Goal: Task Accomplishment & Management: Manage account settings

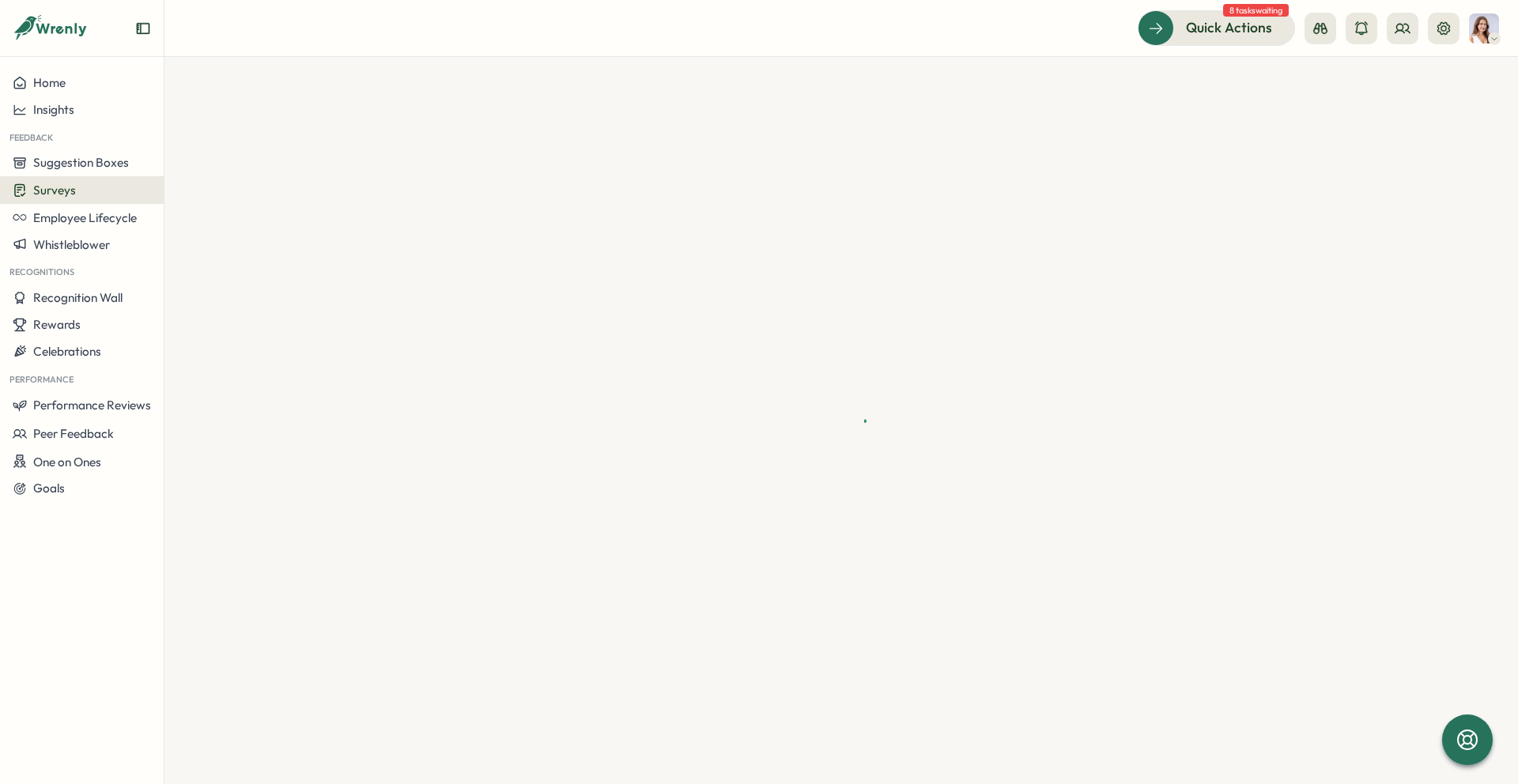
click at [1500, 37] on div at bounding box center [1494, 39] width 13 height 13
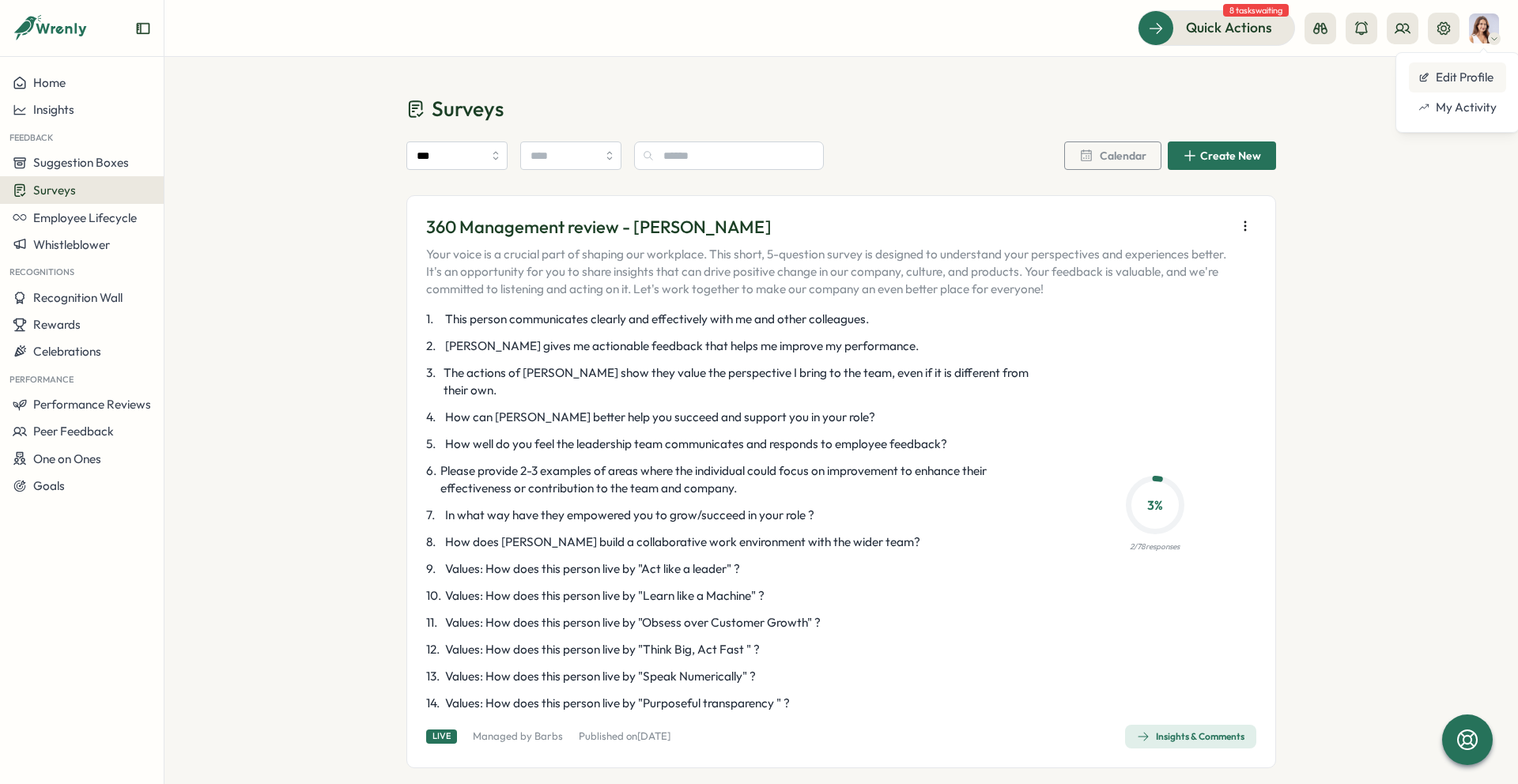
click at [1479, 76] on div "Edit Profile" at bounding box center [1458, 77] width 78 height 17
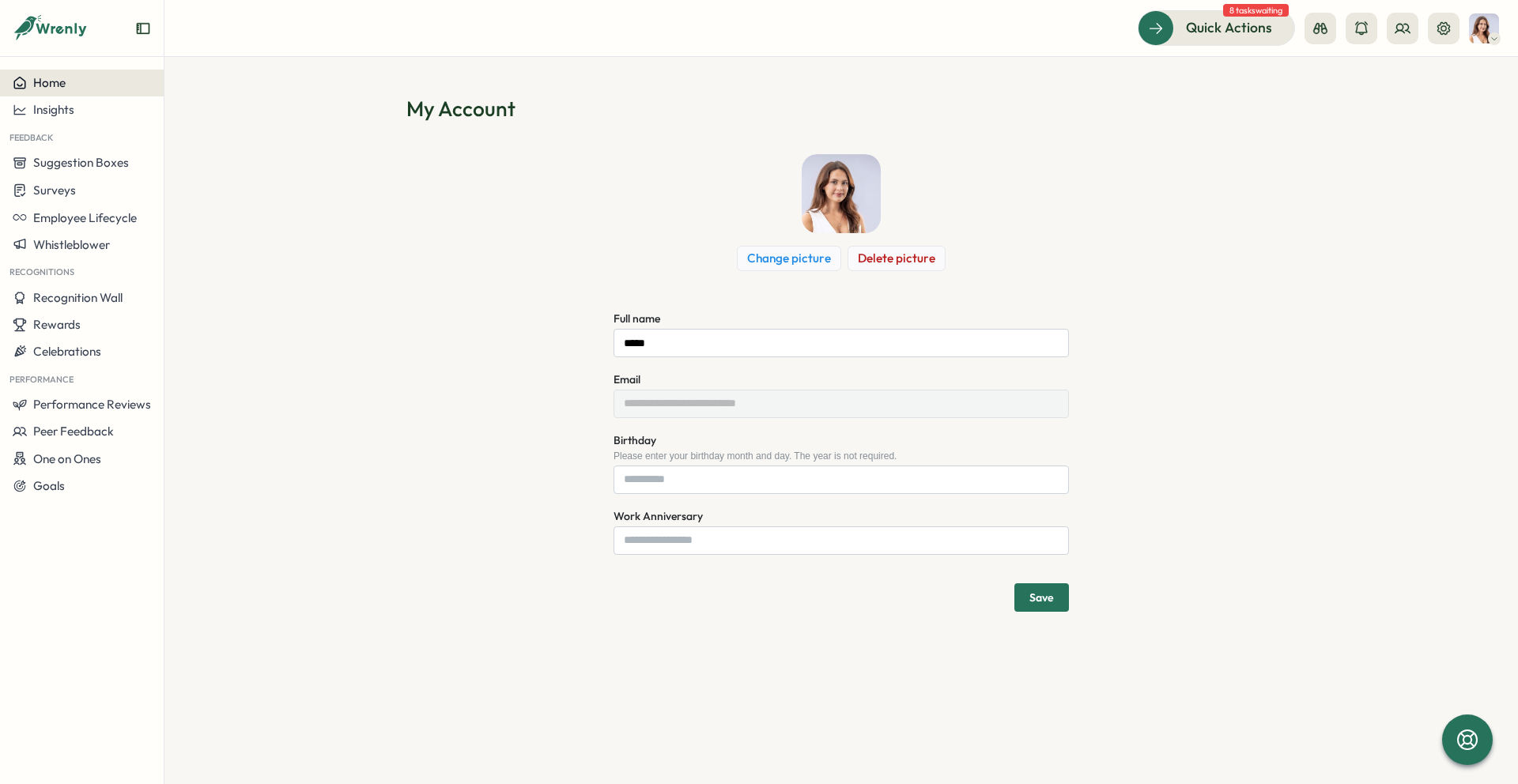
click at [47, 86] on span "Home" at bounding box center [50, 82] width 33 height 15
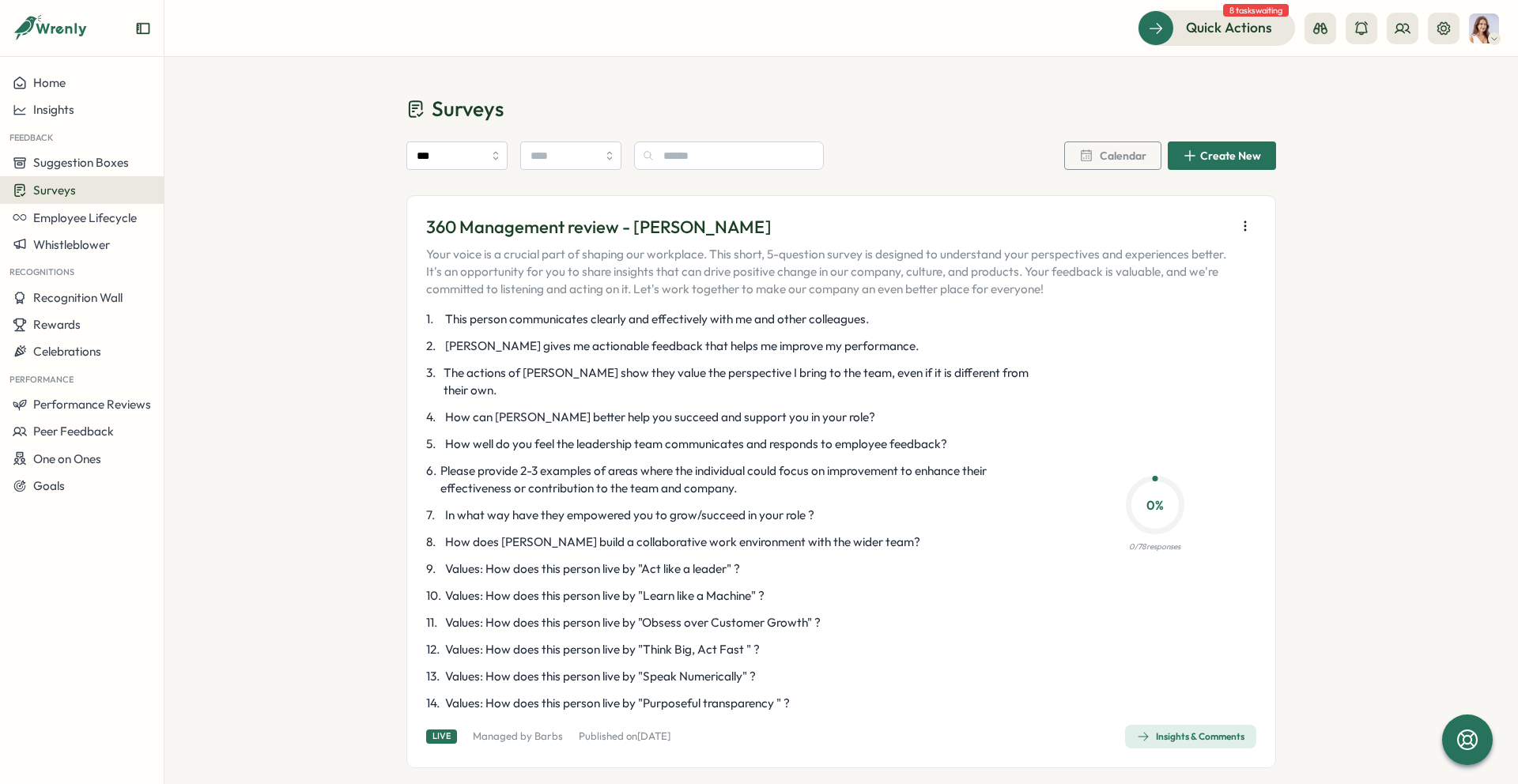
scroll to position [1218, 0]
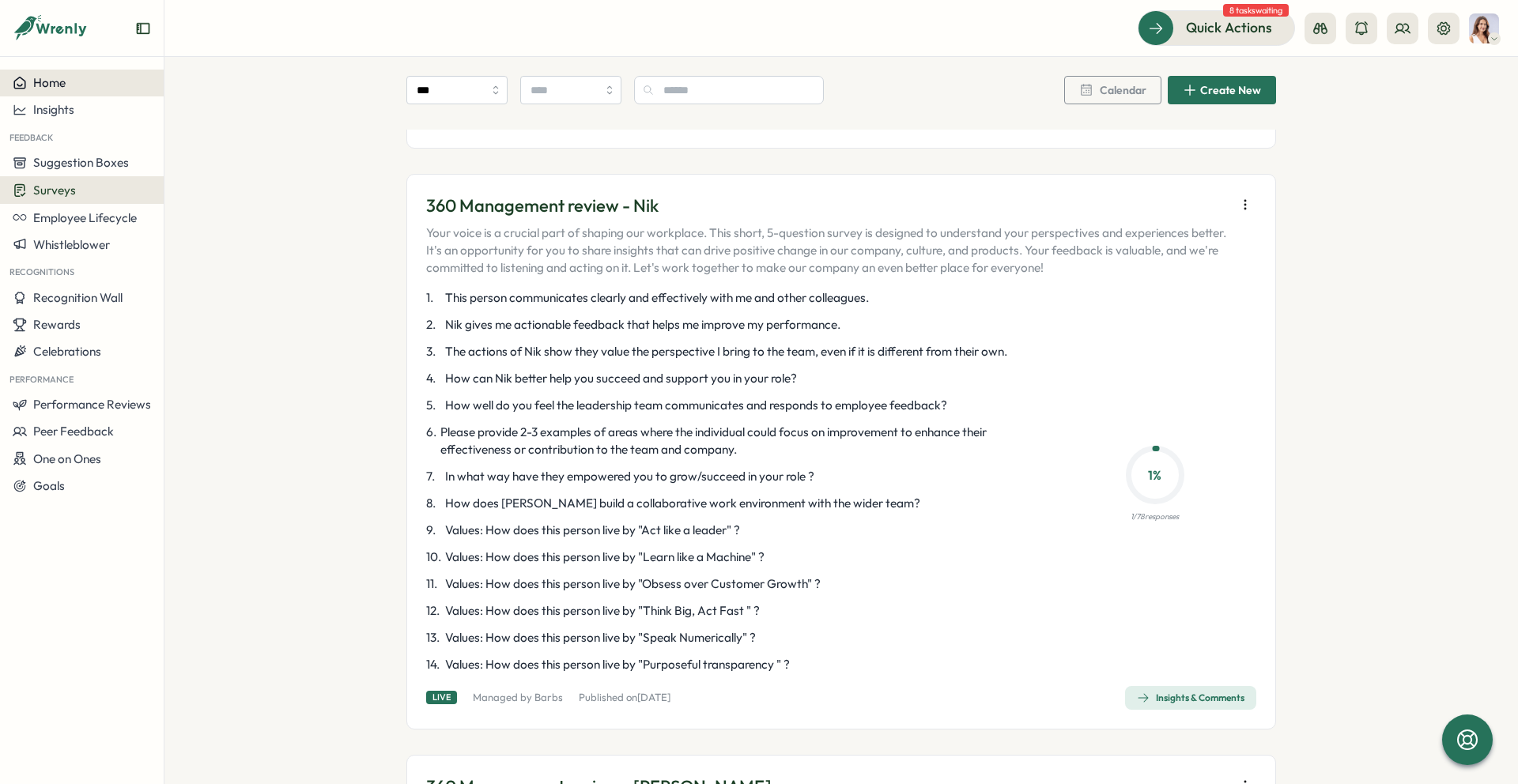
click at [42, 83] on span "Home" at bounding box center [50, 82] width 33 height 15
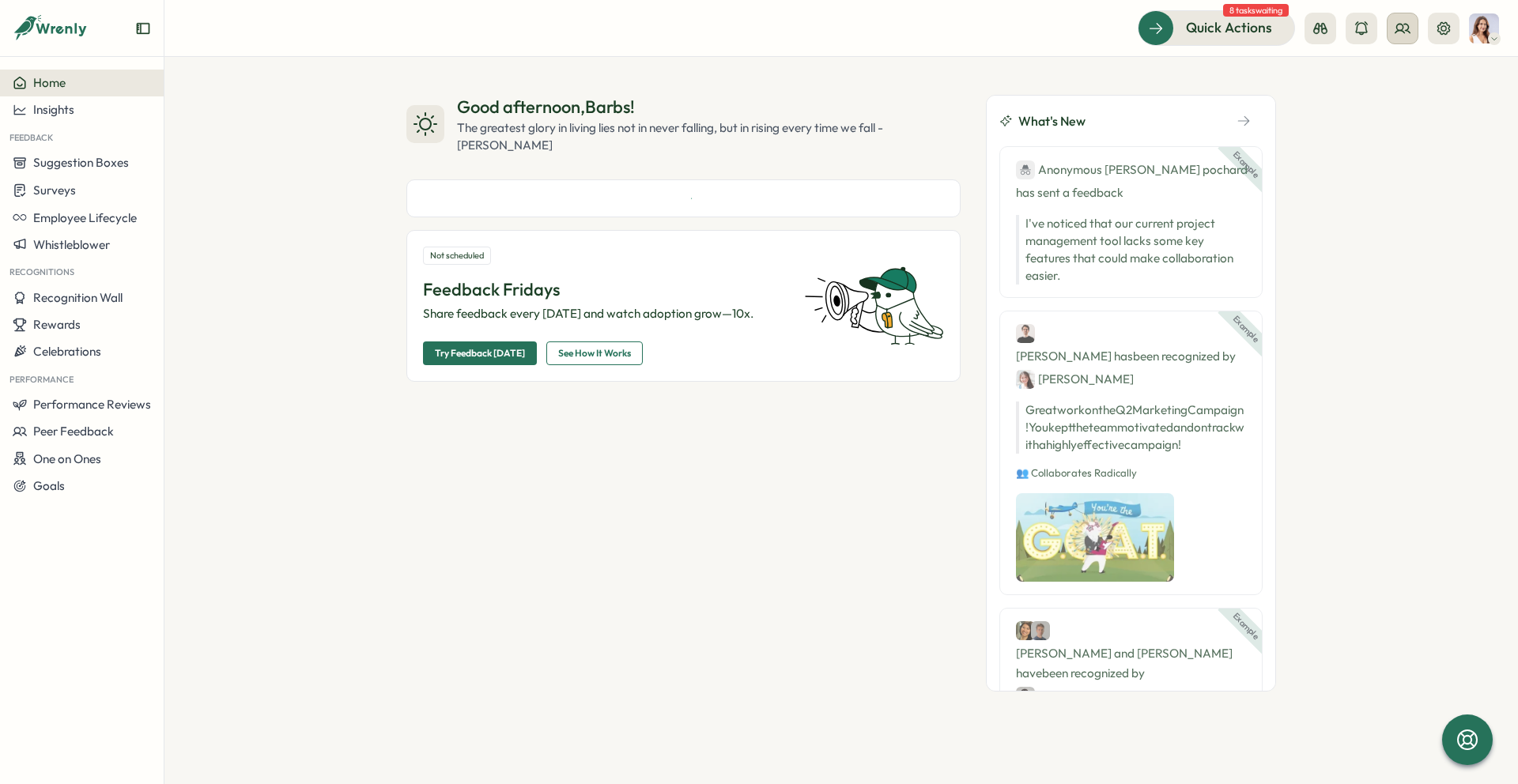
click at [1405, 32] on icon at bounding box center [1402, 28] width 14 height 9
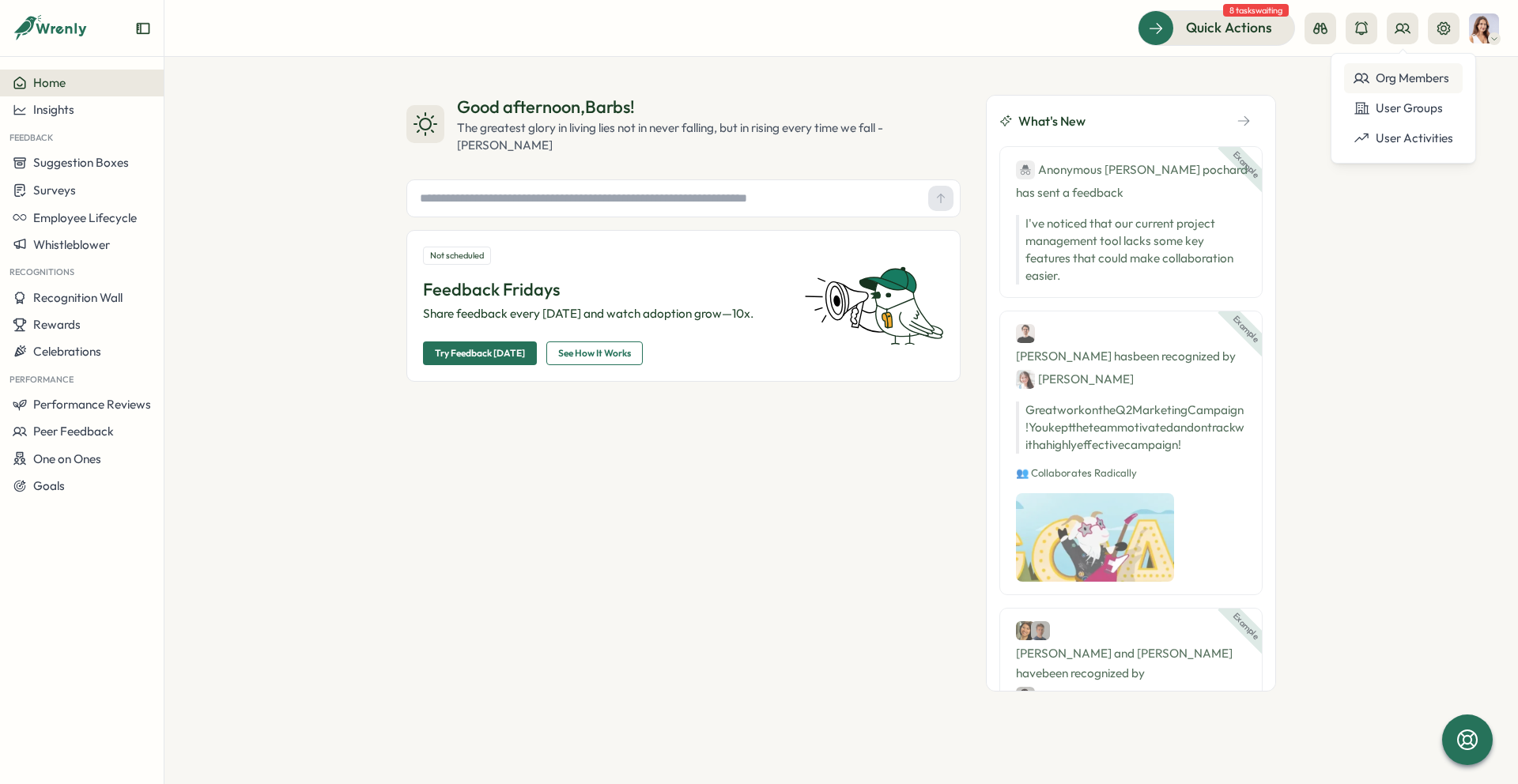
click at [1416, 72] on div "Org Members" at bounding box center [1403, 77] width 99 height 17
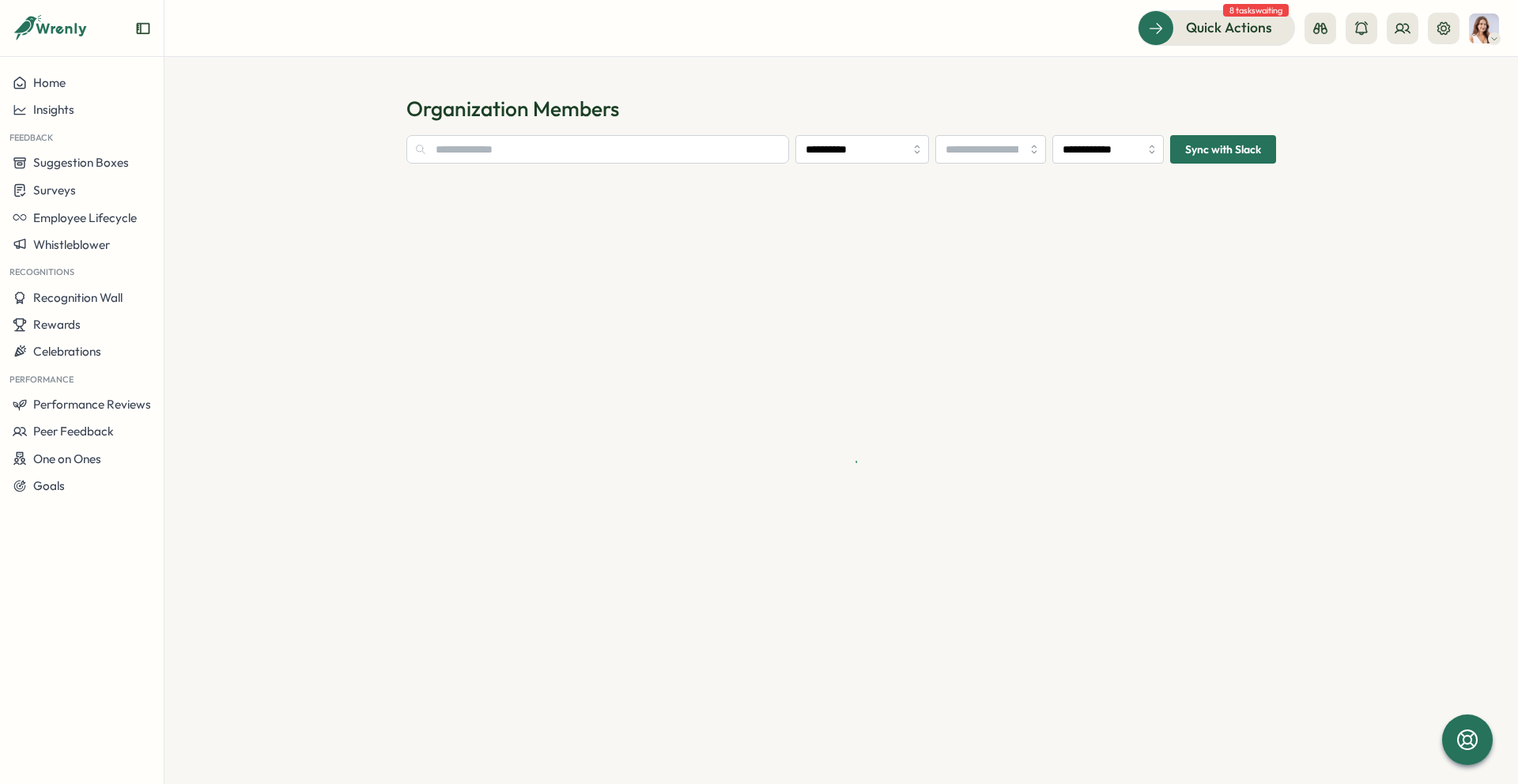
type input "**********"
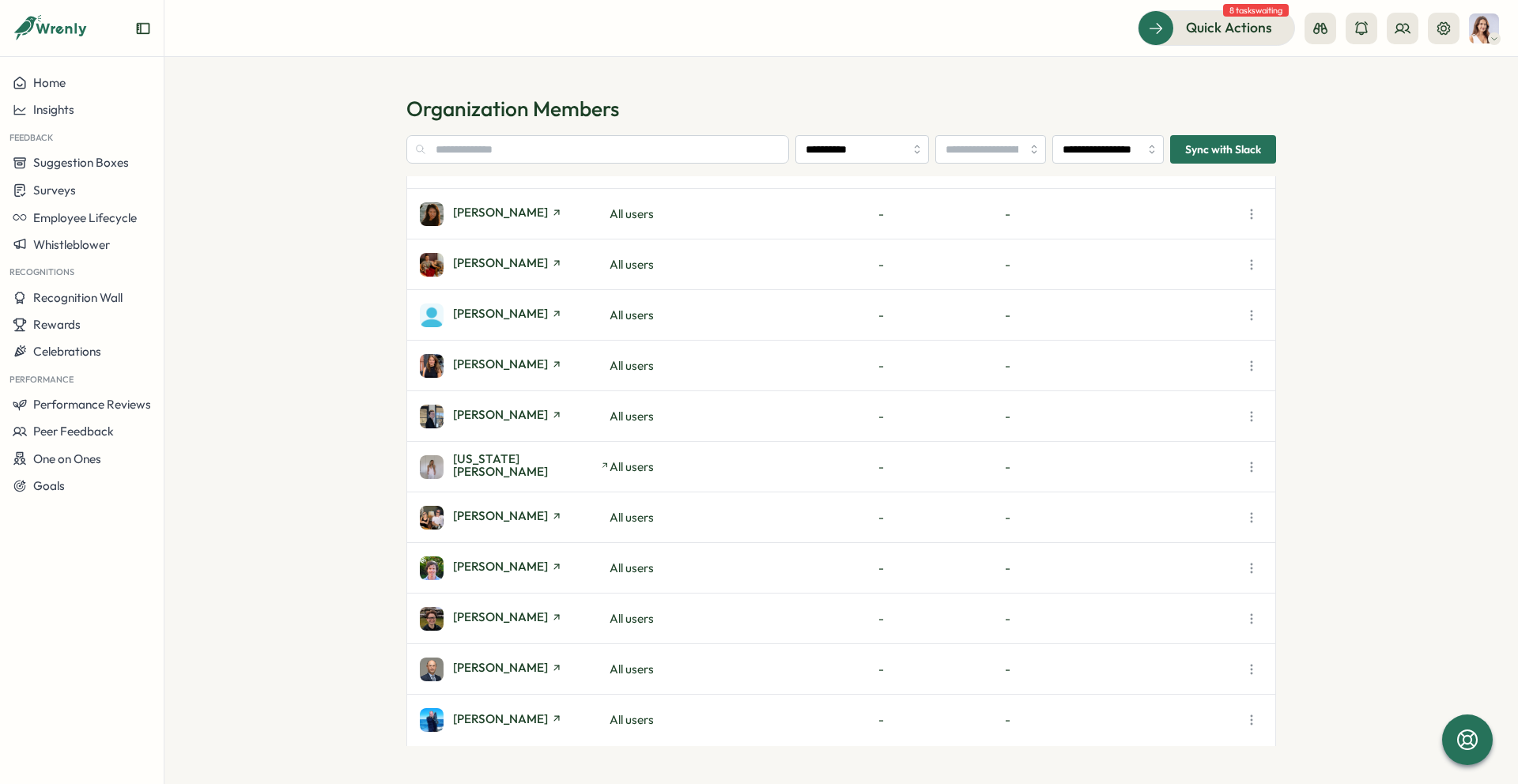
scroll to position [1045, 0]
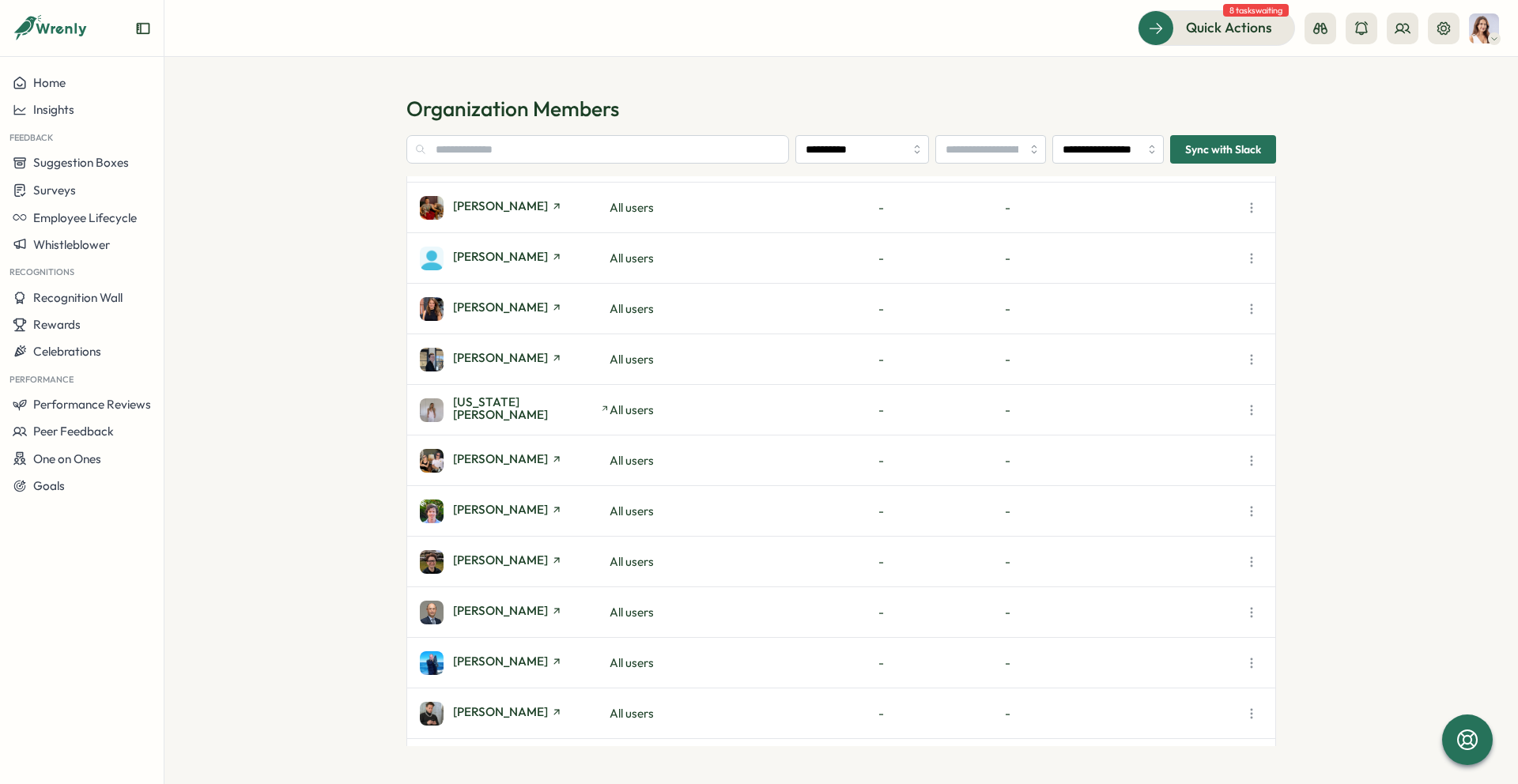
click at [1246, 658] on icon "button" at bounding box center [1251, 663] width 15 height 15
click at [509, 664] on span "Henry Innis" at bounding box center [500, 661] width 95 height 12
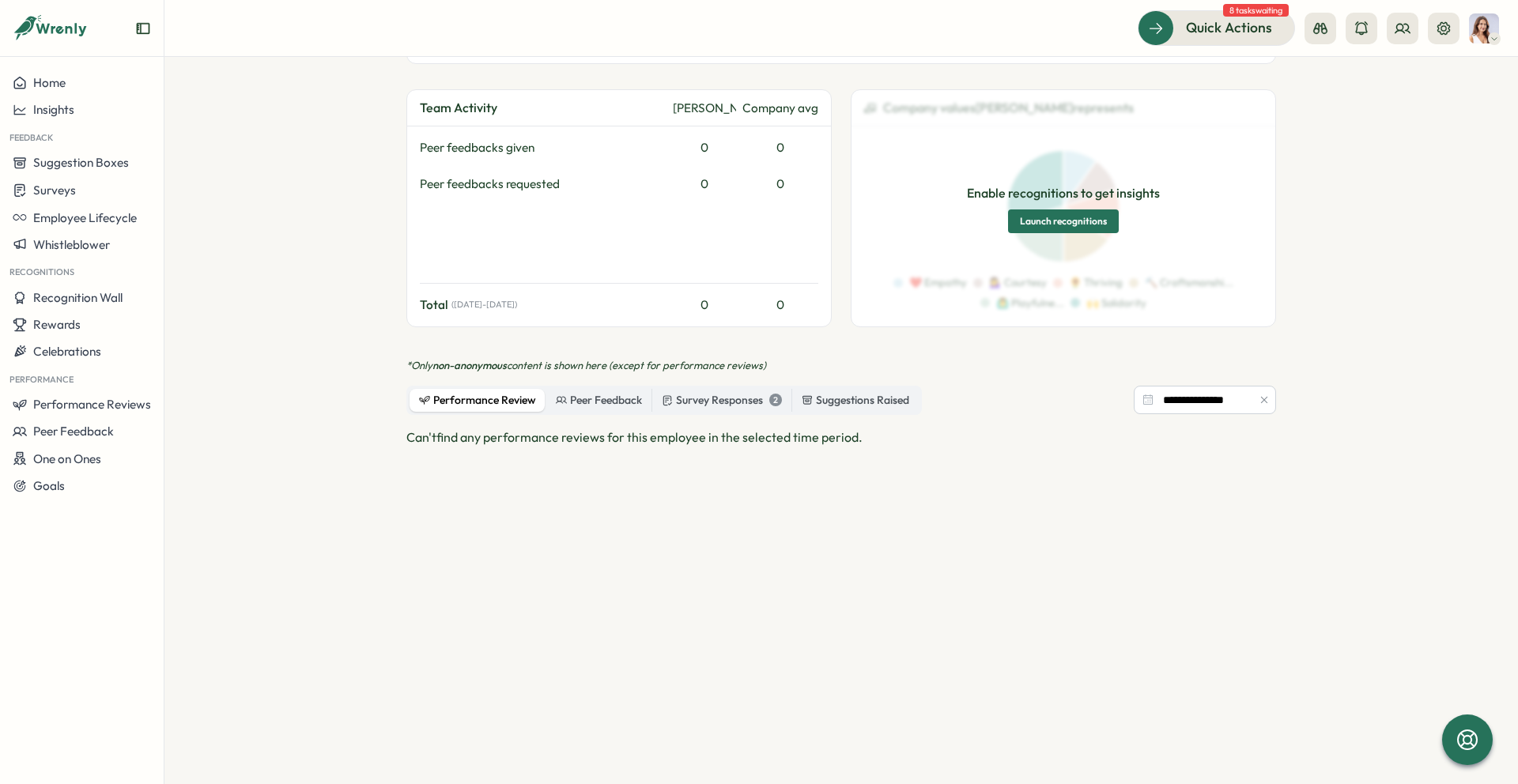
scroll to position [368, 0]
click at [729, 391] on div "Survey Responses 2" at bounding box center [722, 399] width 121 height 17
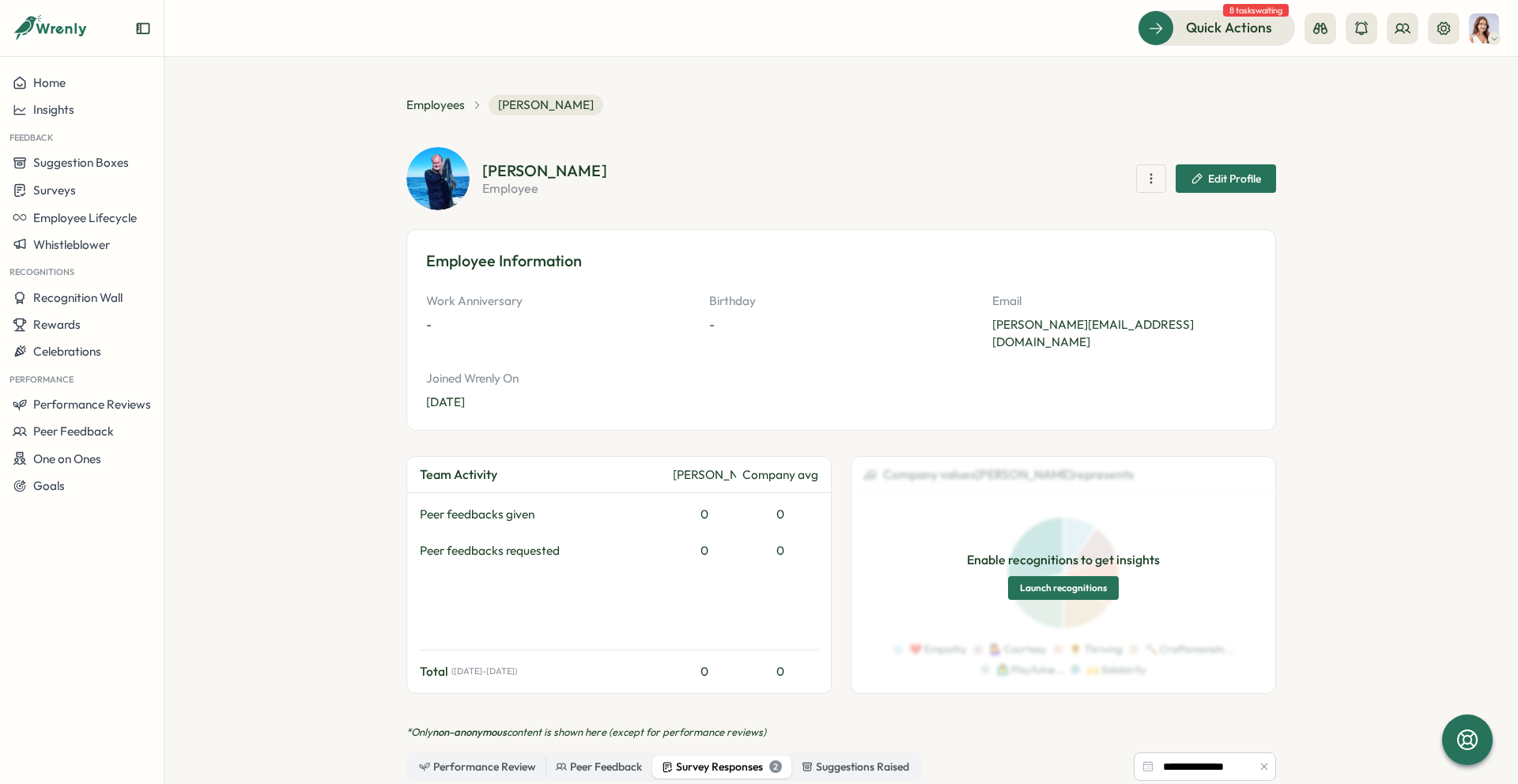
scroll to position [34, 0]
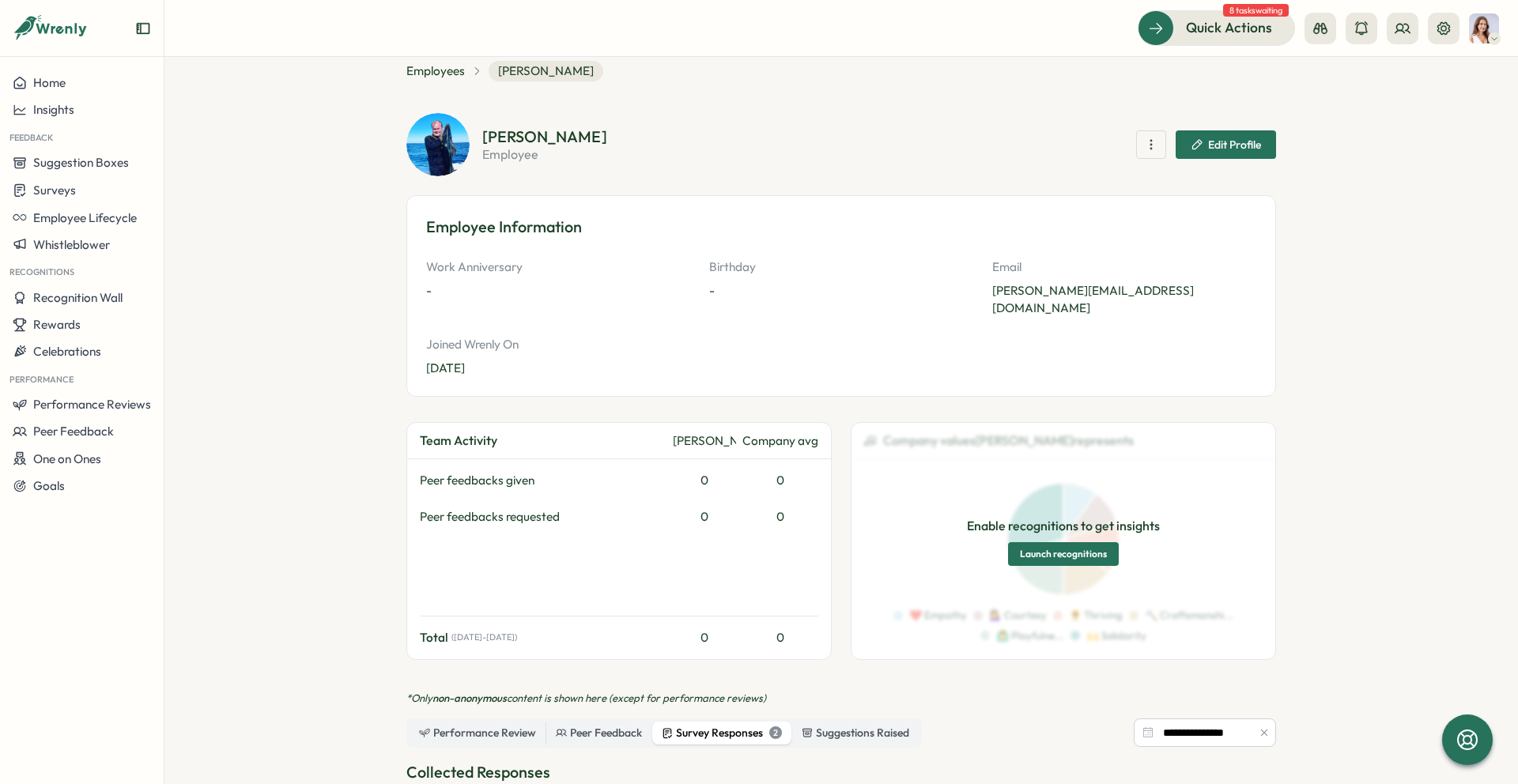
click at [704, 295] on div "Work Anniversary - Birthday - Email henry@mutiny.group Joined Wrenly On Jul 18,…" at bounding box center [841, 318] width 831 height 119
click at [448, 70] on span "Employees" at bounding box center [436, 71] width 59 height 17
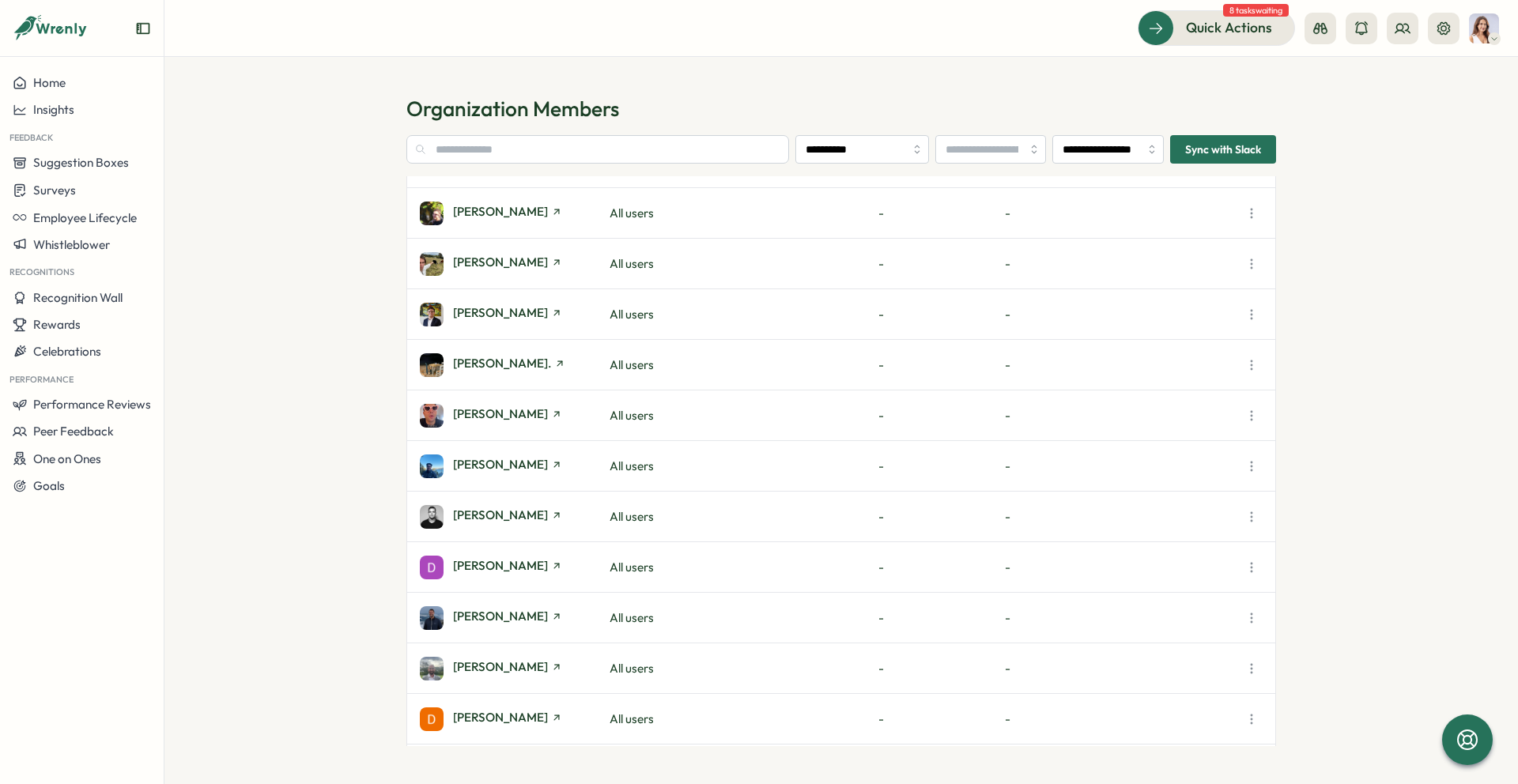
scroll to position [384, 0]
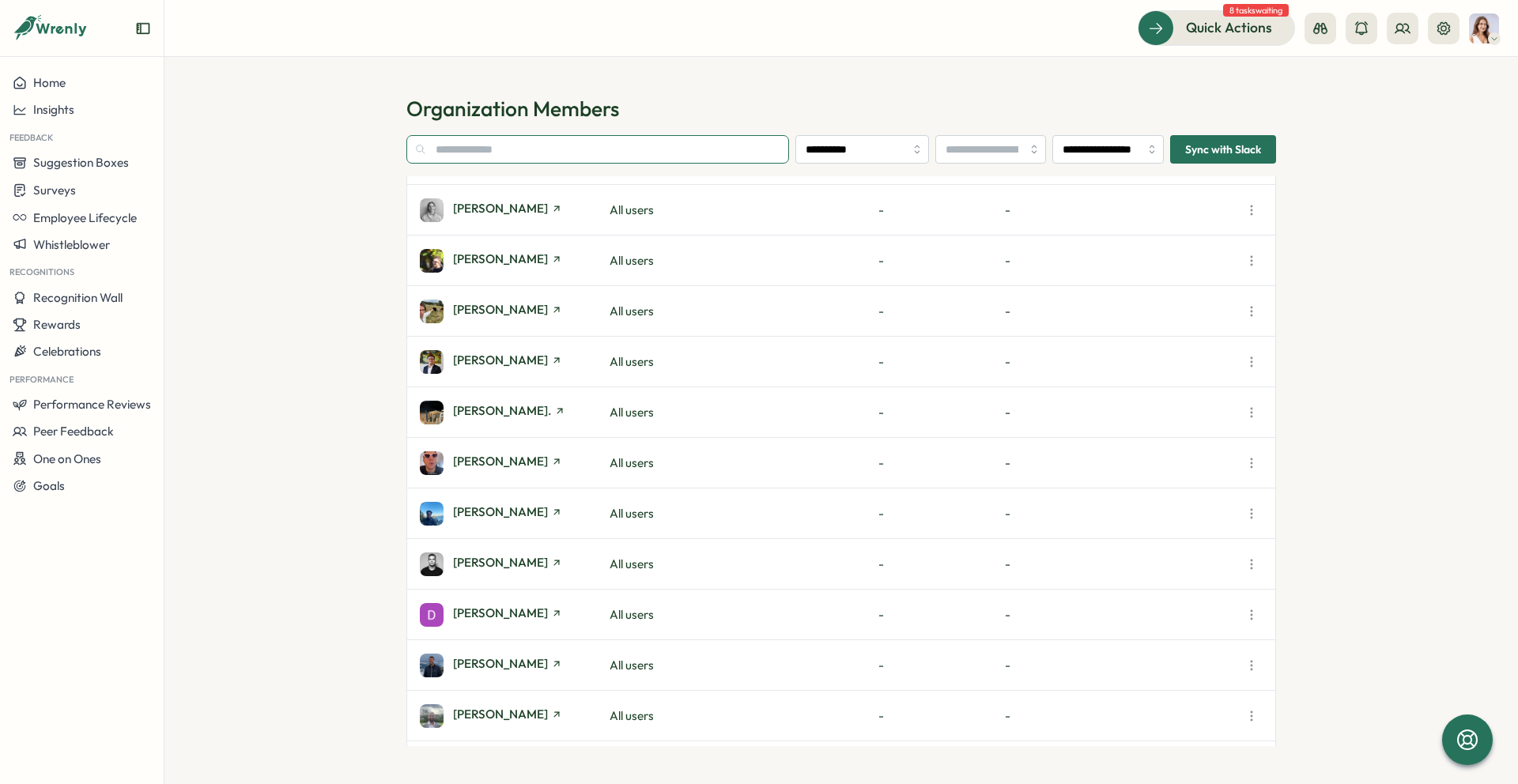
click at [463, 155] on input "text" at bounding box center [598, 149] width 383 height 28
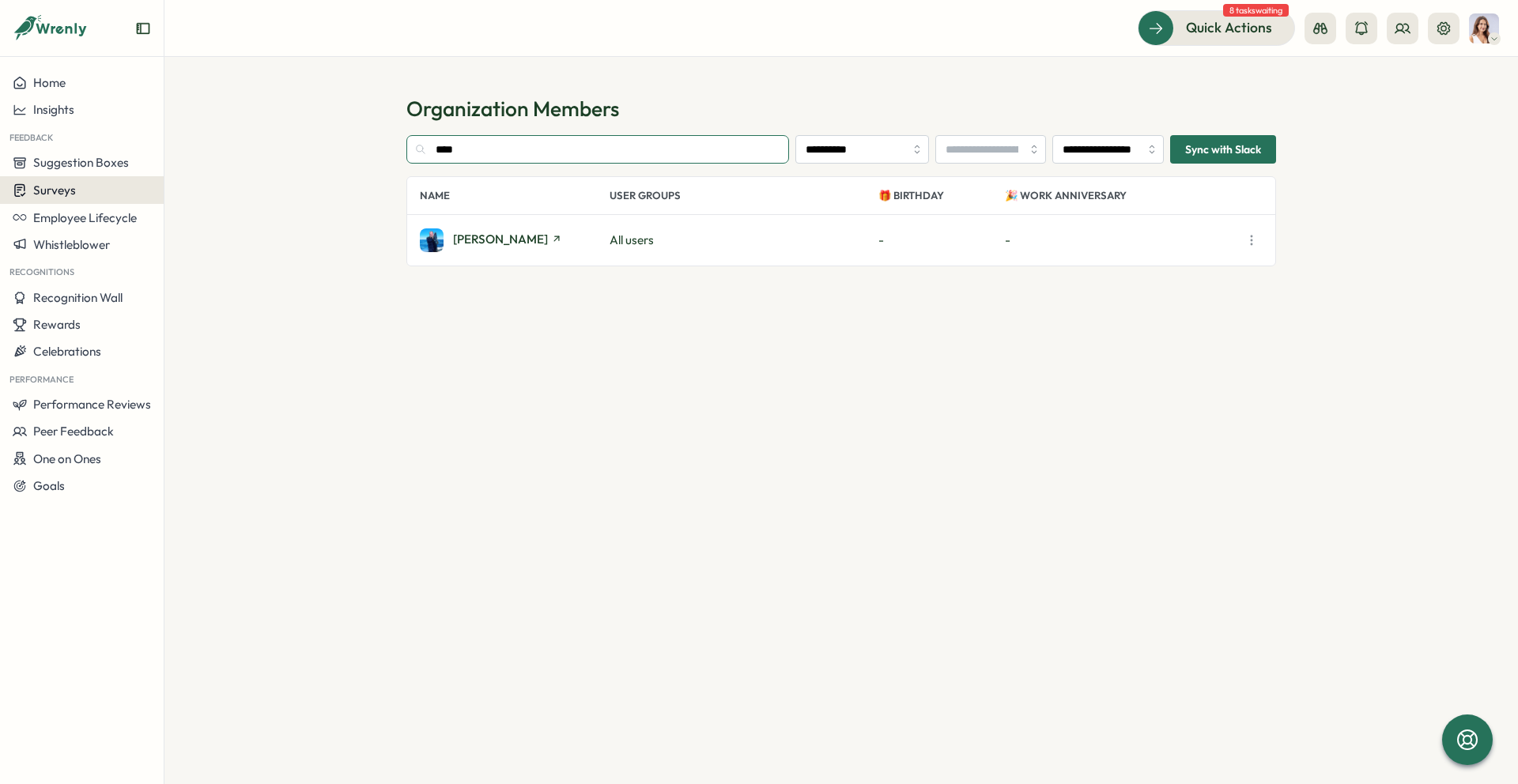
type input "****"
click at [61, 185] on span "Surveys" at bounding box center [55, 190] width 42 height 15
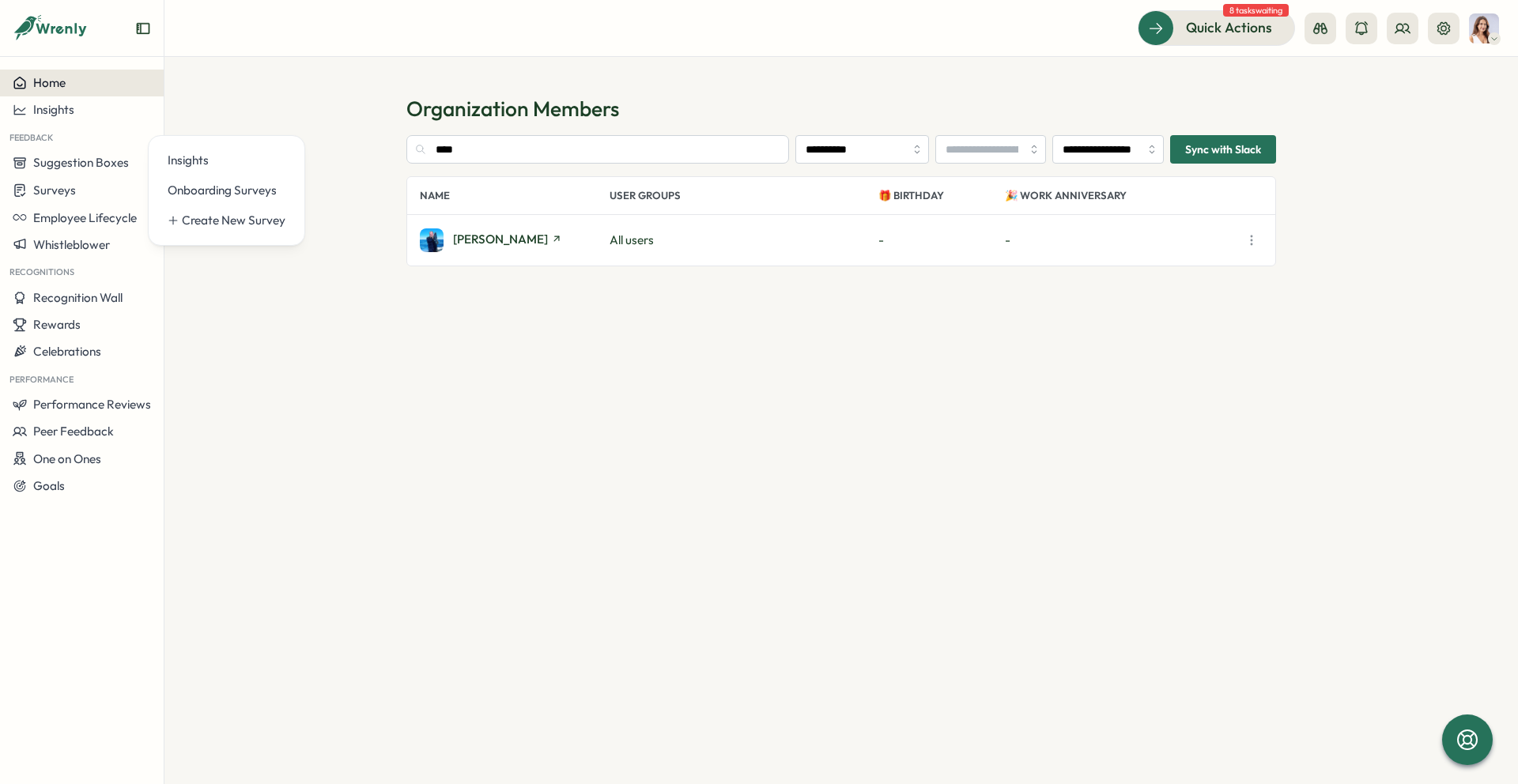
click at [68, 90] on button "Home" at bounding box center [81, 82] width 164 height 27
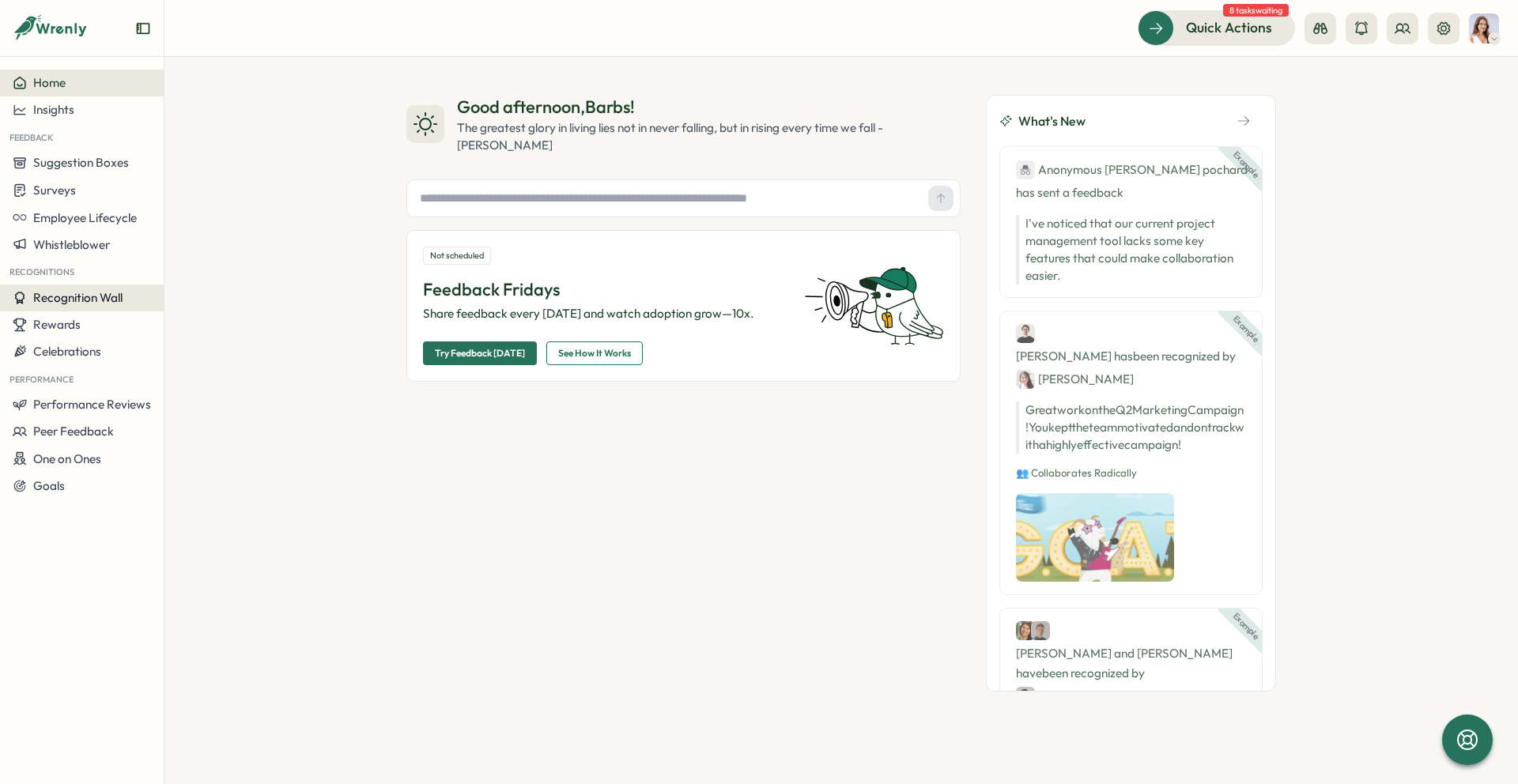
click at [55, 306] on button "Recognition Wall" at bounding box center [81, 298] width 164 height 27
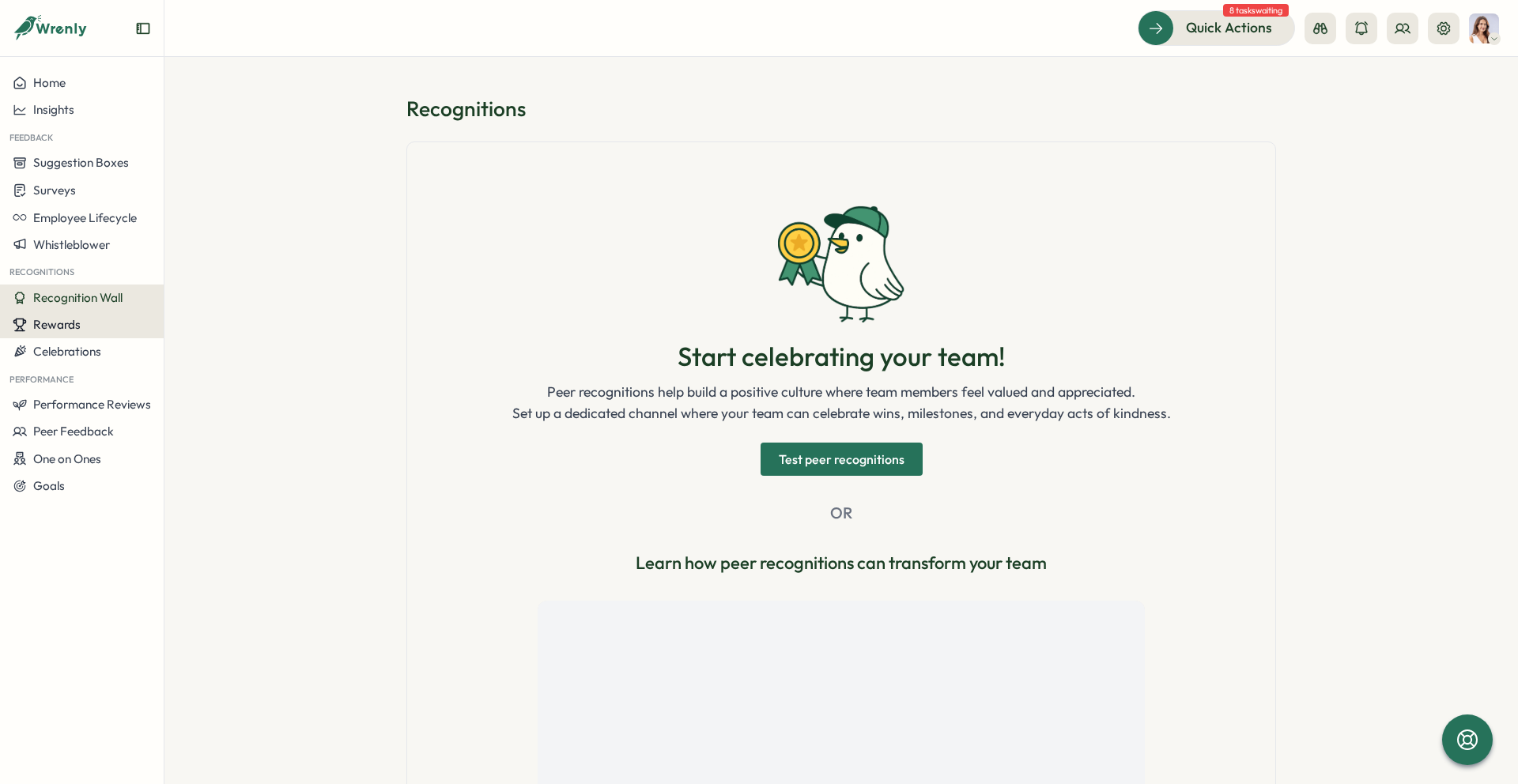
click at [55, 322] on span "Rewards" at bounding box center [57, 324] width 47 height 15
click at [55, 344] on span "Celebrations" at bounding box center [68, 351] width 68 height 15
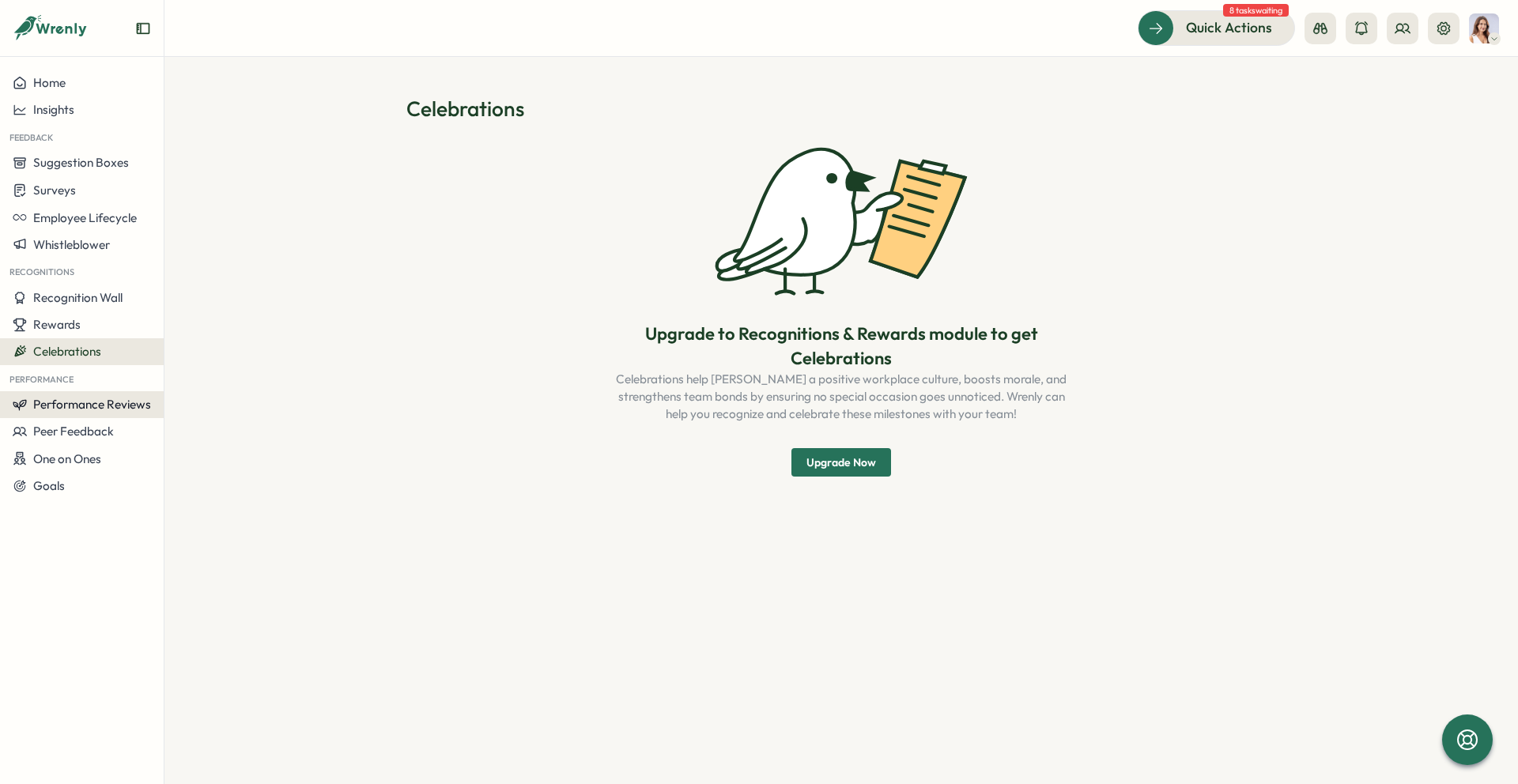
click at [81, 415] on button "Performance Reviews" at bounding box center [81, 405] width 164 height 27
click at [68, 475] on button "Goals" at bounding box center [81, 486] width 164 height 27
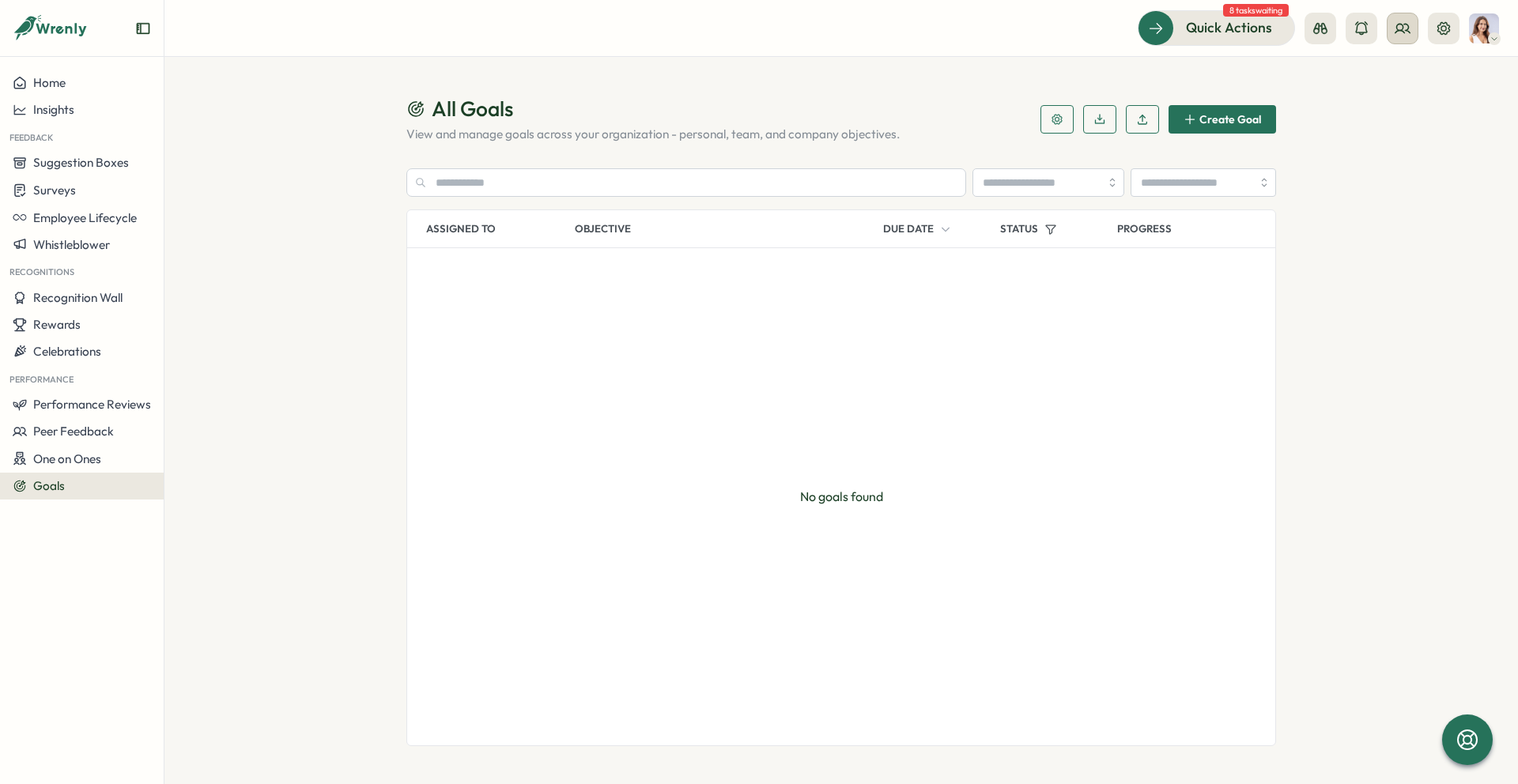
click at [1419, 29] on div at bounding box center [1382, 28] width 155 height 32
click at [1412, 31] on button at bounding box center [1402, 28] width 32 height 32
click at [1397, 113] on div "User Groups" at bounding box center [1403, 107] width 99 height 17
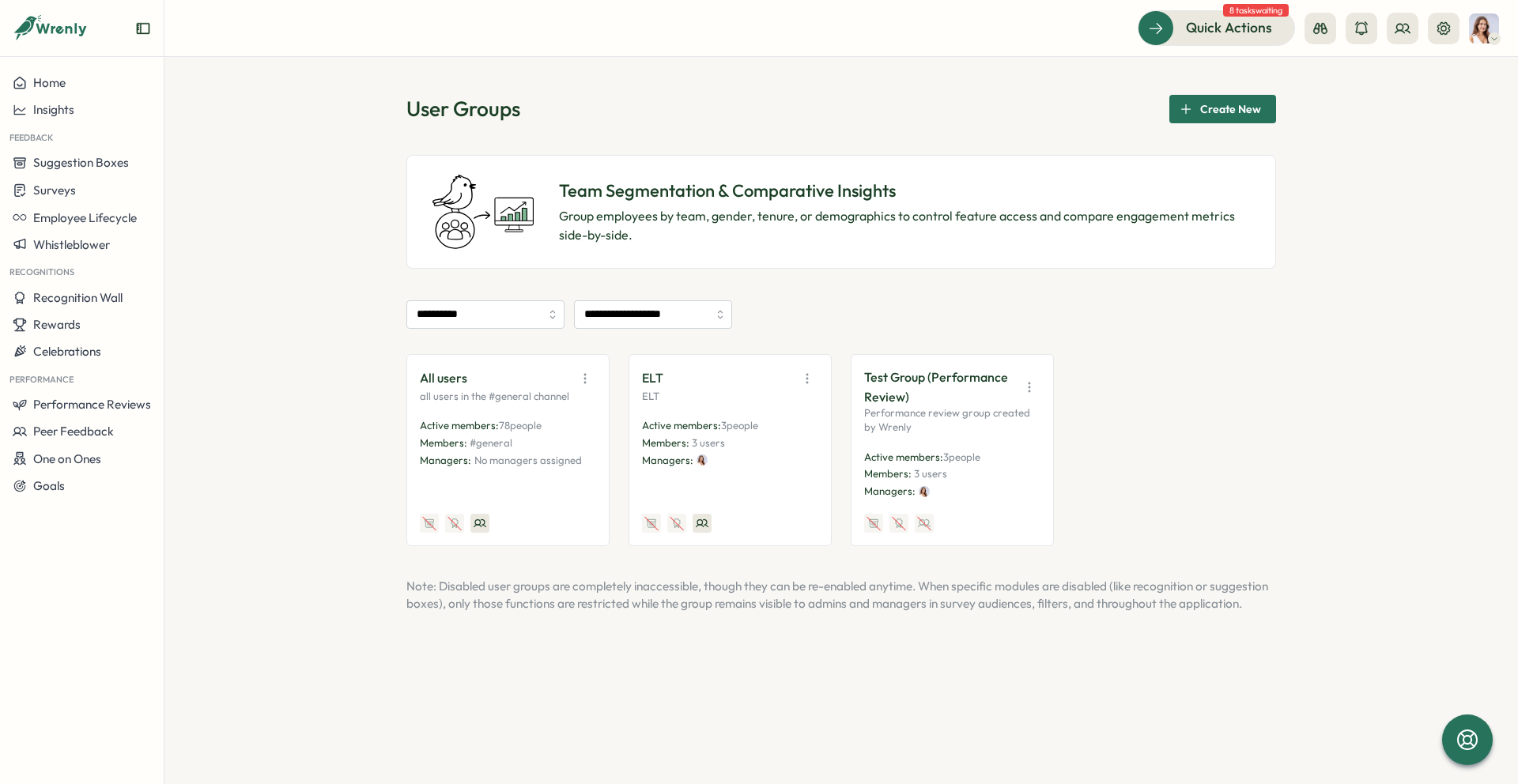
click at [807, 379] on icon "button" at bounding box center [807, 378] width 15 height 15
click at [1176, 30] on span "Quick Actions" at bounding box center [1207, 27] width 86 height 20
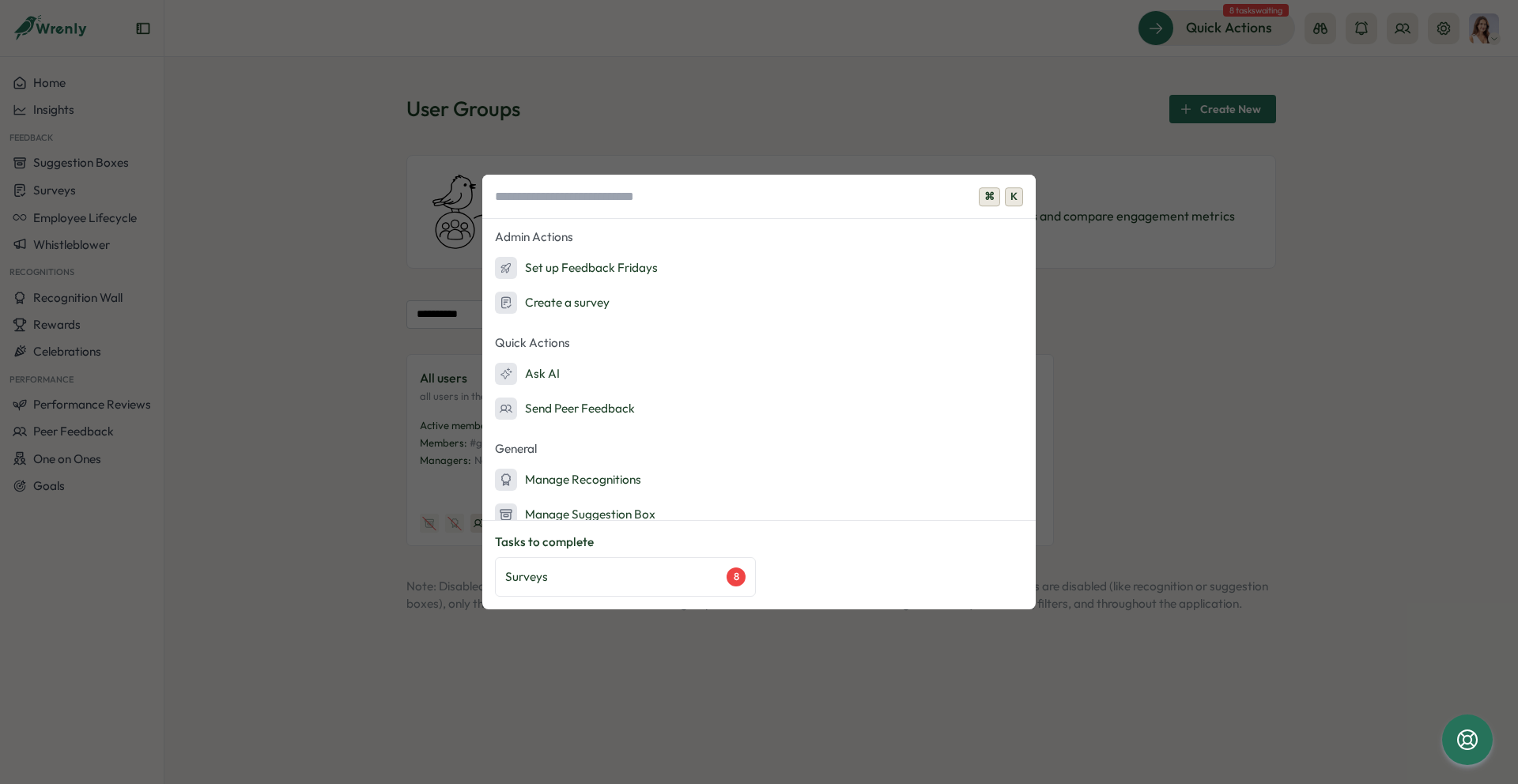
click at [367, 291] on div "⌘ K Admin Actions Set up Feedback Fridays Create a survey Quick Actions Ask AI …" at bounding box center [759, 392] width 1518 height 784
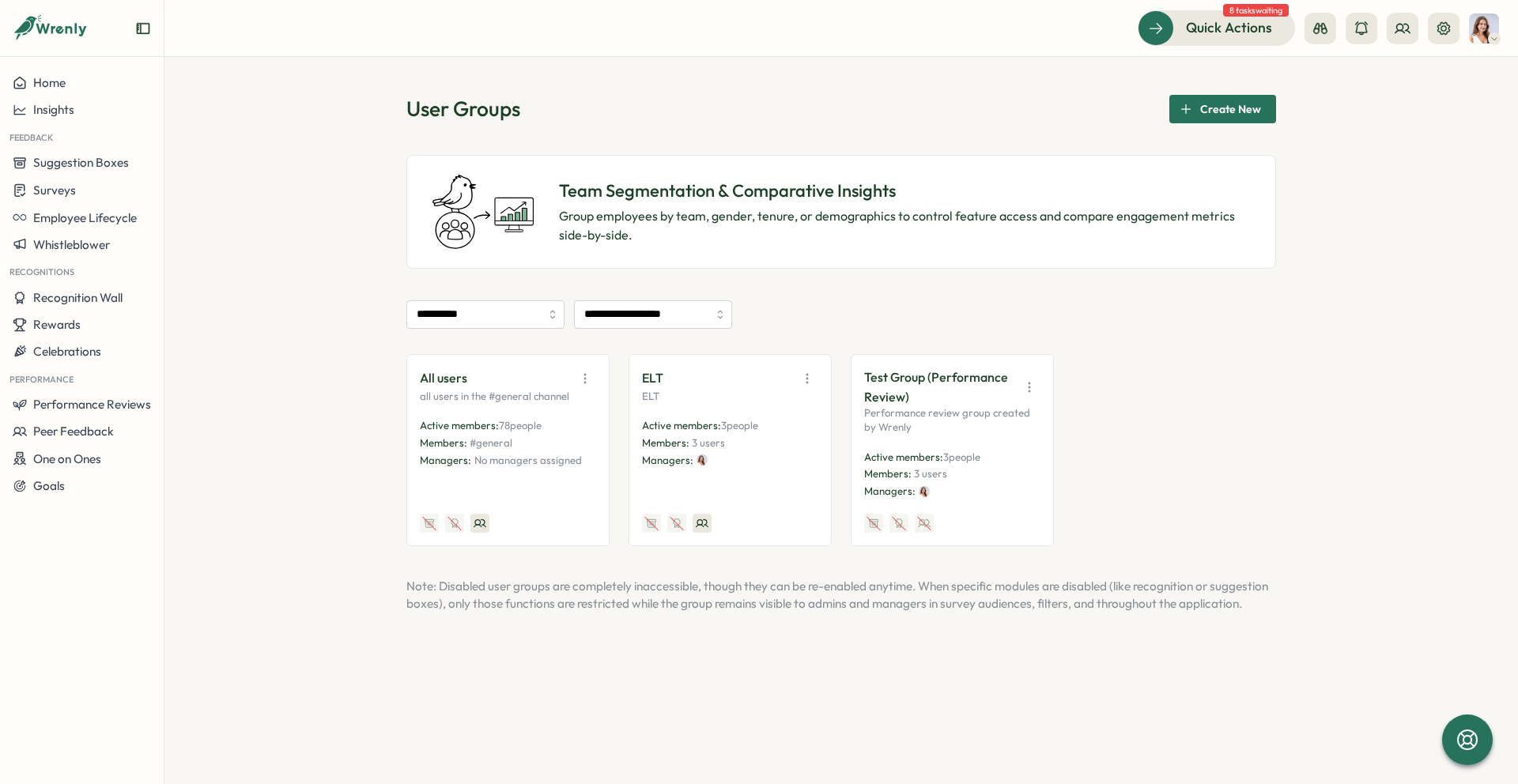
click at [804, 381] on icon "button" at bounding box center [807, 378] width 15 height 15
click at [778, 421] on button "View Audience" at bounding box center [767, 412] width 99 height 27
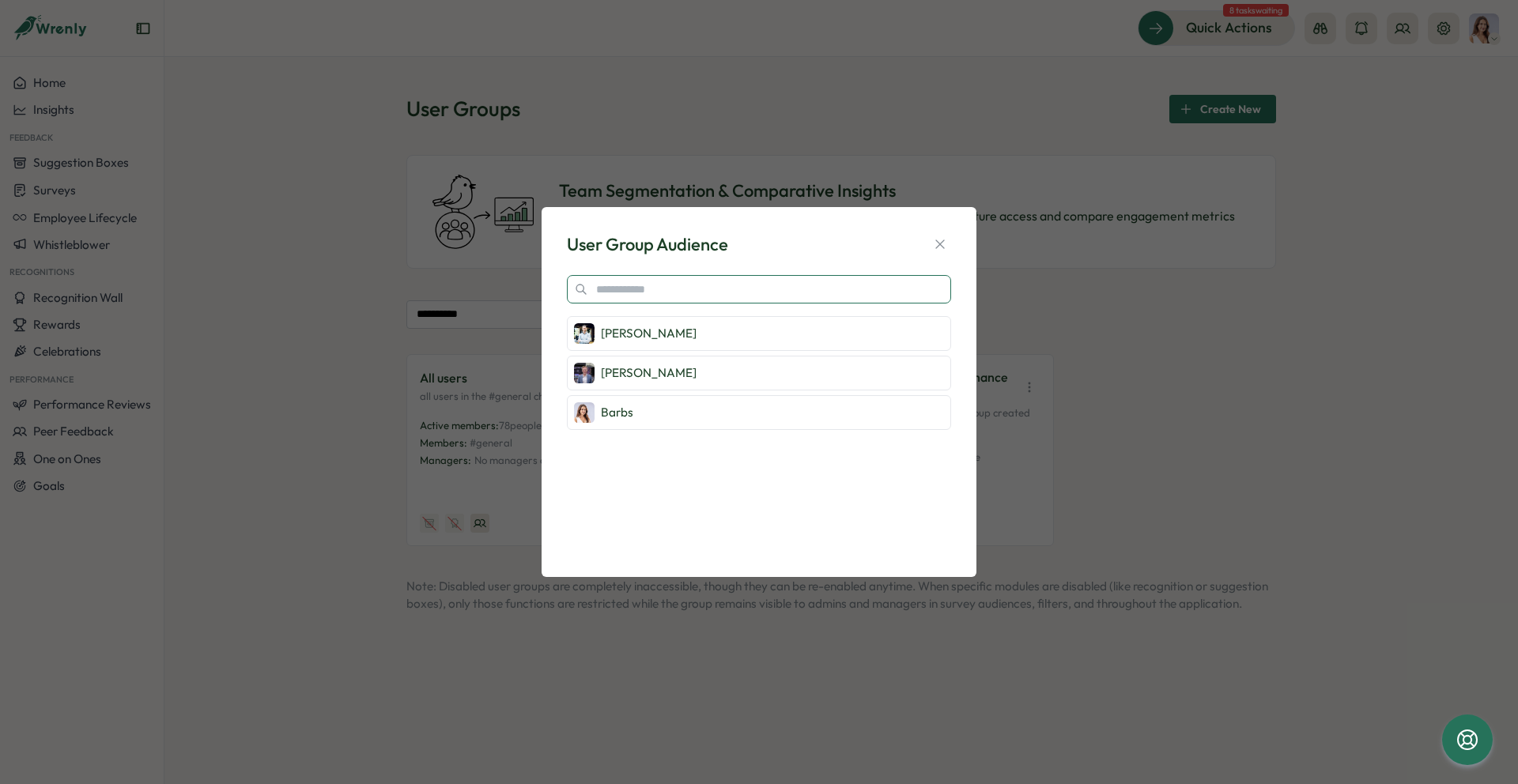
click at [613, 293] on input "text" at bounding box center [759, 289] width 384 height 28
type input "*****"
click at [933, 244] on icon "button" at bounding box center [940, 243] width 15 height 15
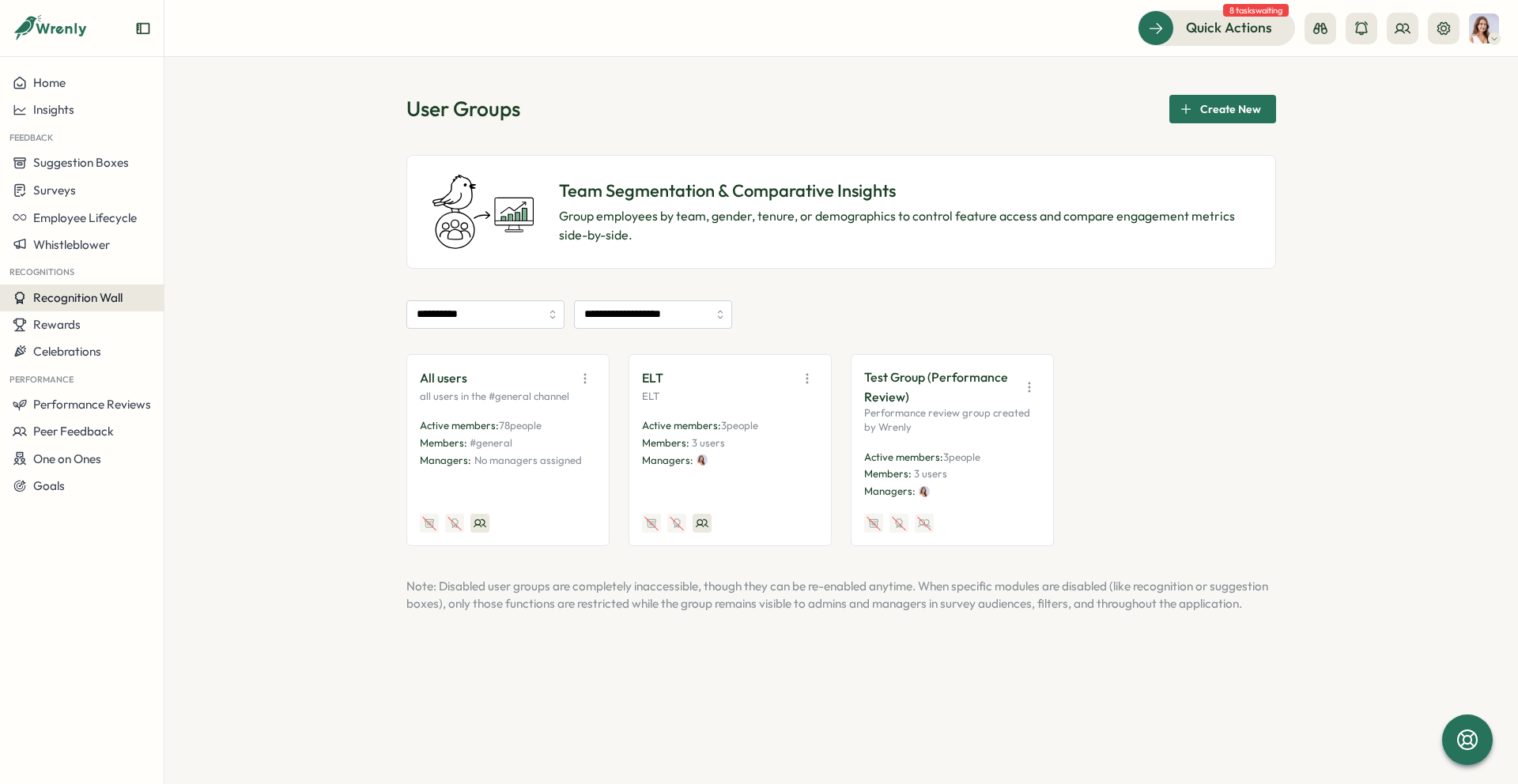
click at [51, 296] on span "Recognition Wall" at bounding box center [78, 297] width 90 height 15
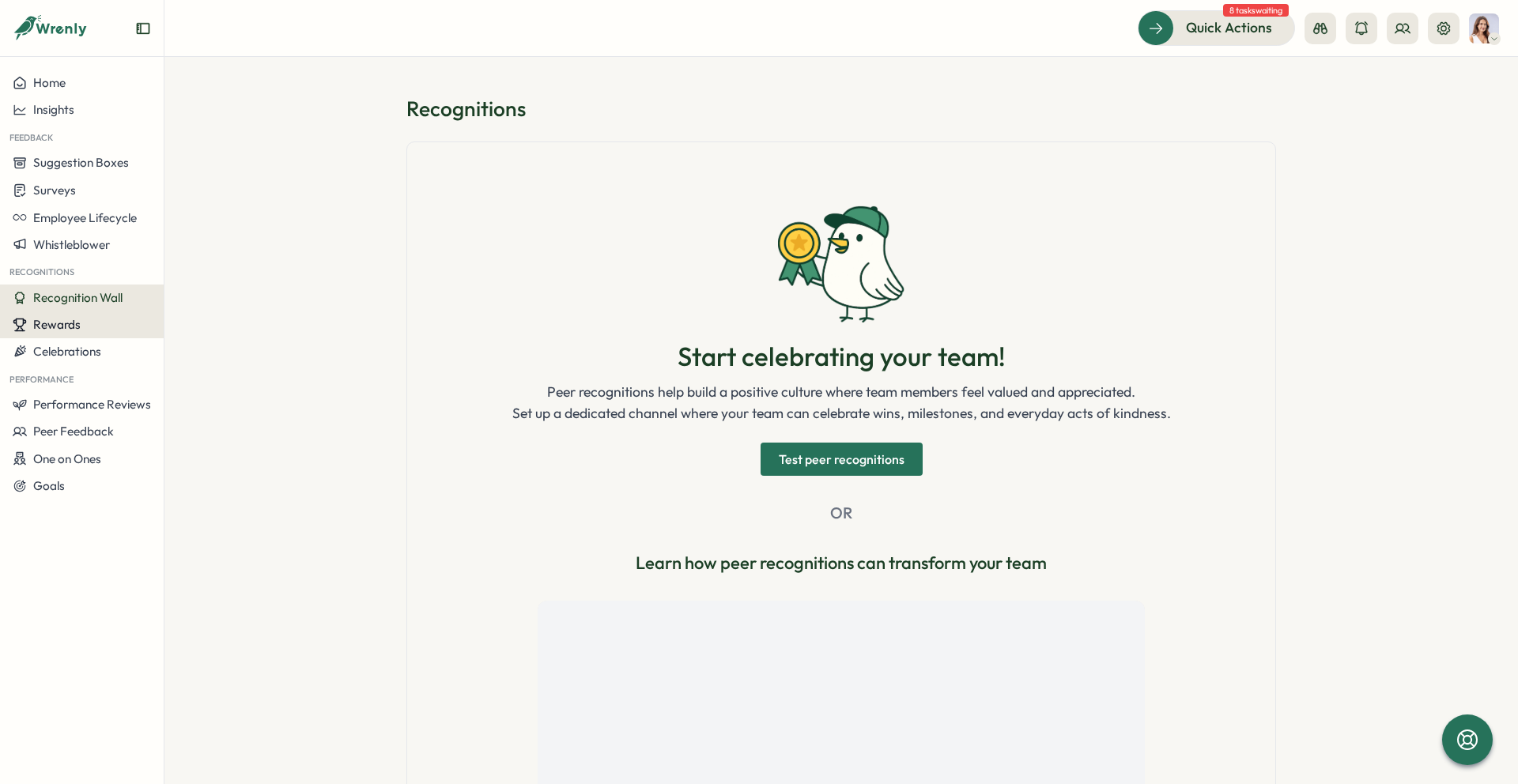
click at [43, 331] on span "Rewards" at bounding box center [57, 324] width 47 height 15
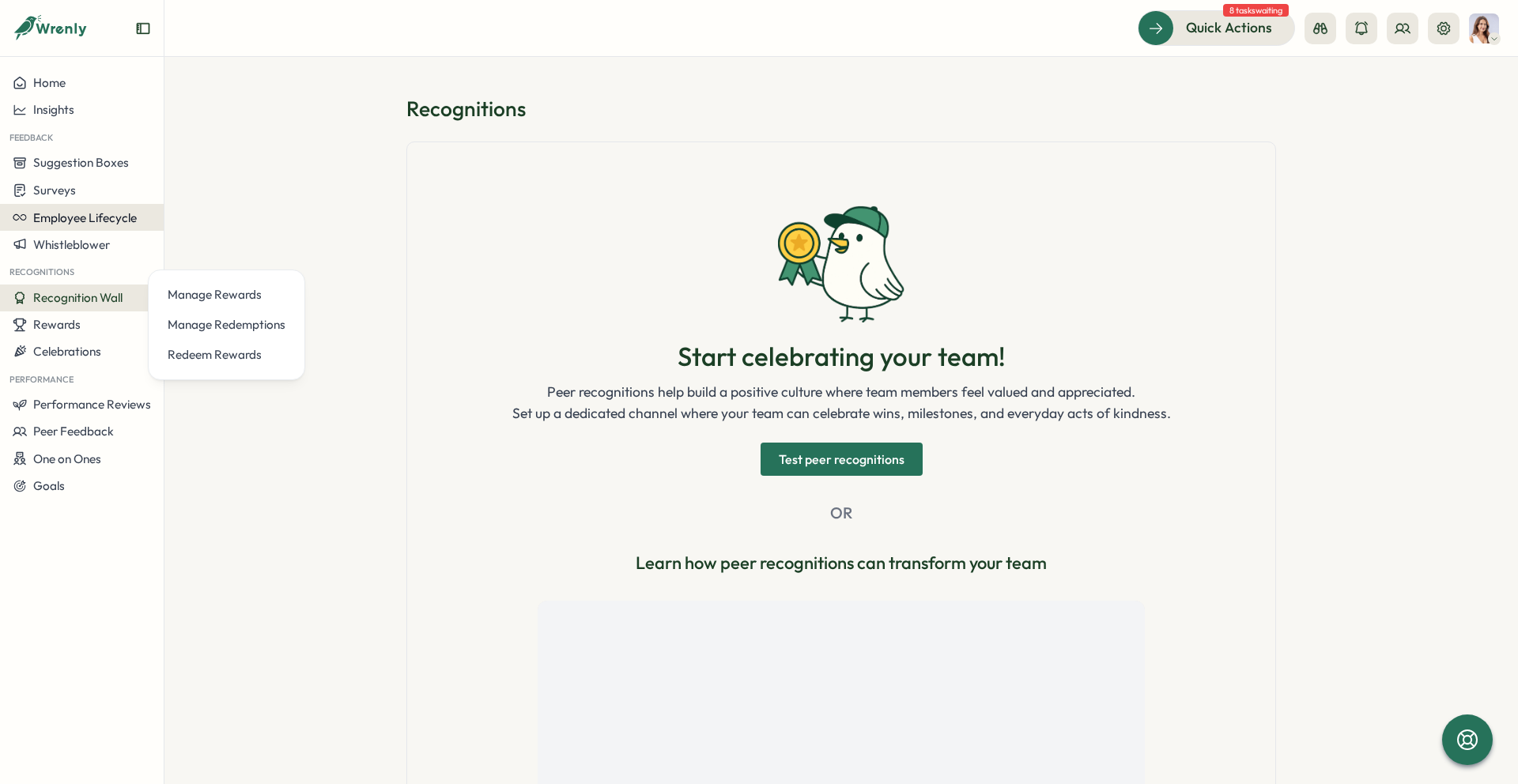
click at [68, 204] on button "Employee Lifecycle" at bounding box center [81, 217] width 164 height 27
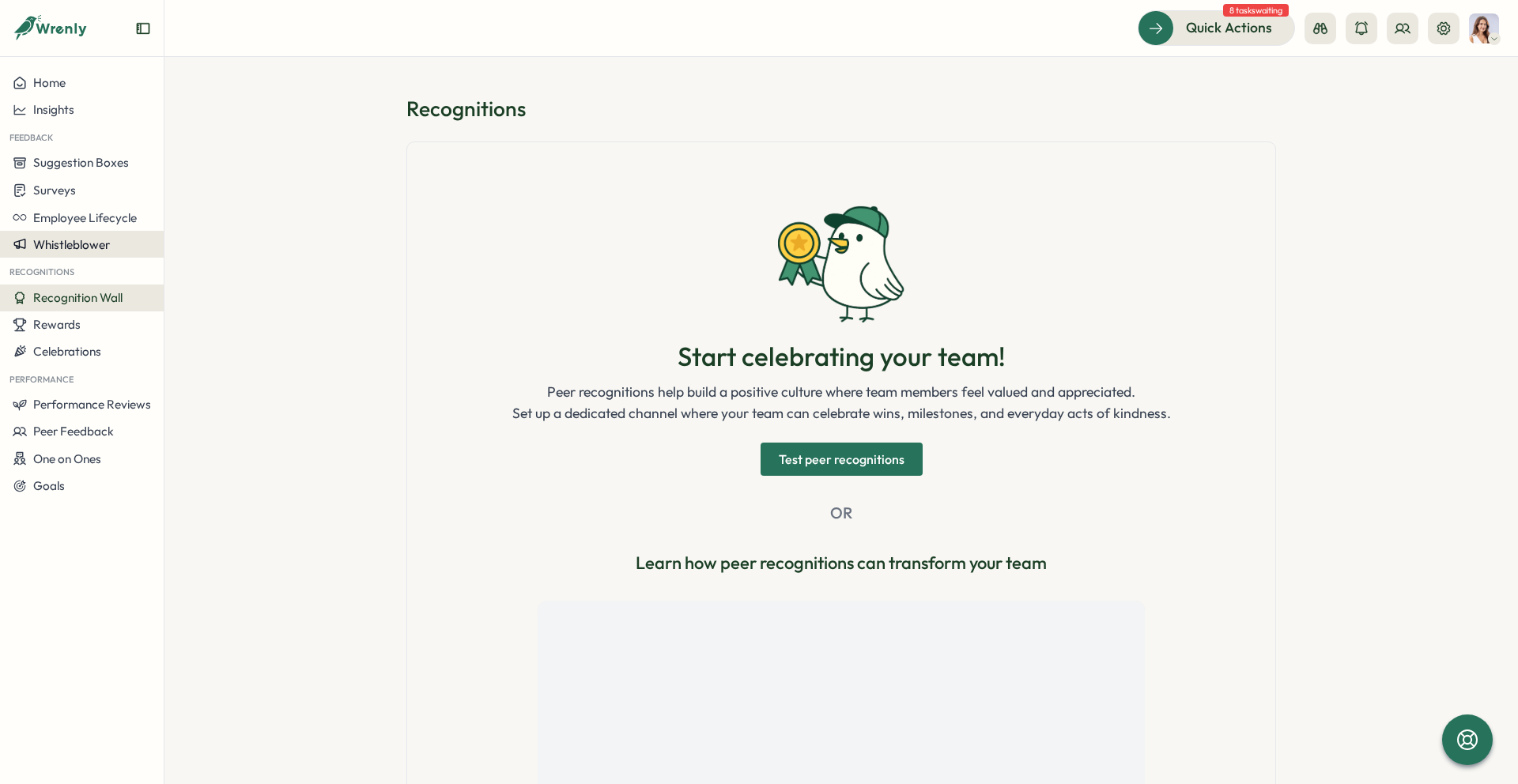
click at [66, 239] on span "Whistleblower" at bounding box center [72, 244] width 77 height 15
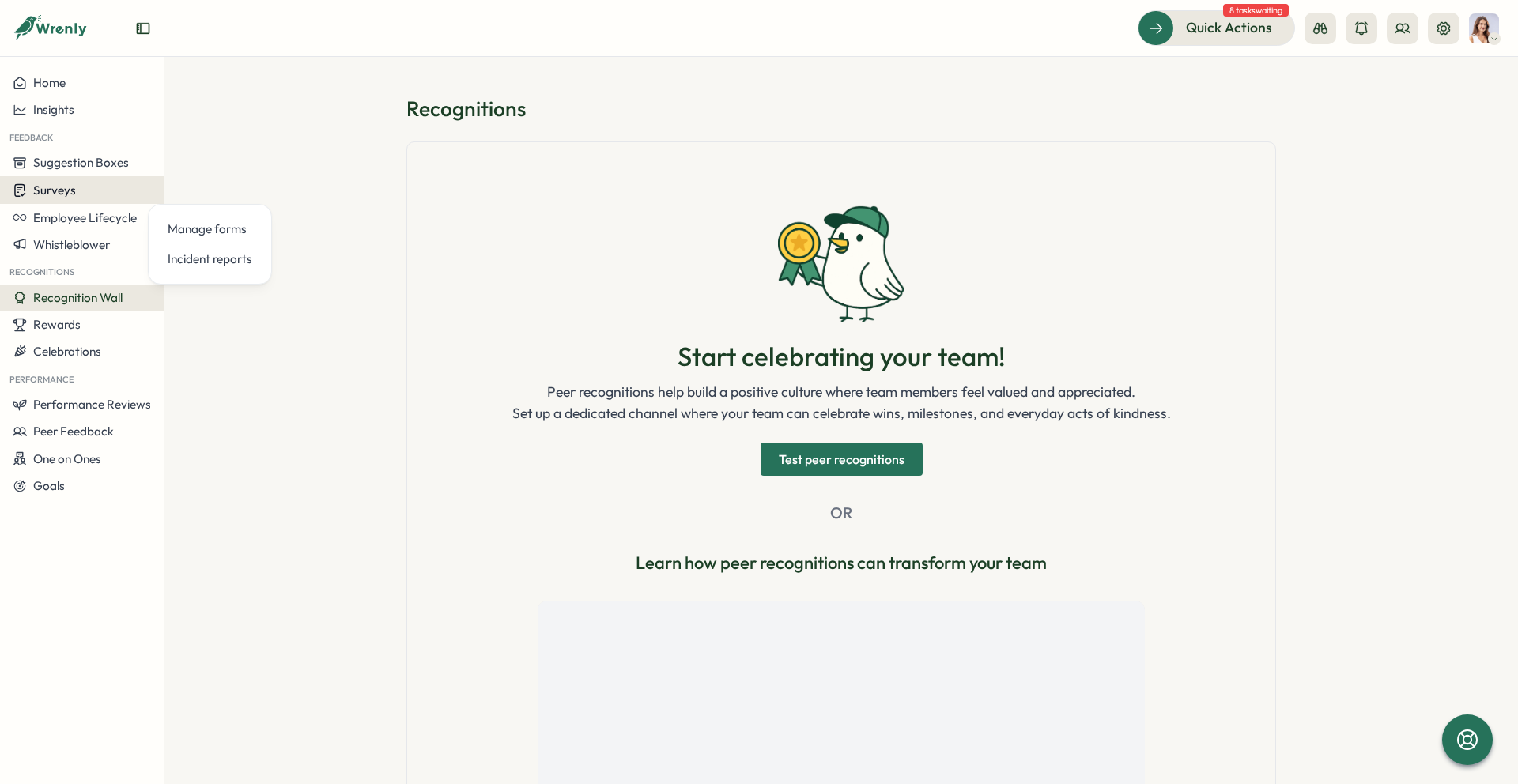
click at [62, 191] on span "Surveys" at bounding box center [55, 190] width 42 height 15
click at [64, 161] on span "Suggestion Boxes" at bounding box center [81, 162] width 95 height 15
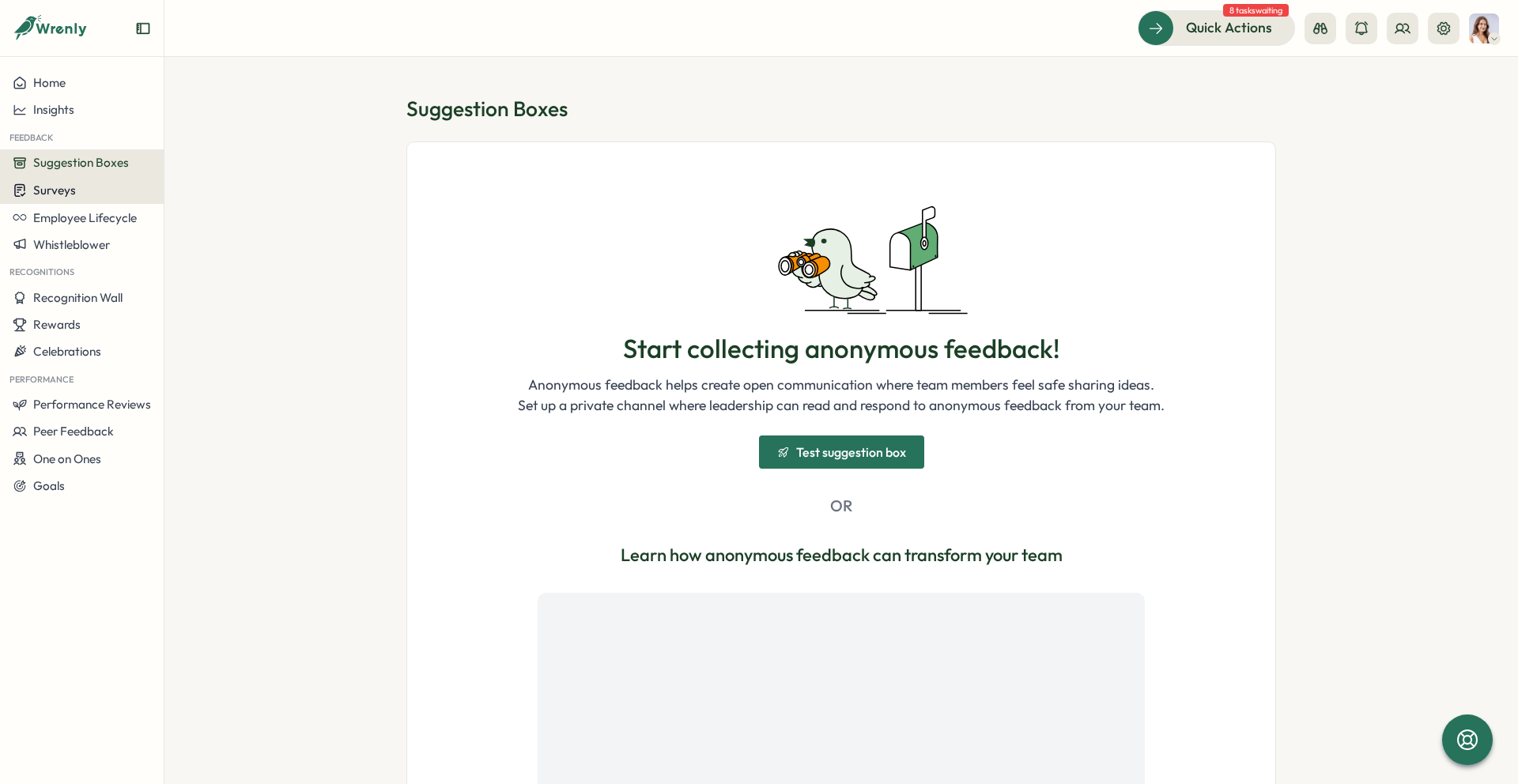
click at [61, 181] on button "Surveys" at bounding box center [81, 191] width 164 height 28
click at [217, 171] on div "Insights" at bounding box center [226, 160] width 130 height 30
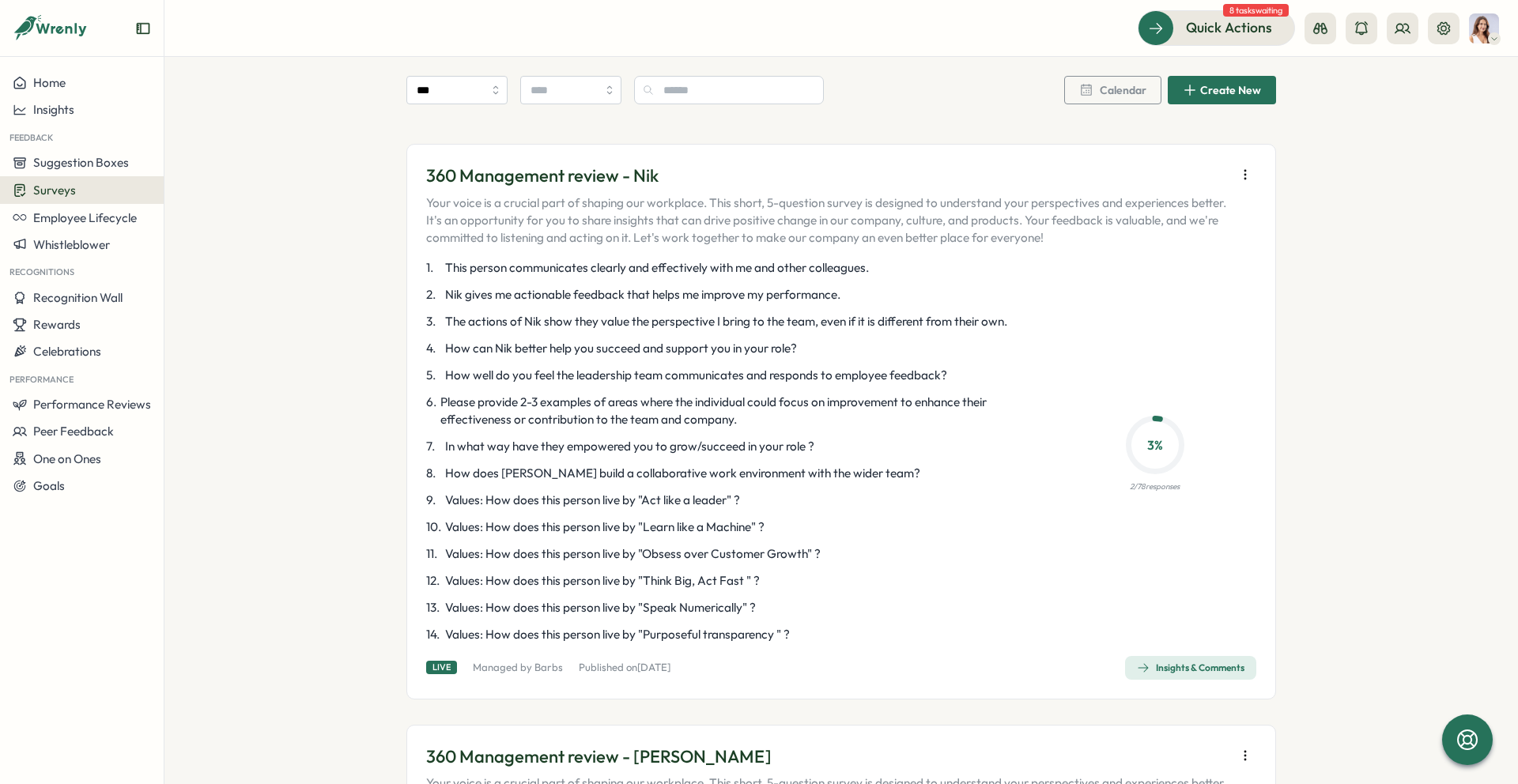
scroll to position [1257, 0]
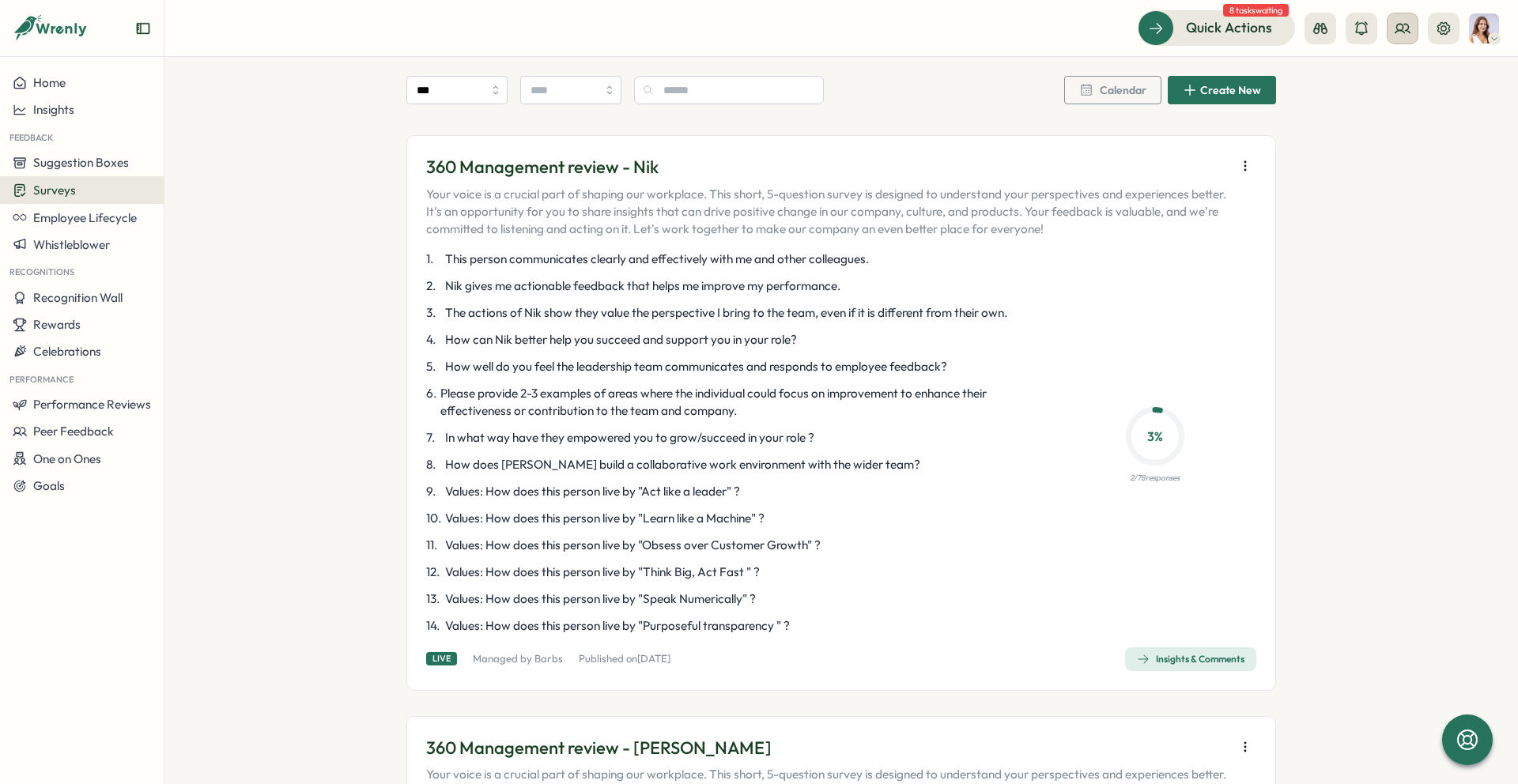
click at [1414, 27] on button at bounding box center [1402, 28] width 32 height 32
click at [1241, 158] on icon "button" at bounding box center [1245, 165] width 15 height 15
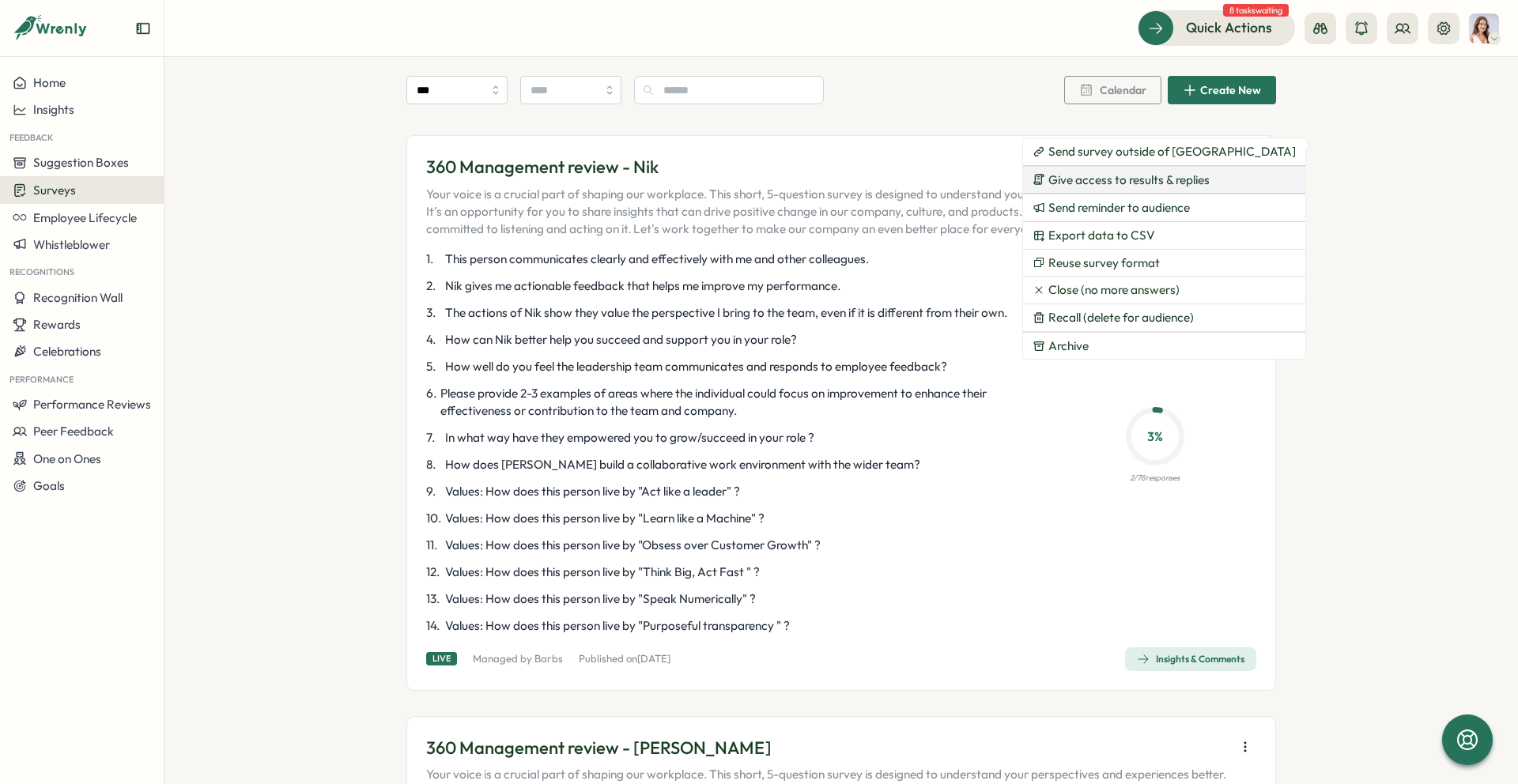
click at [1192, 178] on span "Give access to results & replies" at bounding box center [1130, 180] width 161 height 14
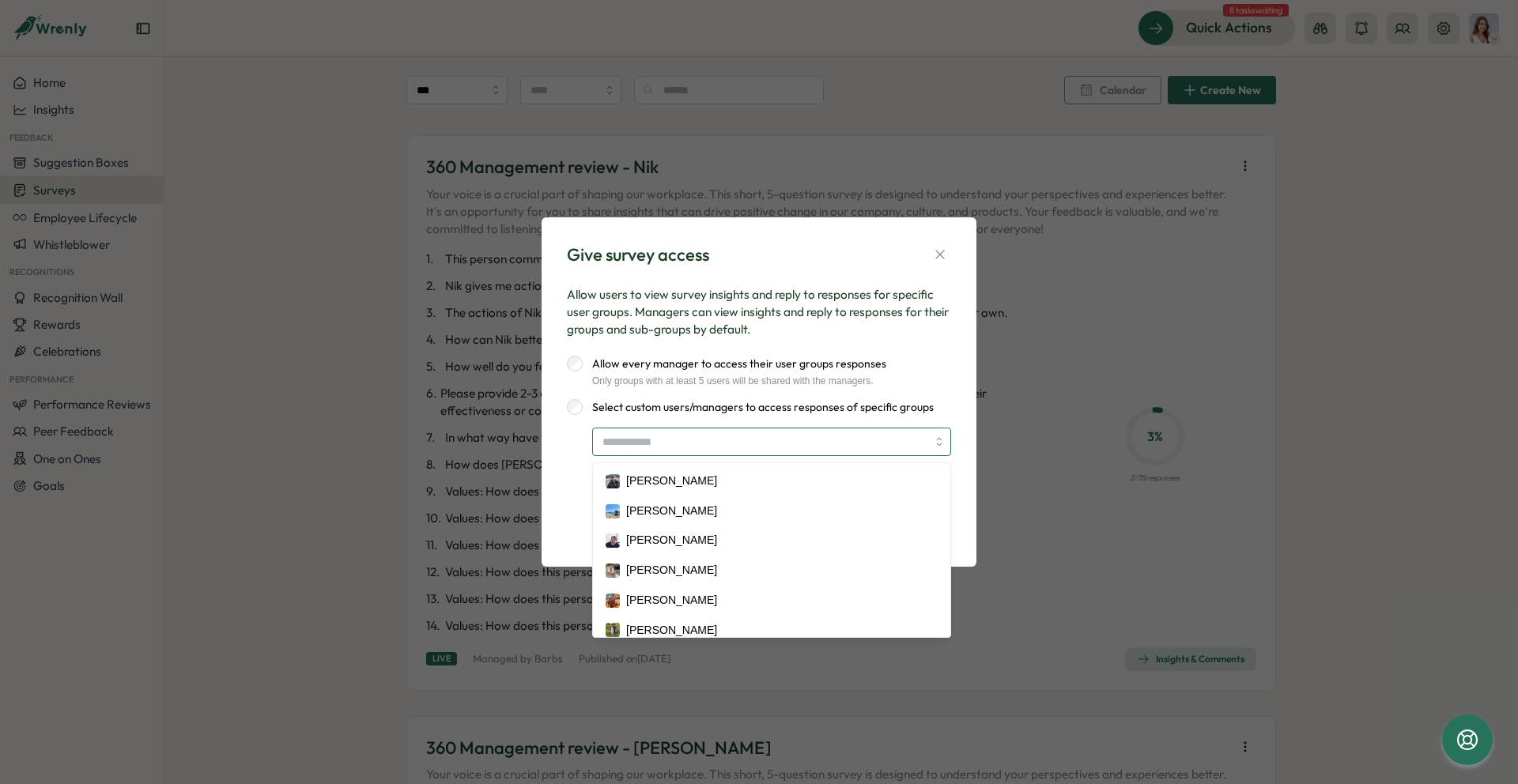
click at [661, 447] on input "search" at bounding box center [765, 441] width 324 height 27
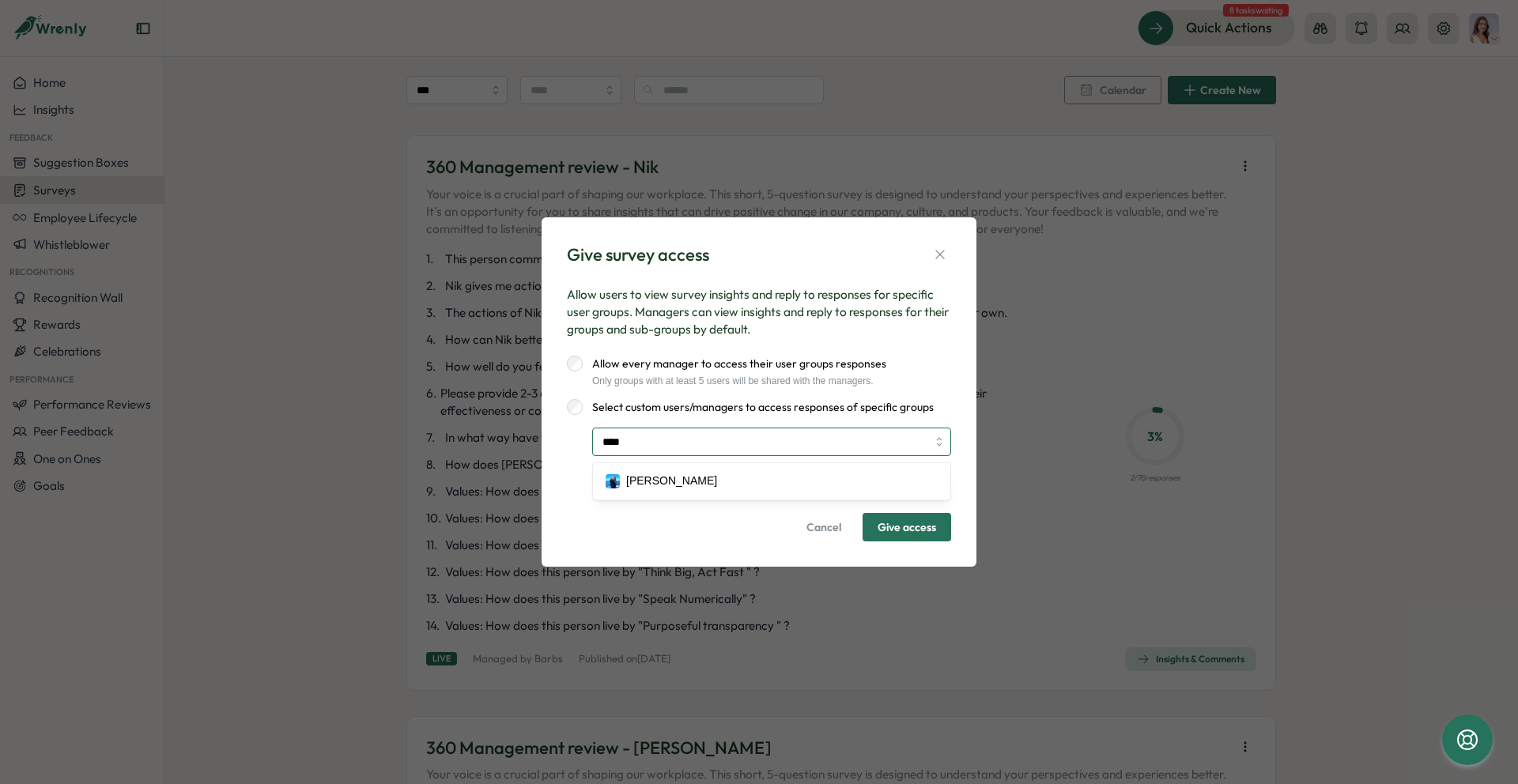
type input "*****"
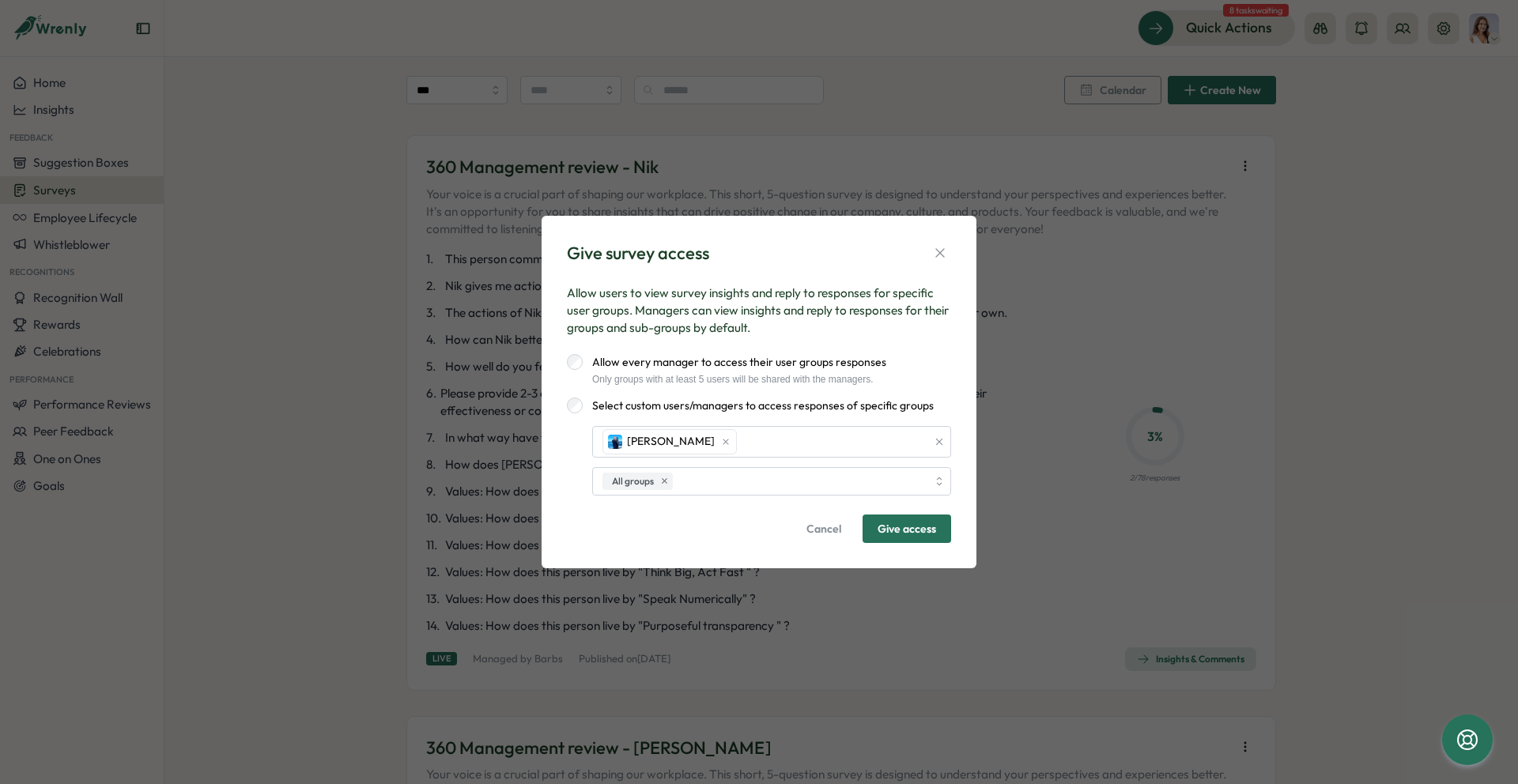
click at [938, 524] on button "Give access" at bounding box center [906, 528] width 89 height 28
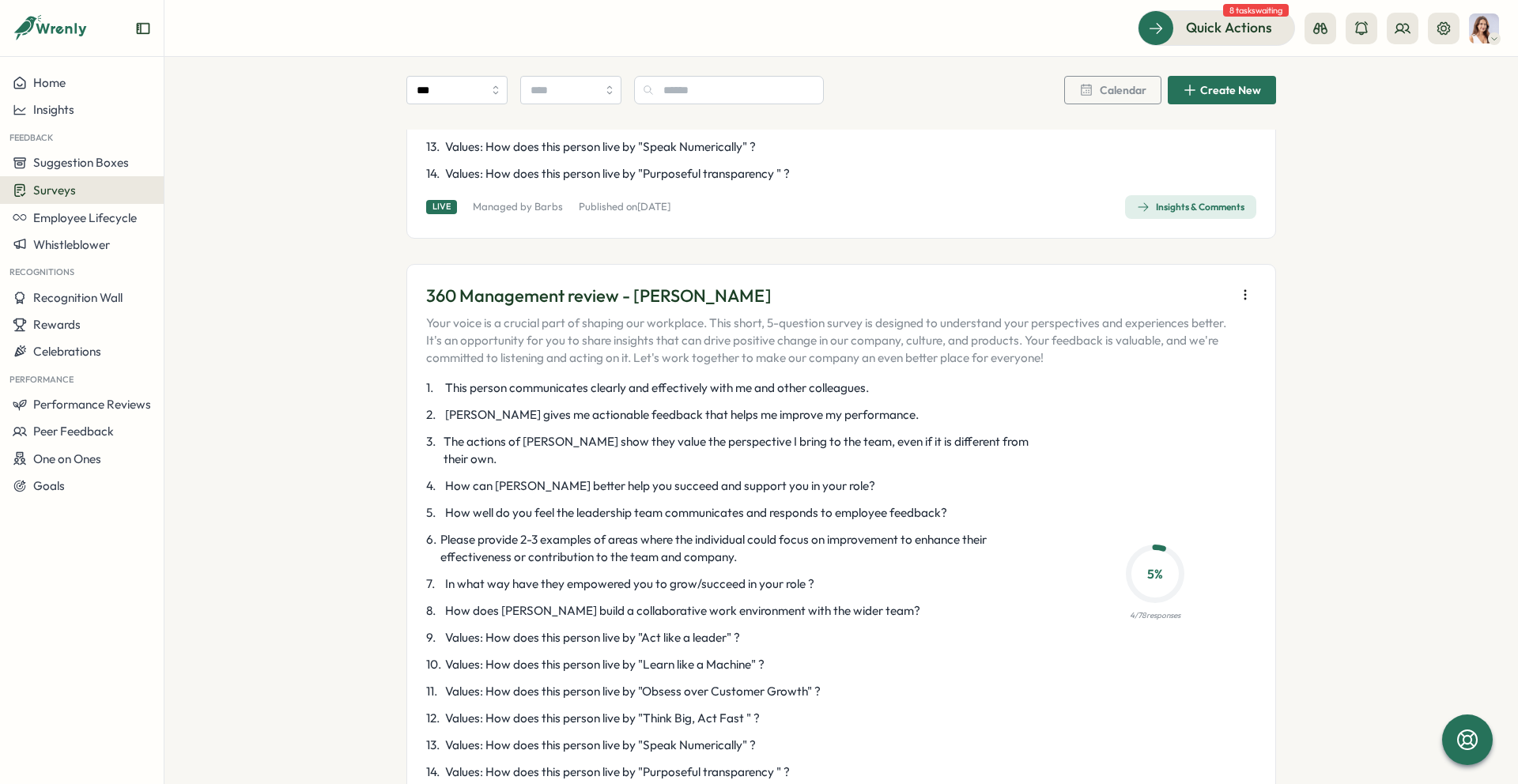
scroll to position [527, 0]
click at [1243, 300] on icon "button" at bounding box center [1245, 297] width 15 height 15
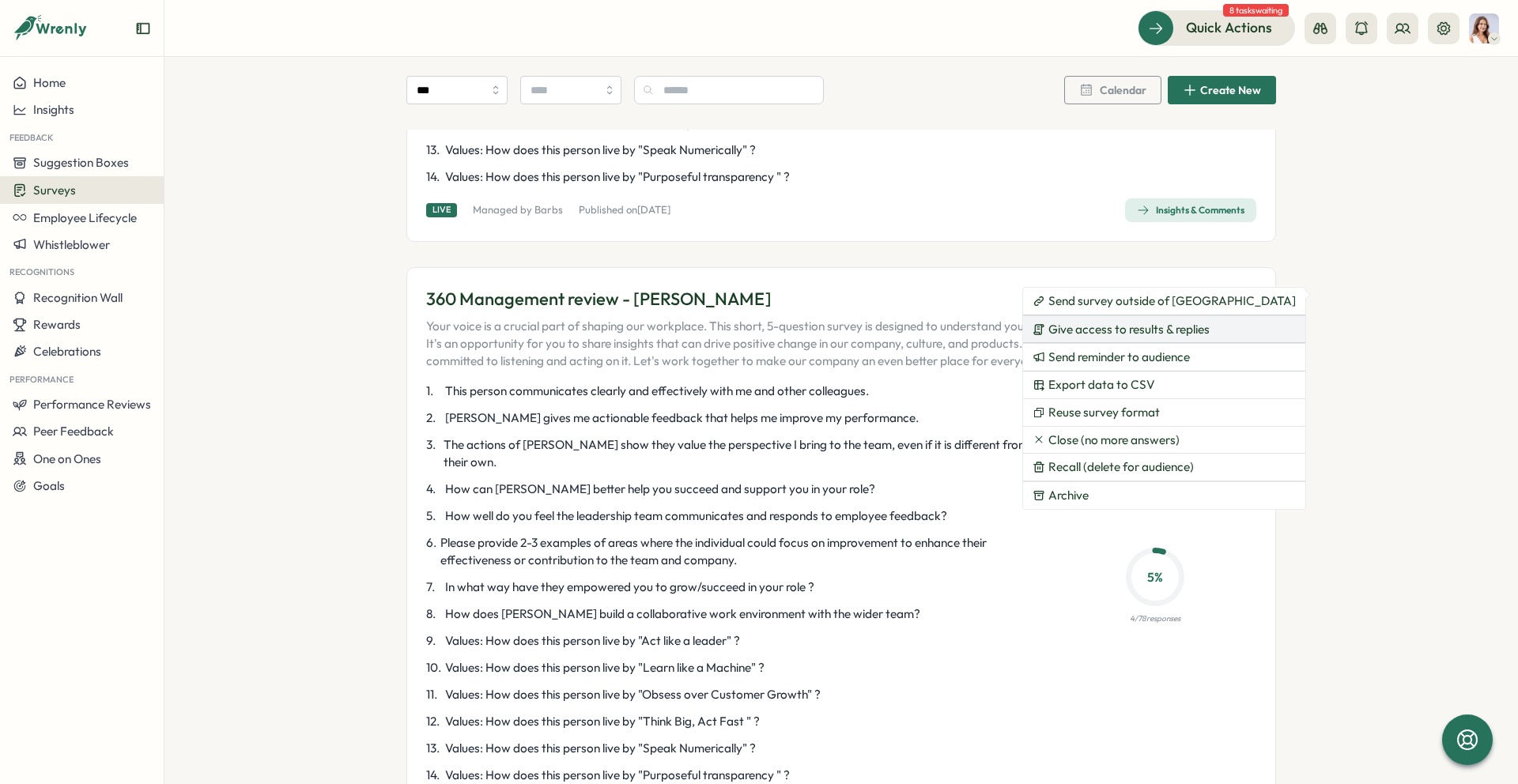
click at [1182, 325] on span "Give access to results & replies" at bounding box center [1130, 329] width 161 height 14
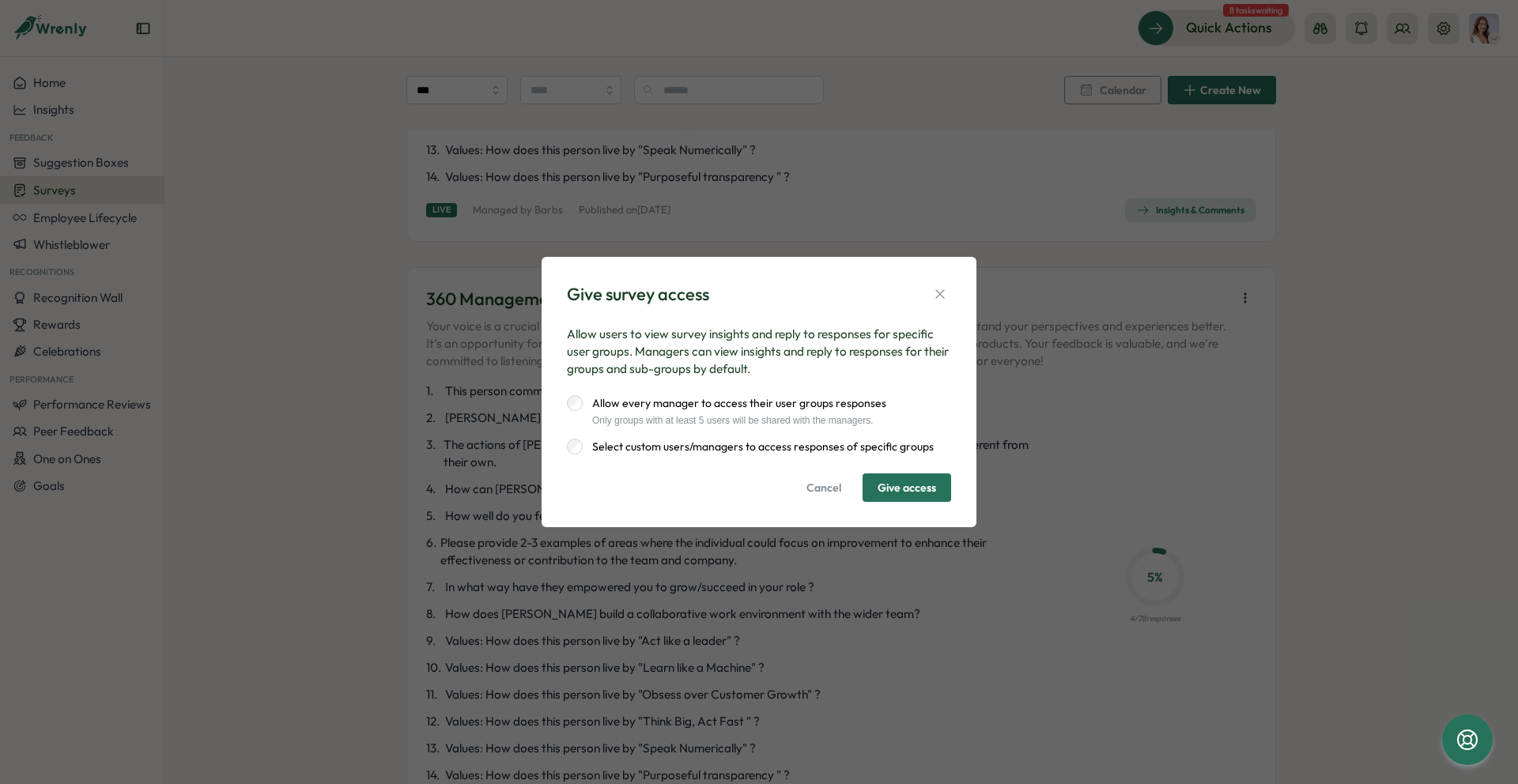
click at [635, 445] on label "Select custom users/managers to access responses of specific groups" at bounding box center [758, 446] width 351 height 15
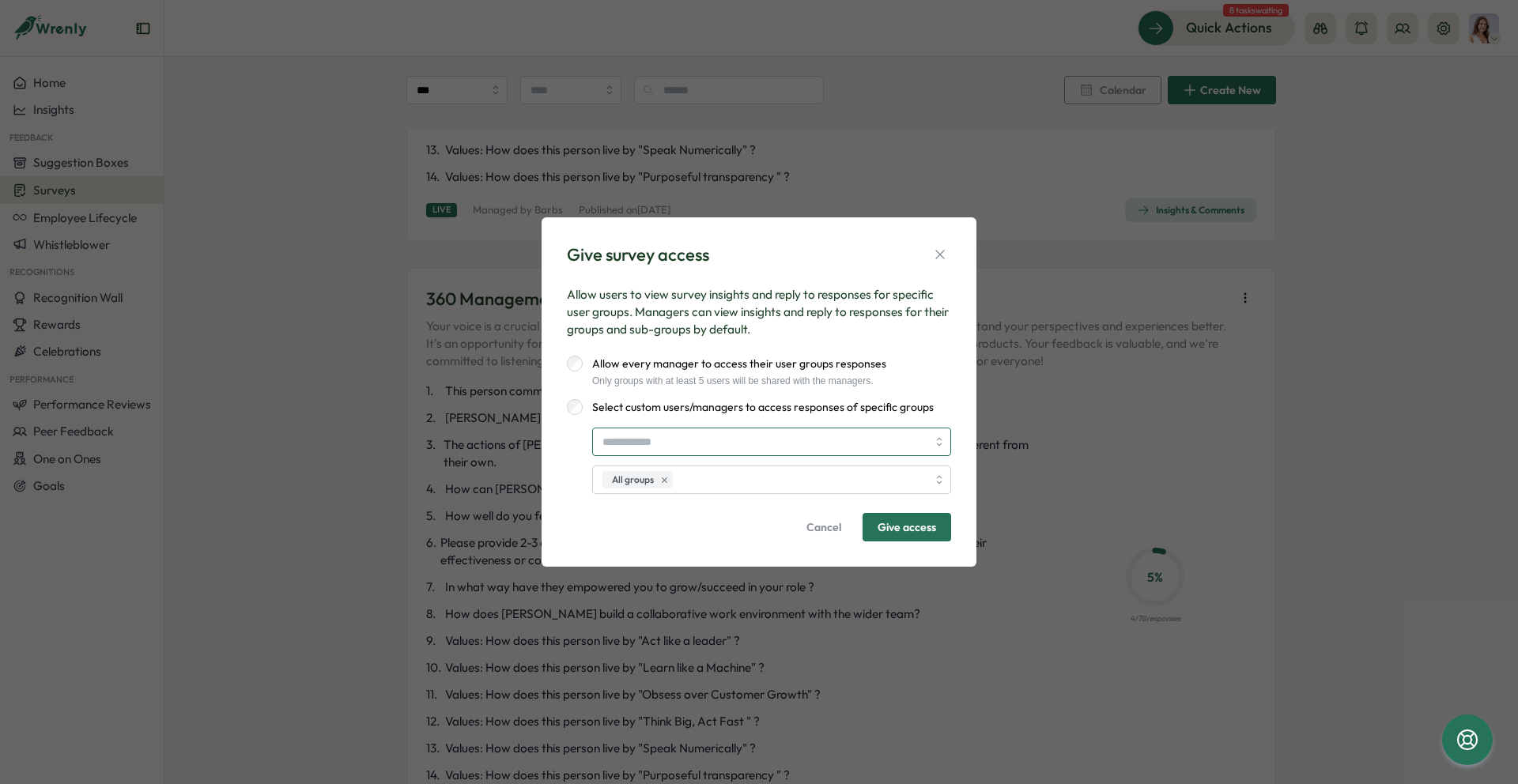
click at [667, 446] on input "search" at bounding box center [765, 441] width 324 height 27
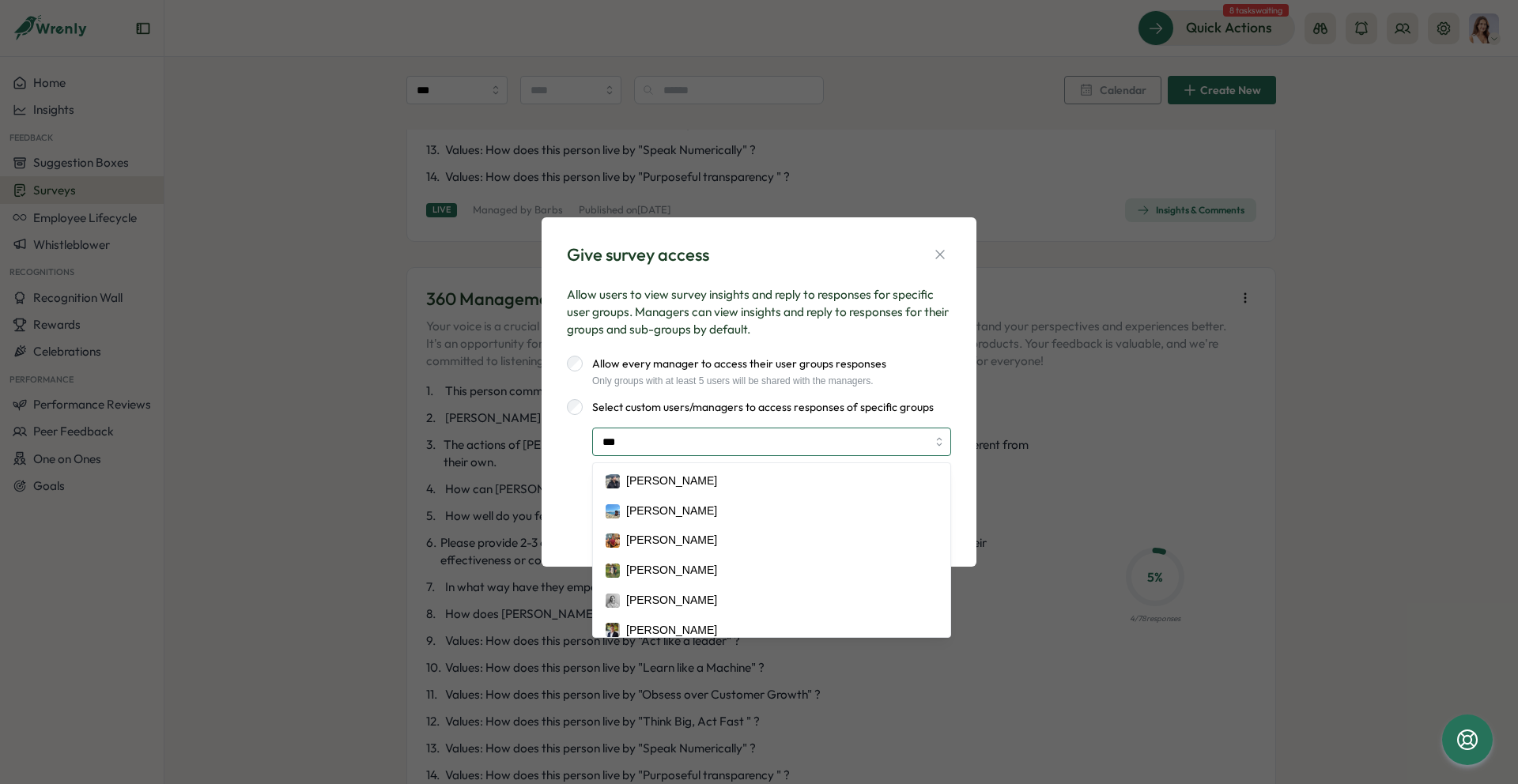
type input "****"
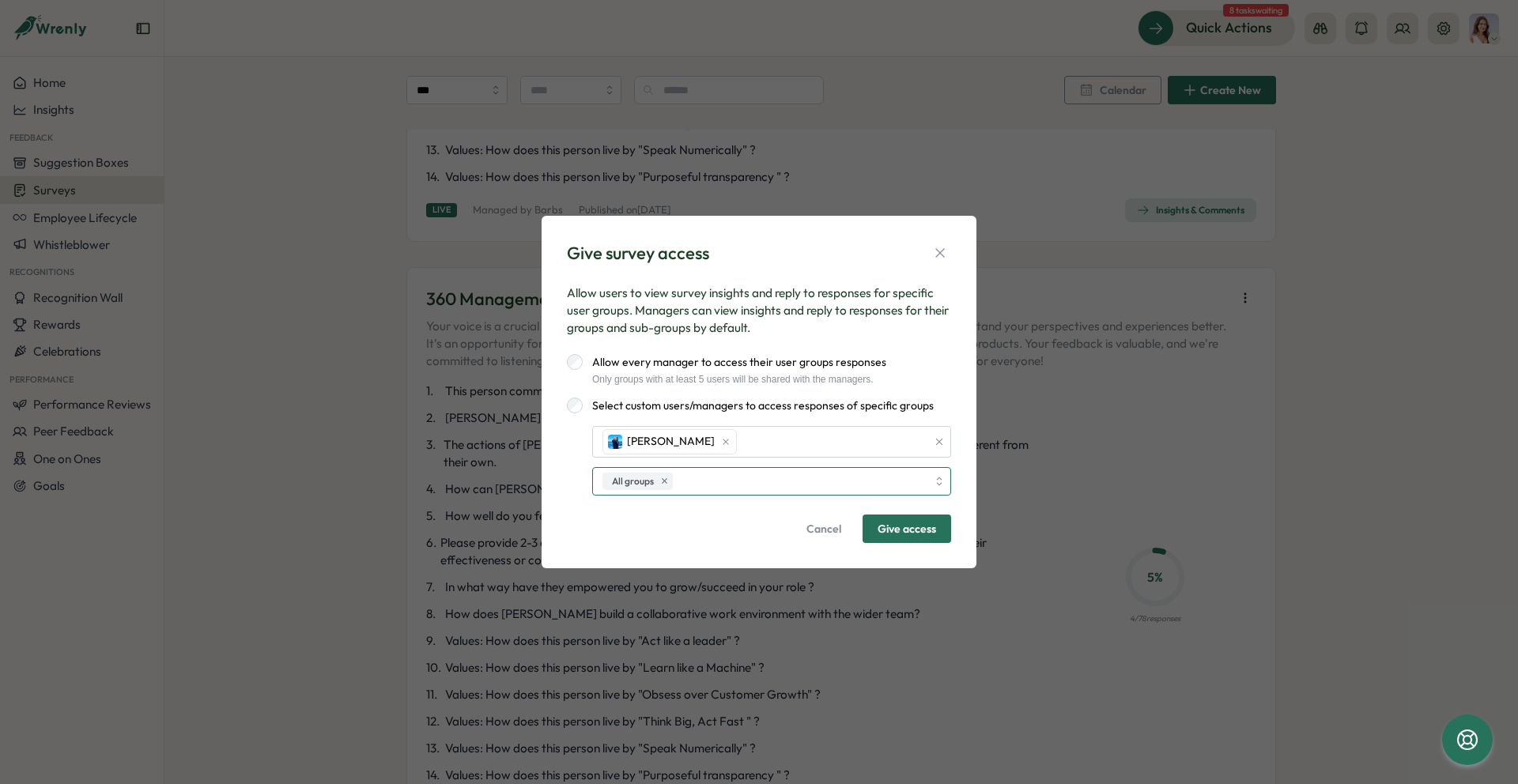
click at [944, 482] on div "All groups" at bounding box center [771, 481] width 359 height 28
click at [681, 484] on div "All users" at bounding box center [762, 481] width 328 height 27
click at [906, 522] on span "Give access" at bounding box center [907, 528] width 59 height 27
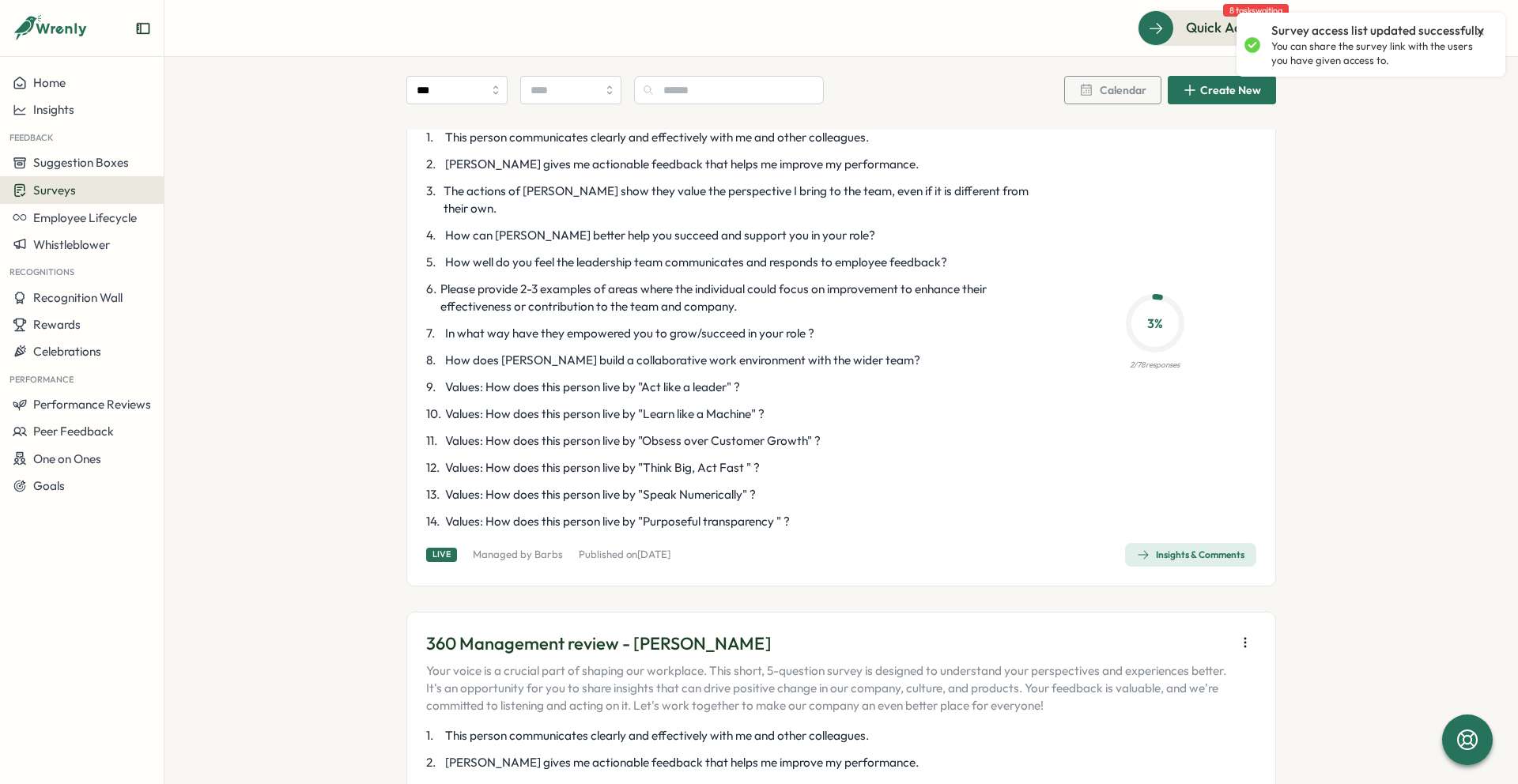
scroll to position [0, 0]
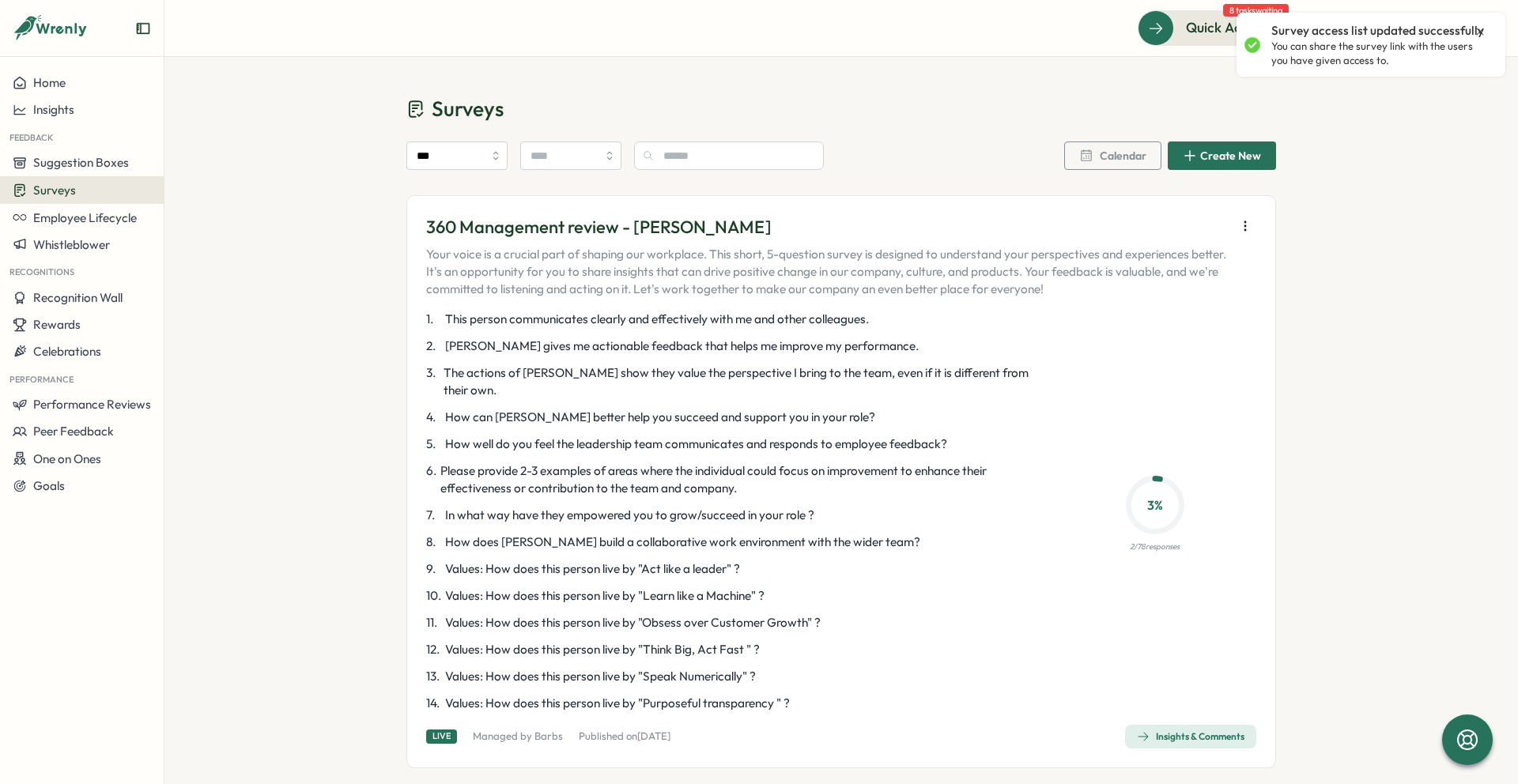
click at [1249, 224] on button "button" at bounding box center [1245, 226] width 22 height 22
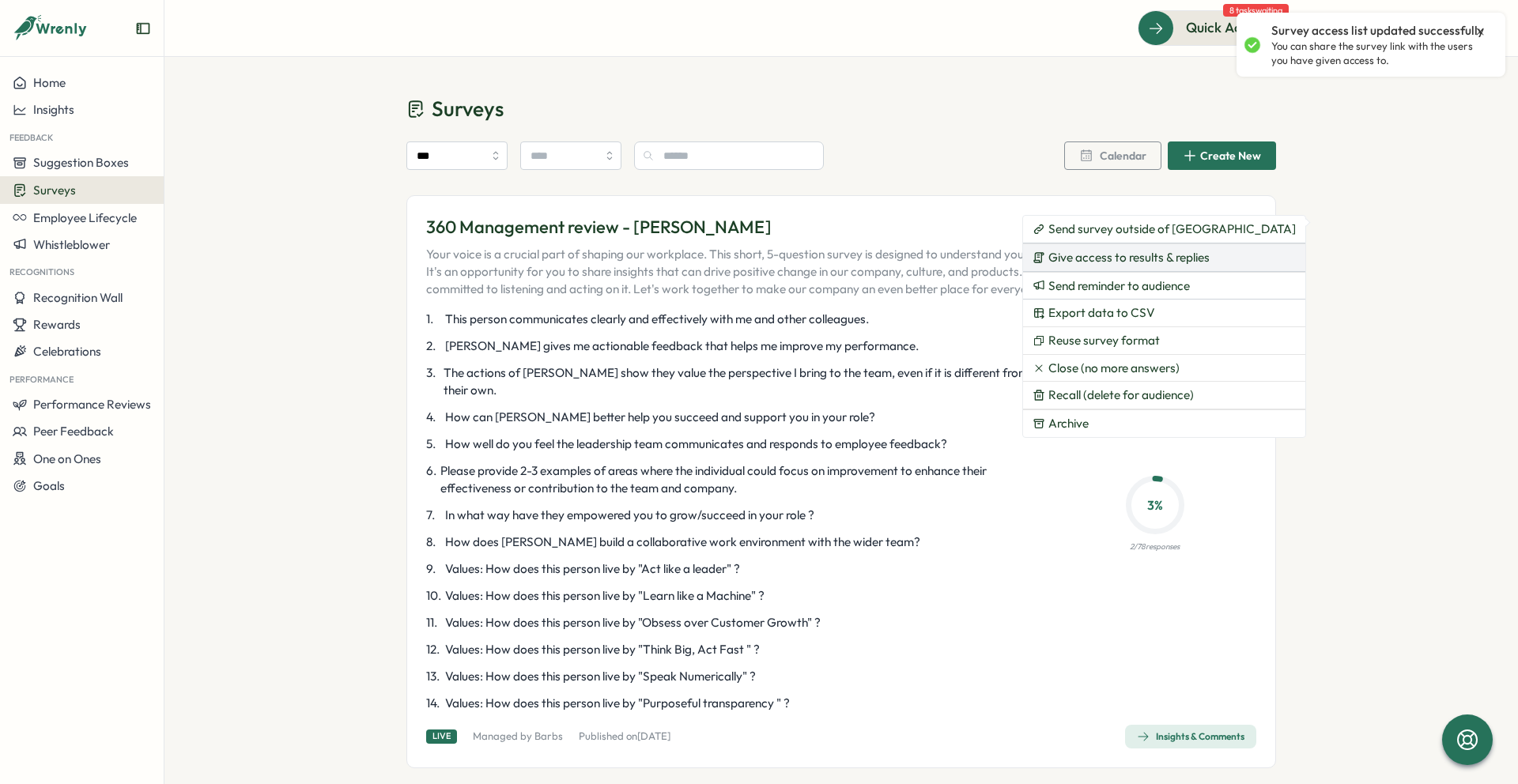
click at [1095, 264] on span "Give access to results & replies" at bounding box center [1130, 257] width 161 height 14
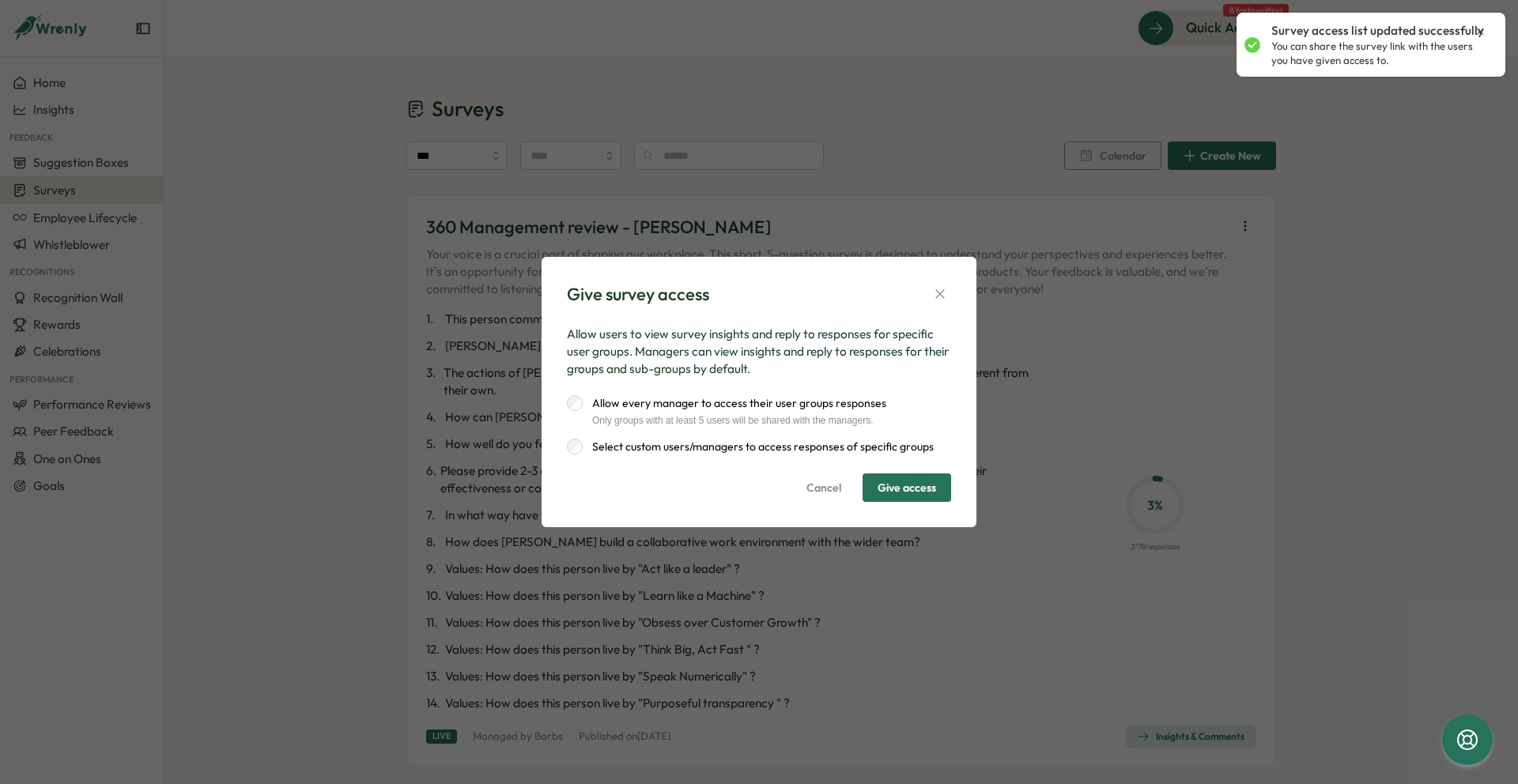
click at [737, 441] on label "Select custom users/managers to access responses of specific groups" at bounding box center [758, 446] width 351 height 15
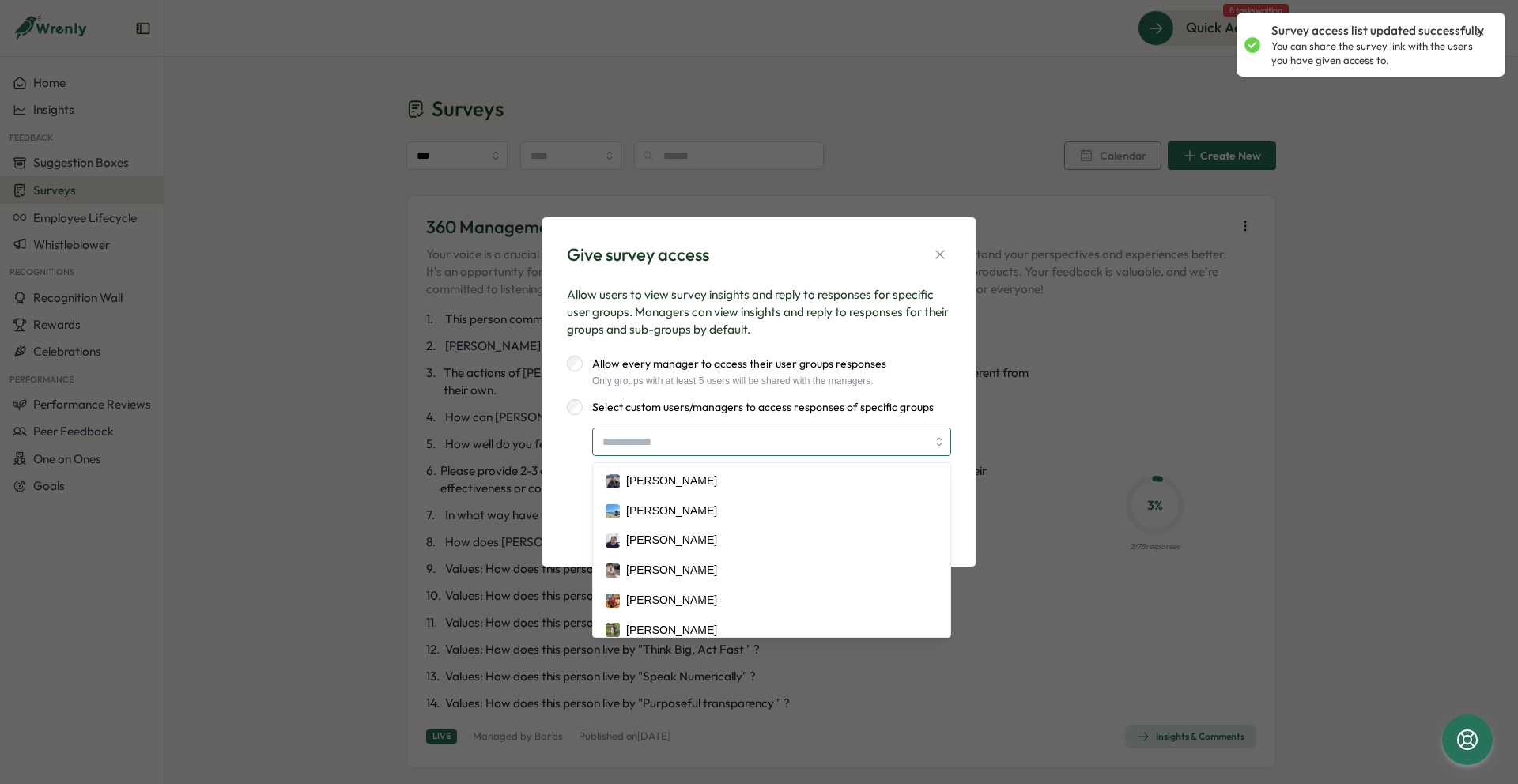
click at [754, 453] on input "search" at bounding box center [765, 441] width 324 height 27
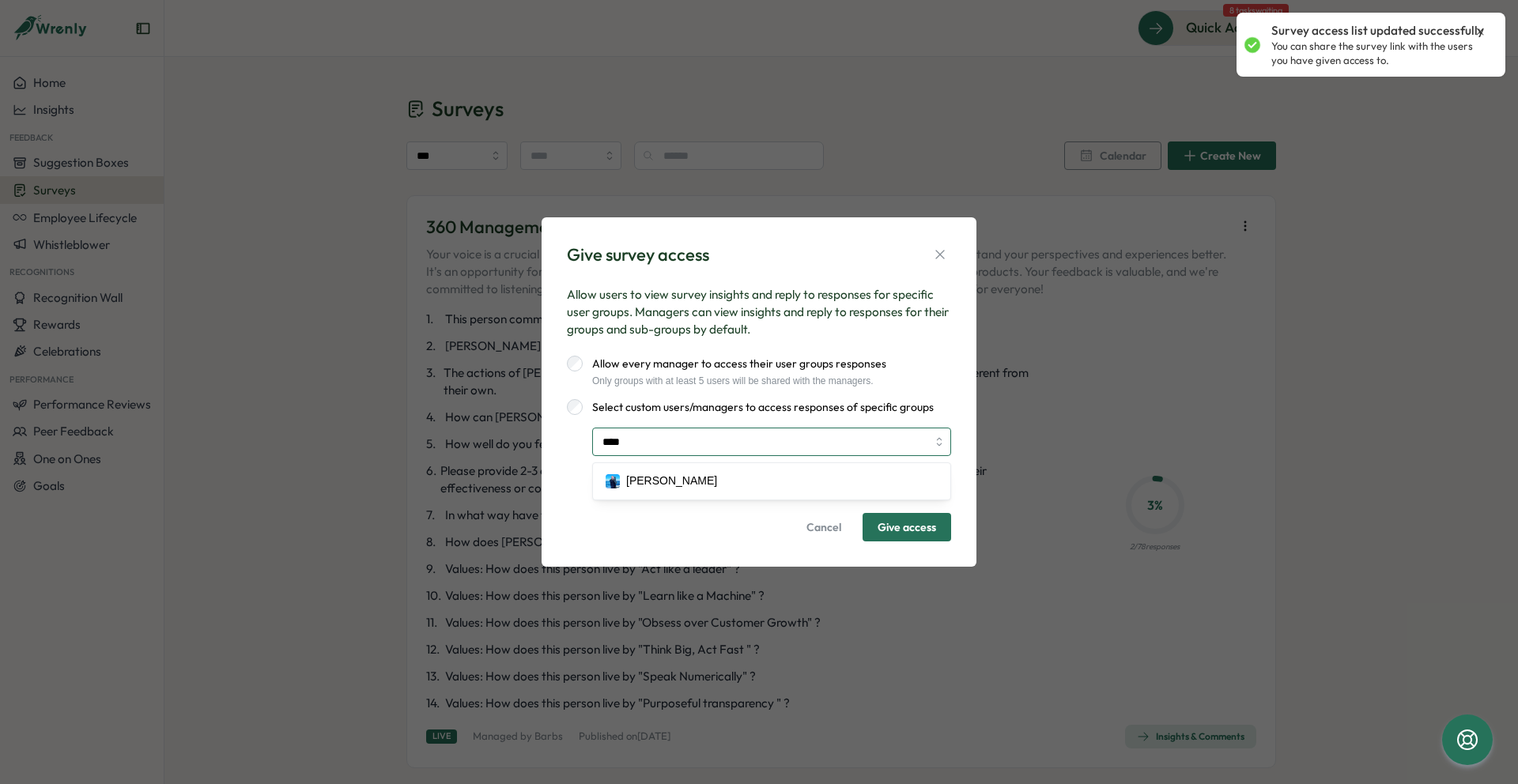
type input "*****"
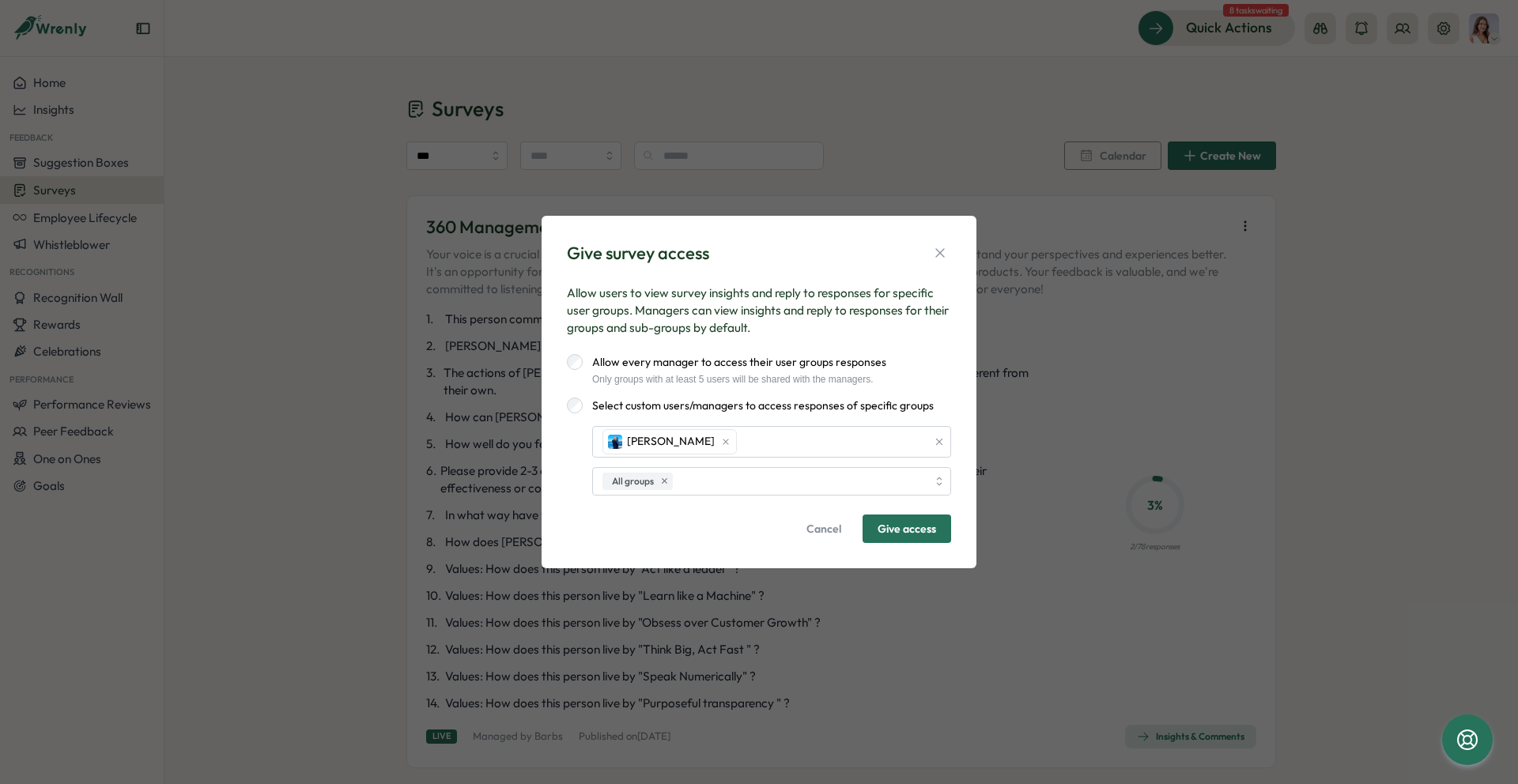
click at [921, 530] on span "Give access" at bounding box center [907, 528] width 59 height 27
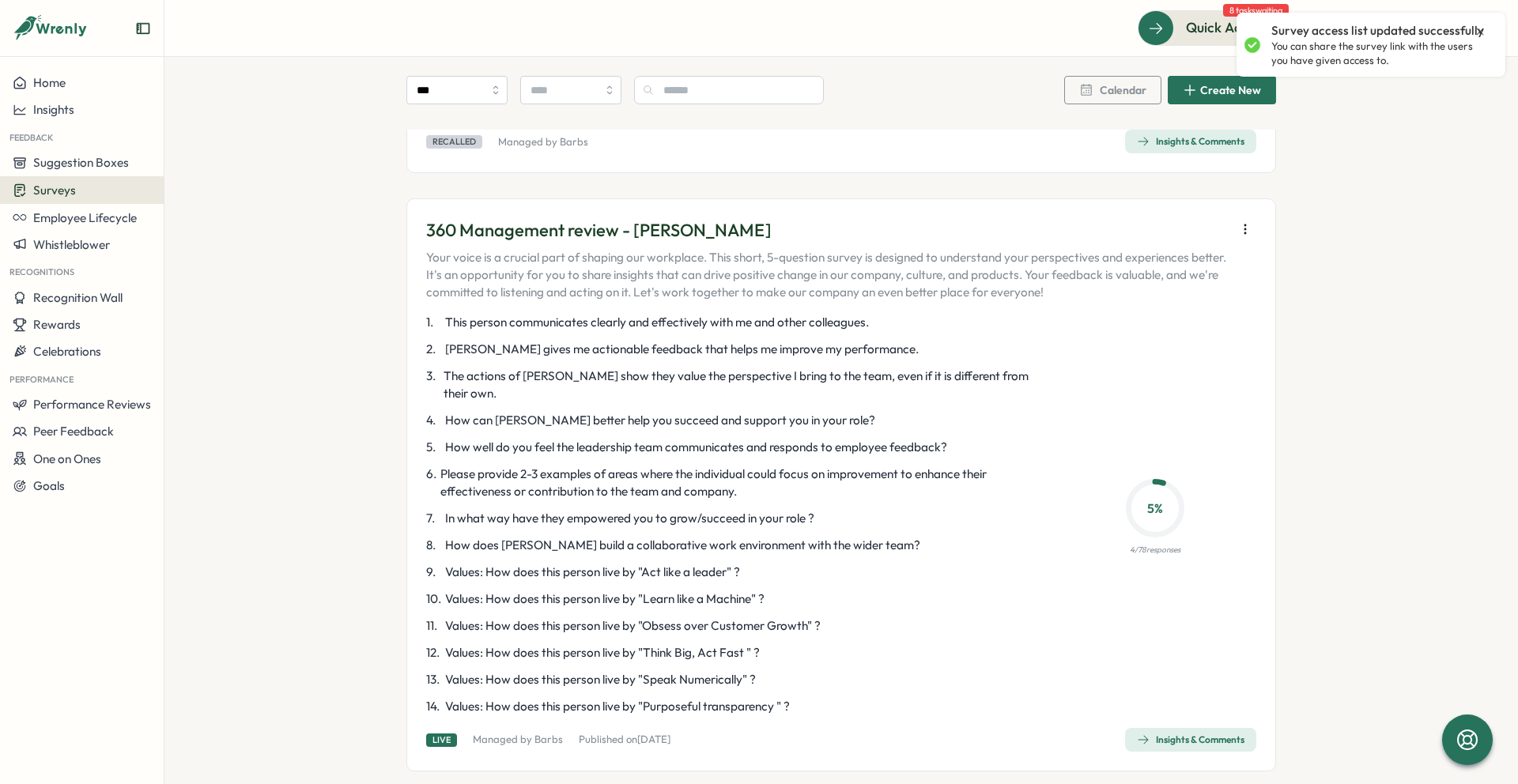
scroll to position [2363, 0]
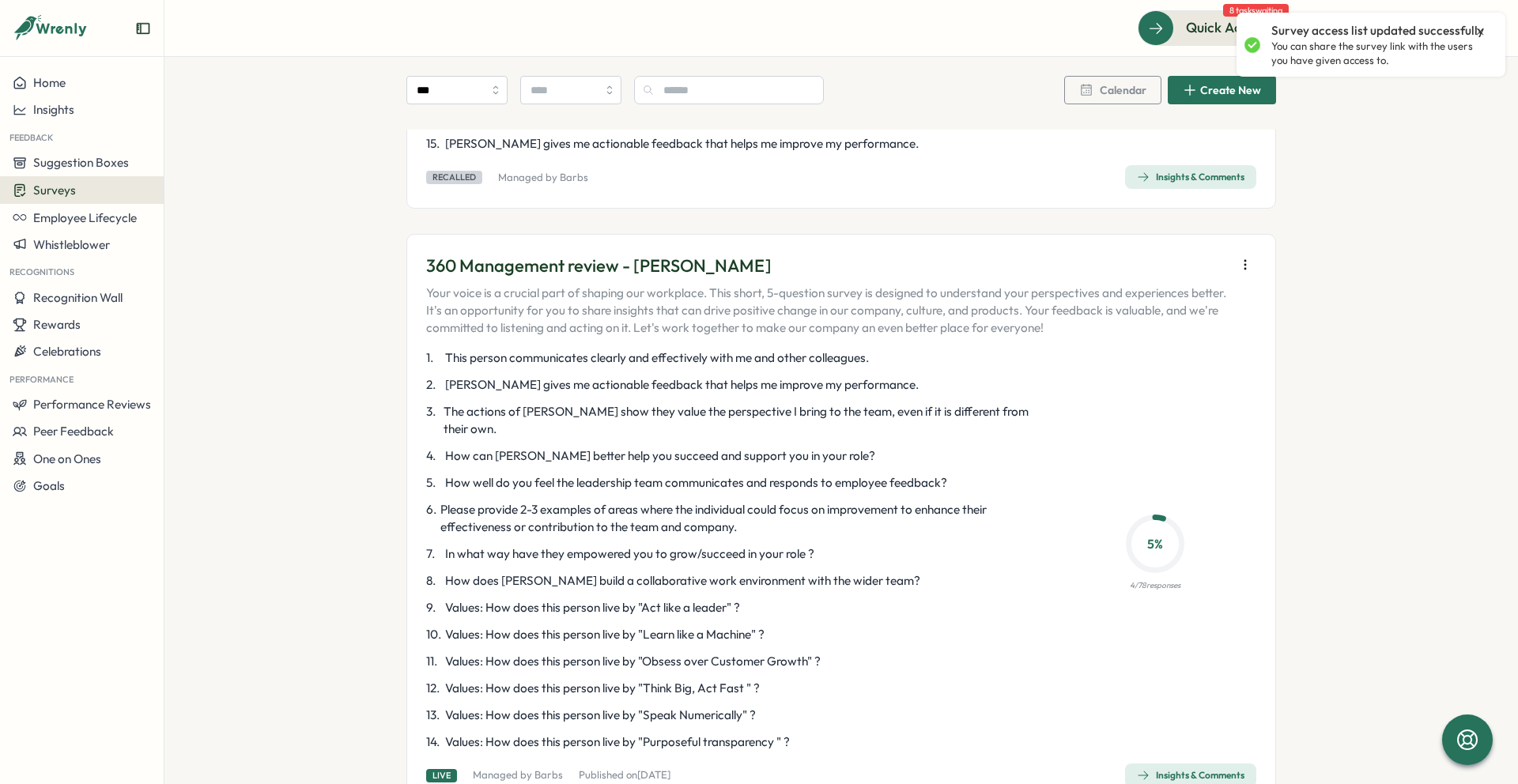
click at [1253, 252] on div "360 Management review - Danny Your voice is a crucial part of shaping our workp…" at bounding box center [841, 520] width 870 height 573
click at [1247, 257] on icon "button" at bounding box center [1245, 265] width 15 height 15
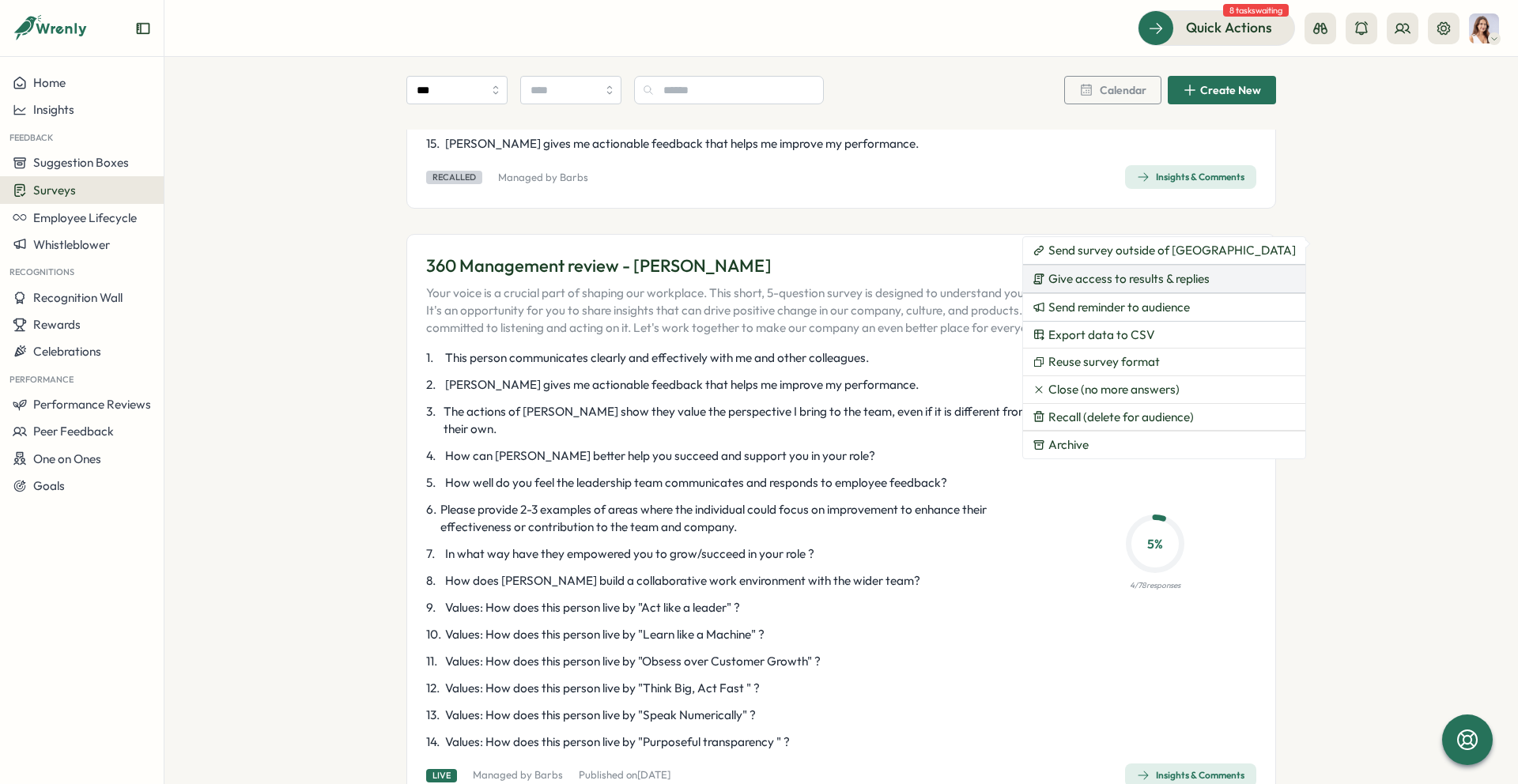
click at [1169, 288] on button "Give access to results & replies" at bounding box center [1164, 278] width 283 height 27
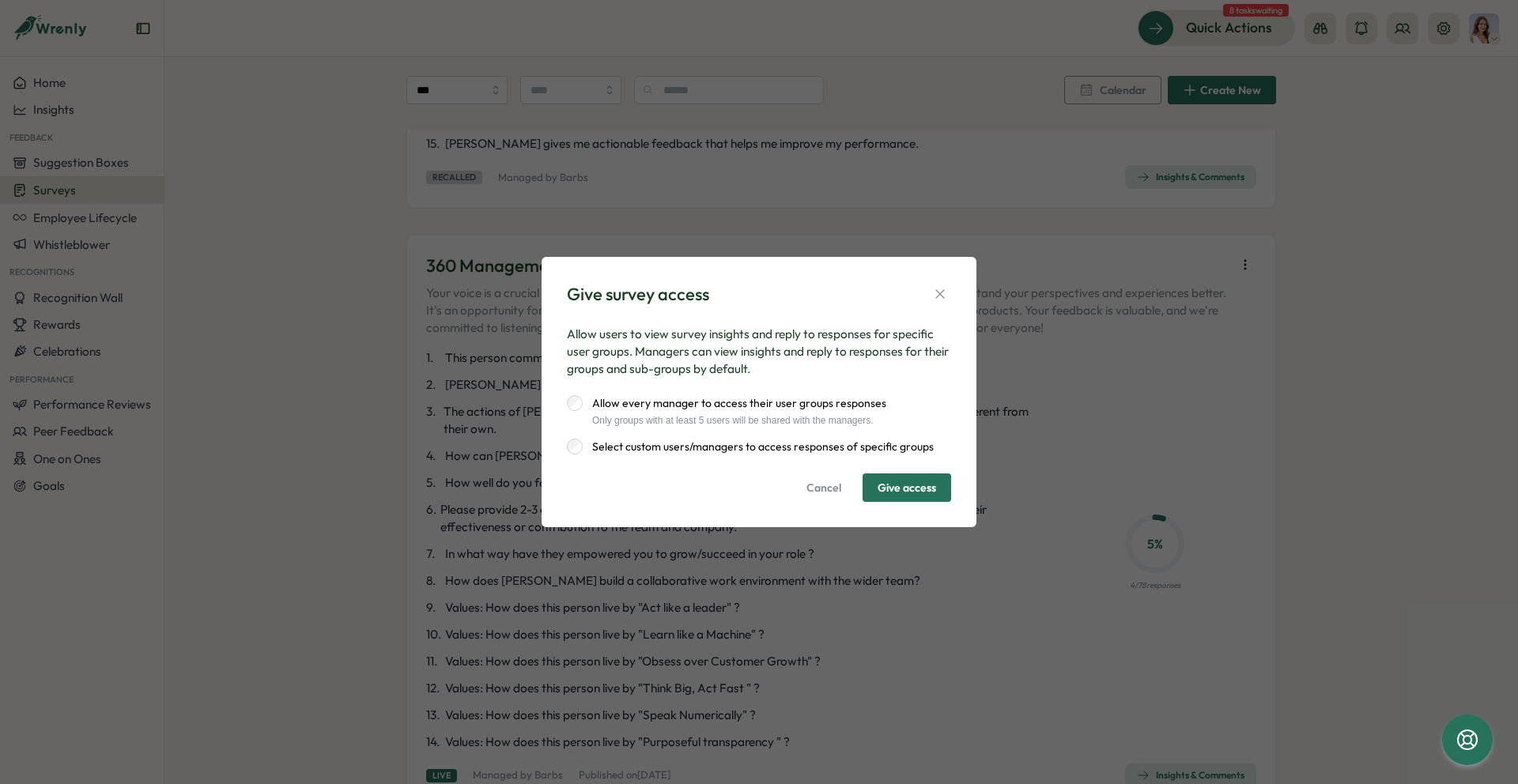
click at [643, 439] on label "Select custom users/managers to access responses of specific groups" at bounding box center [758, 446] width 351 height 15
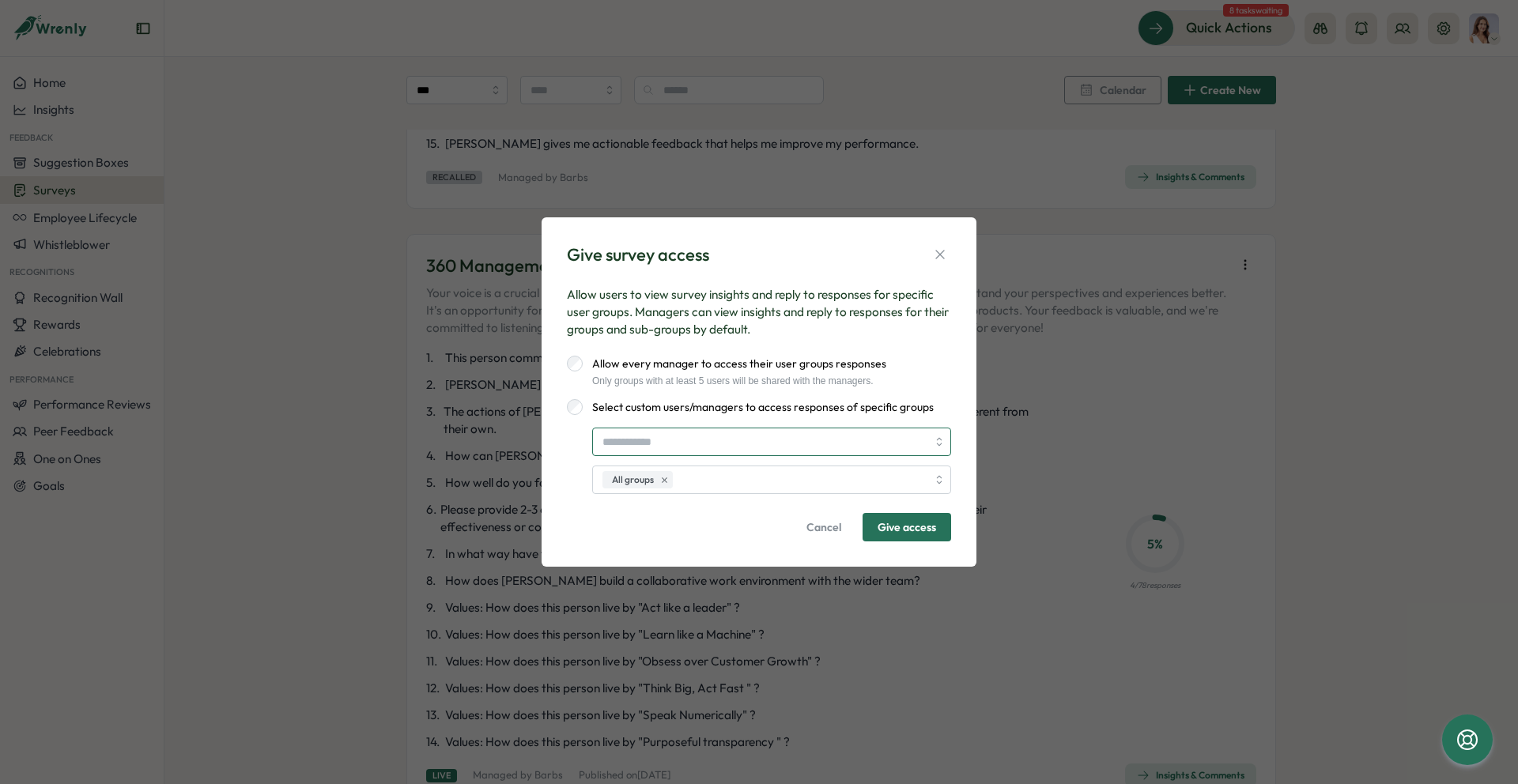
click at [659, 443] on input "search" at bounding box center [765, 441] width 324 height 27
type input "*****"
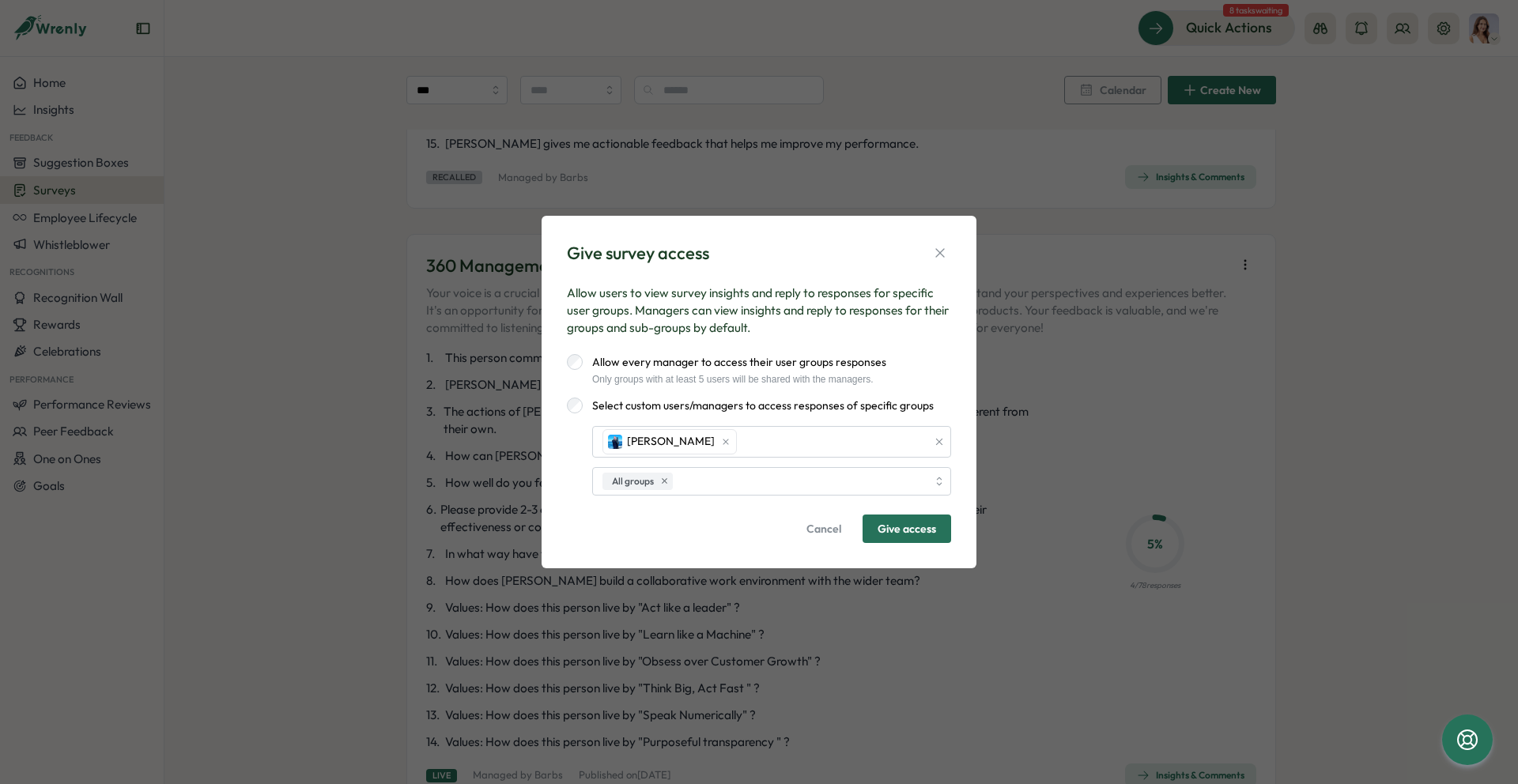
click at [930, 528] on span "Give access" at bounding box center [907, 528] width 59 height 27
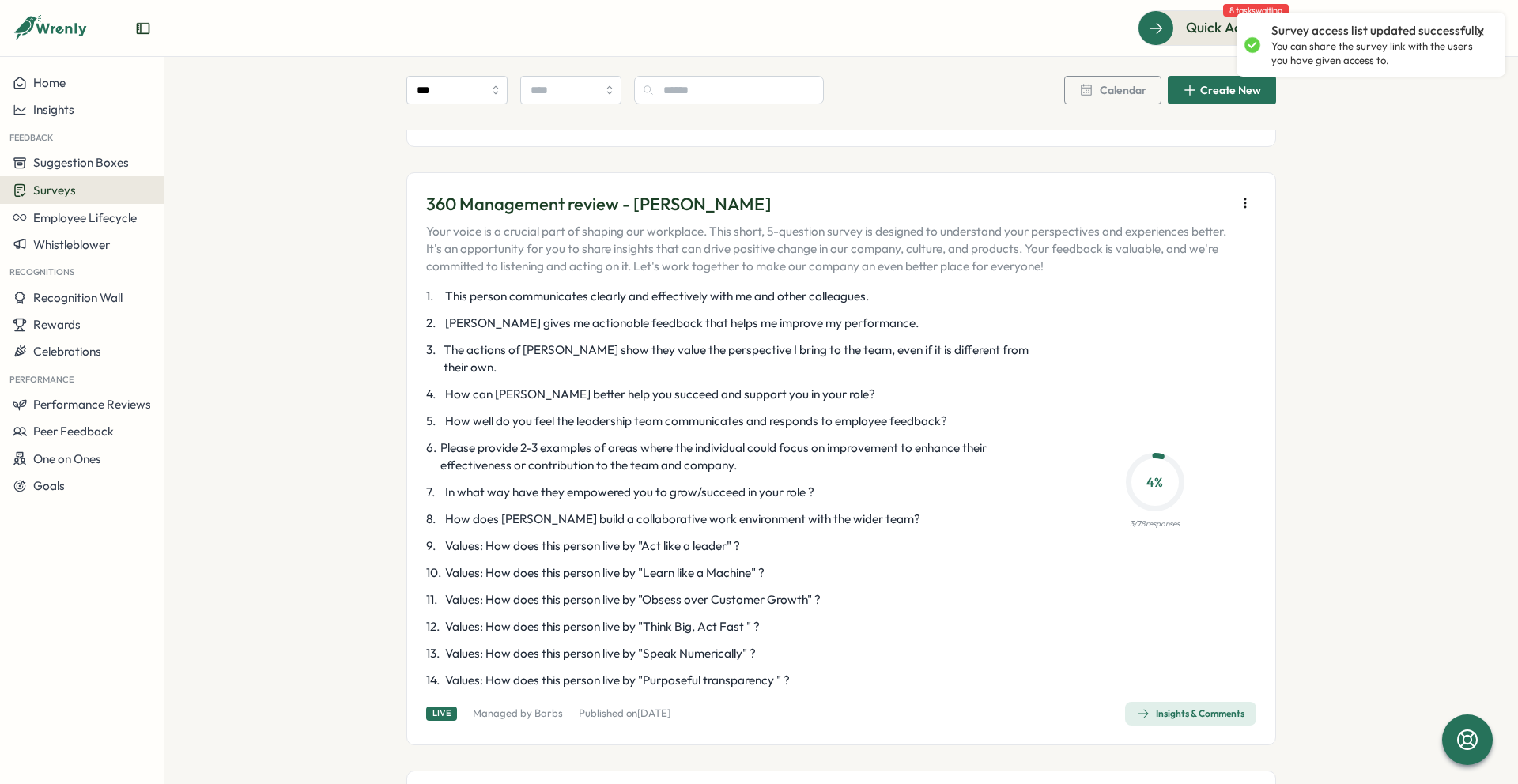
scroll to position [3027, 0]
click at [1239, 192] on icon "button" at bounding box center [1245, 199] width 15 height 15
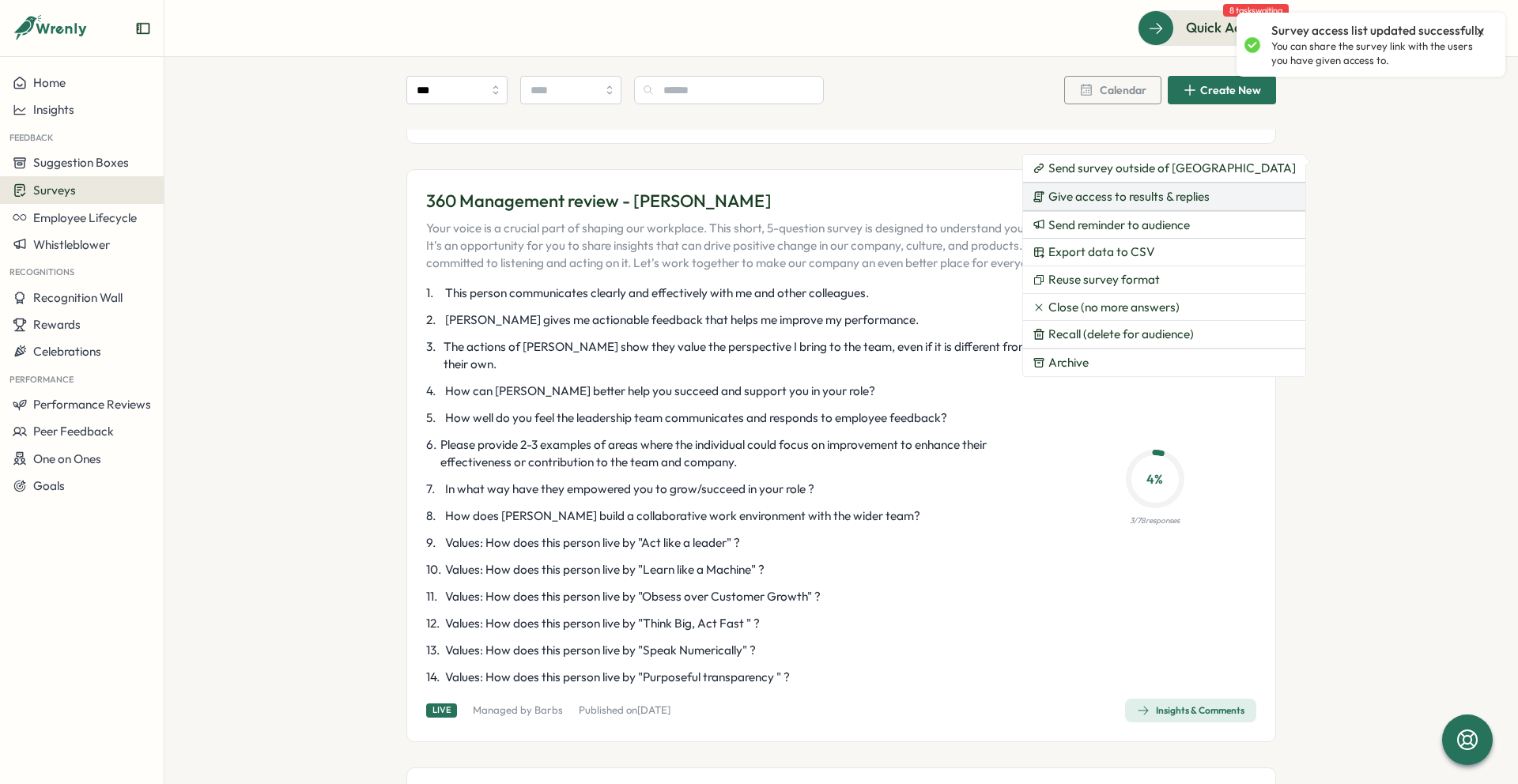
click at [1122, 202] on span "Give access to results & replies" at bounding box center [1130, 196] width 161 height 14
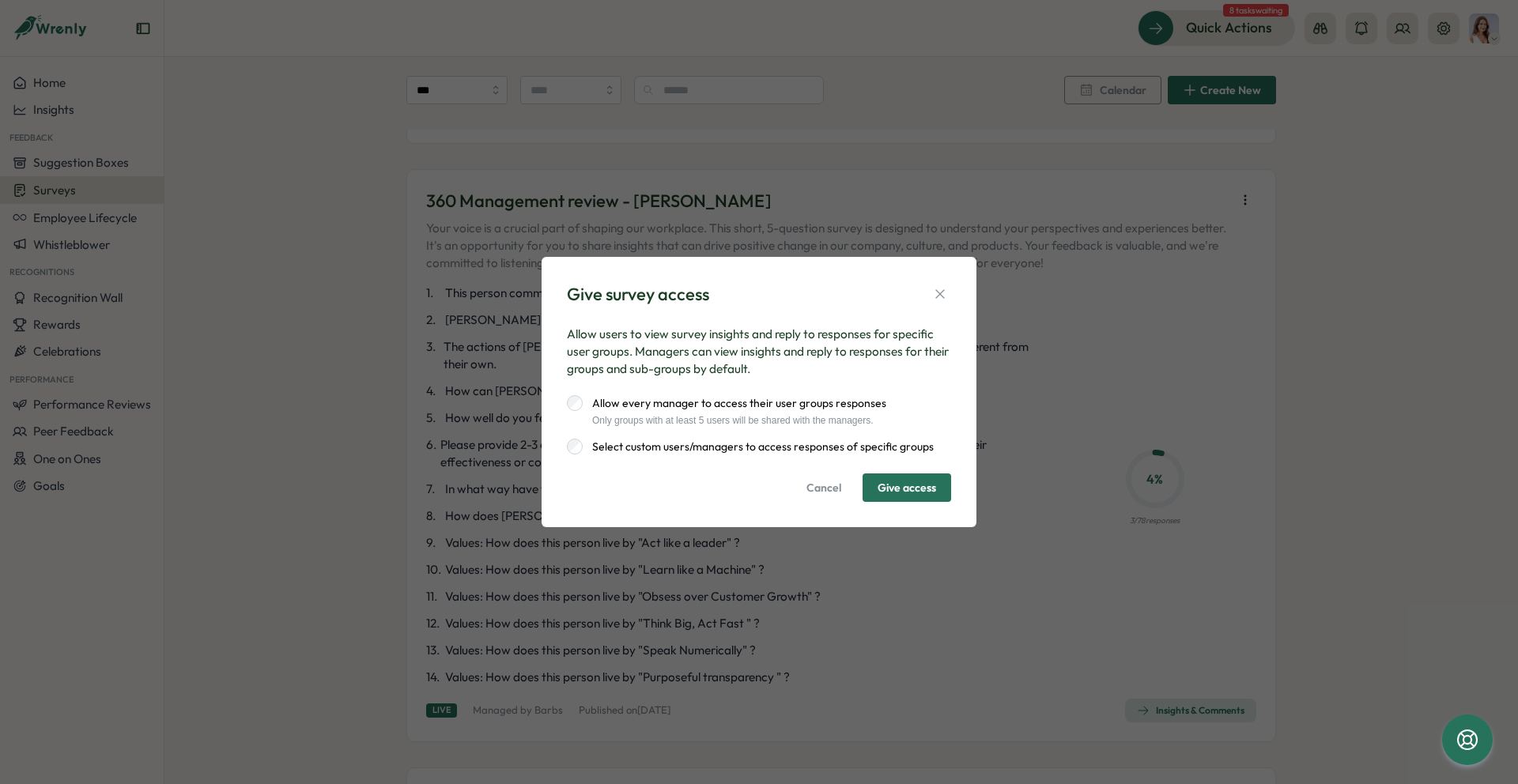
click at [855, 445] on label "Select custom users/managers to access responses of specific groups" at bounding box center [758, 446] width 351 height 15
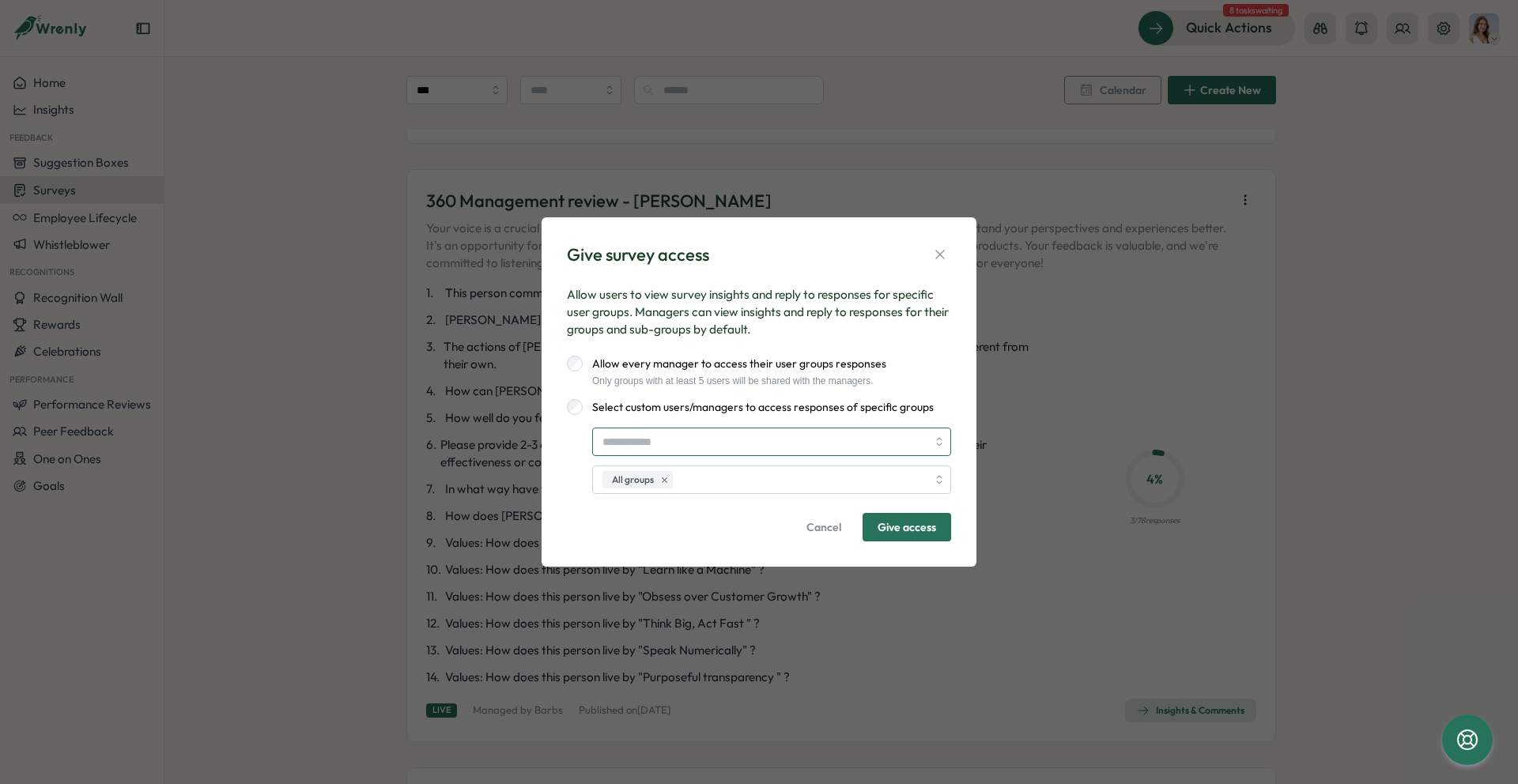
click at [805, 445] on input "search" at bounding box center [765, 441] width 324 height 27
type input "*****"
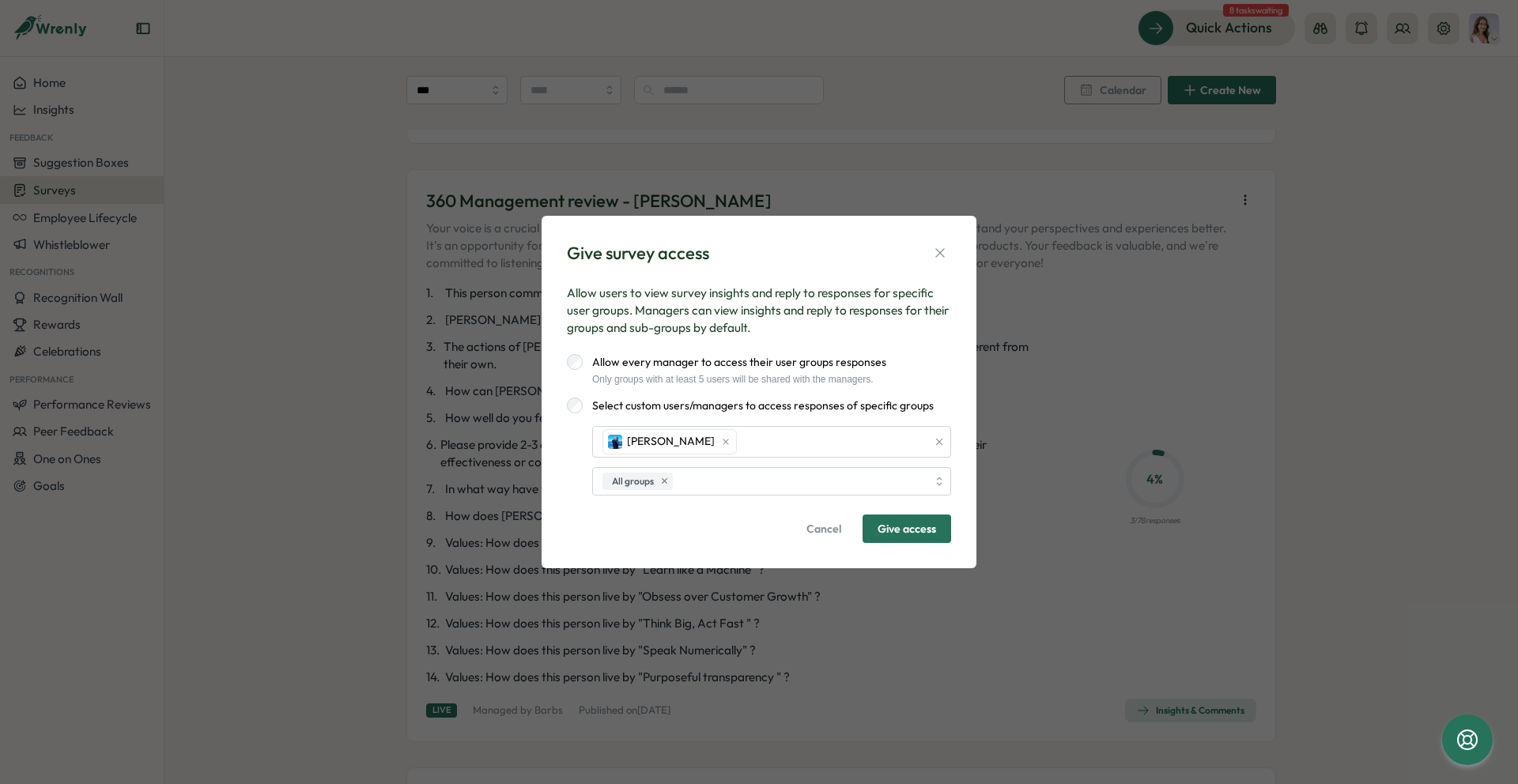
click at [885, 540] on span "Give access" at bounding box center [907, 528] width 59 height 27
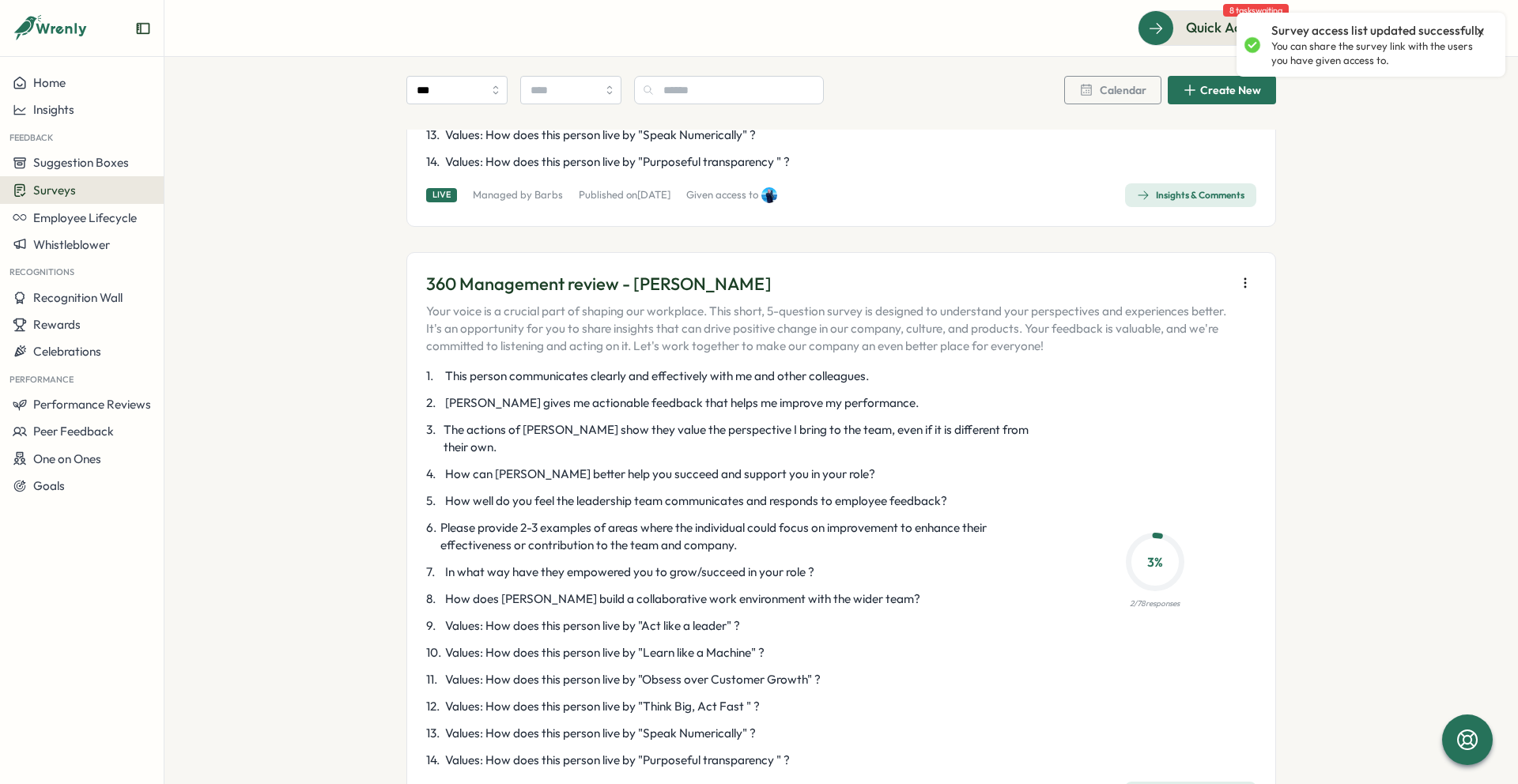
scroll to position [3541, 0]
click at [1235, 274] on button "button" at bounding box center [1245, 284] width 22 height 22
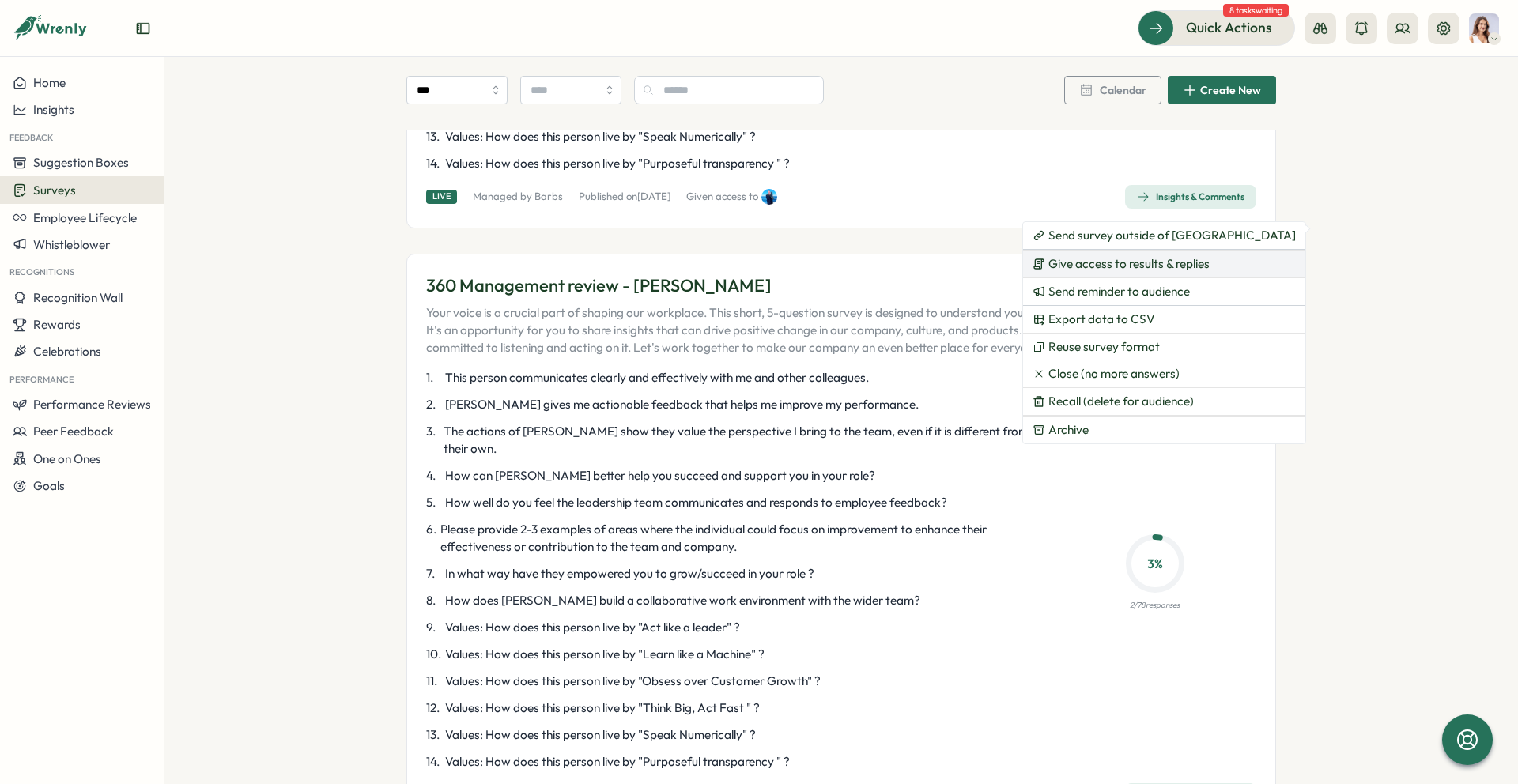
click at [1143, 273] on button "Give access to results & replies" at bounding box center [1164, 264] width 283 height 27
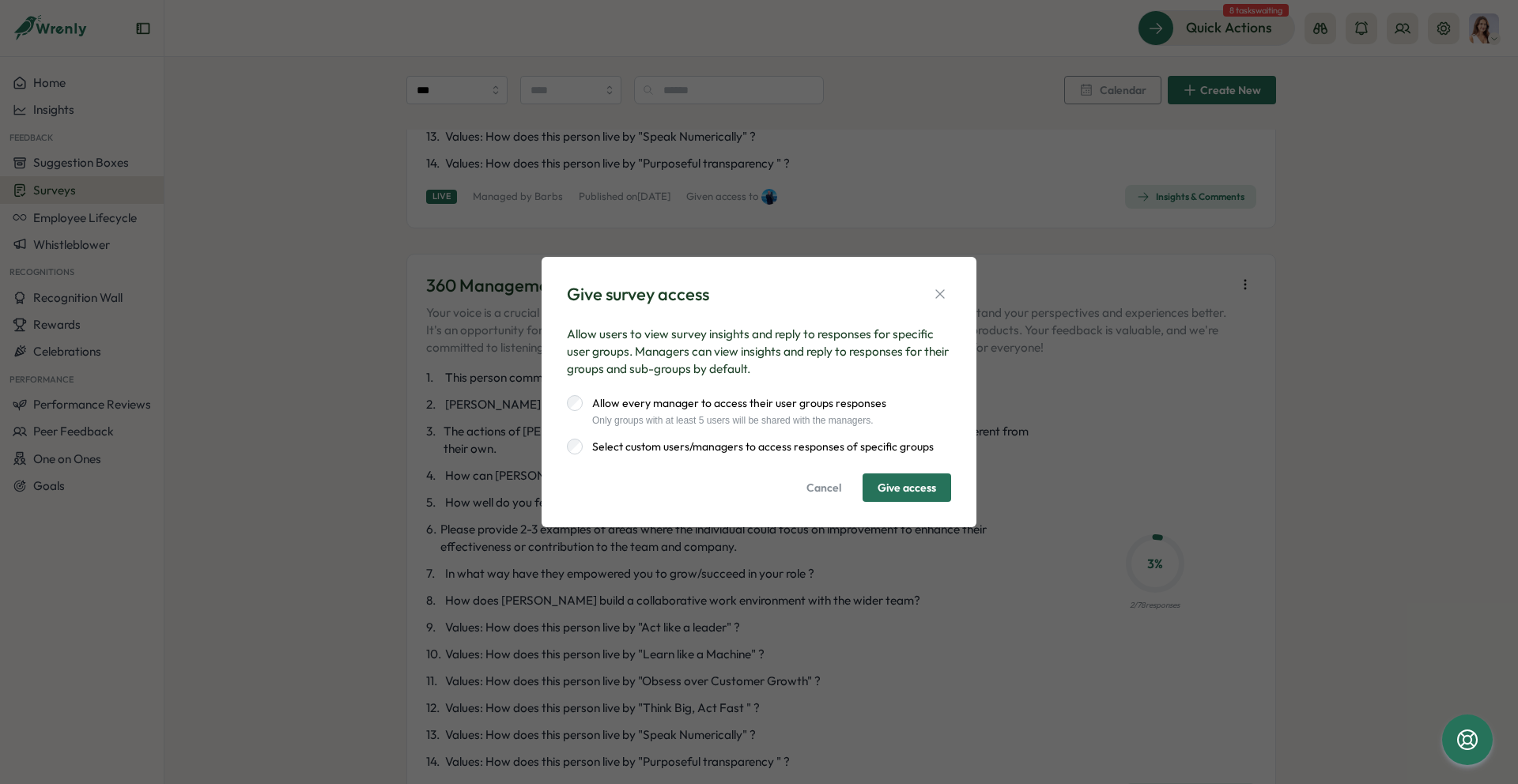
click at [716, 432] on div "Allow every manager to access their user groups responses Only groups with at l…" at bounding box center [759, 424] width 384 height 59
click at [712, 445] on label "Select custom users/managers to access responses of specific groups" at bounding box center [758, 446] width 351 height 15
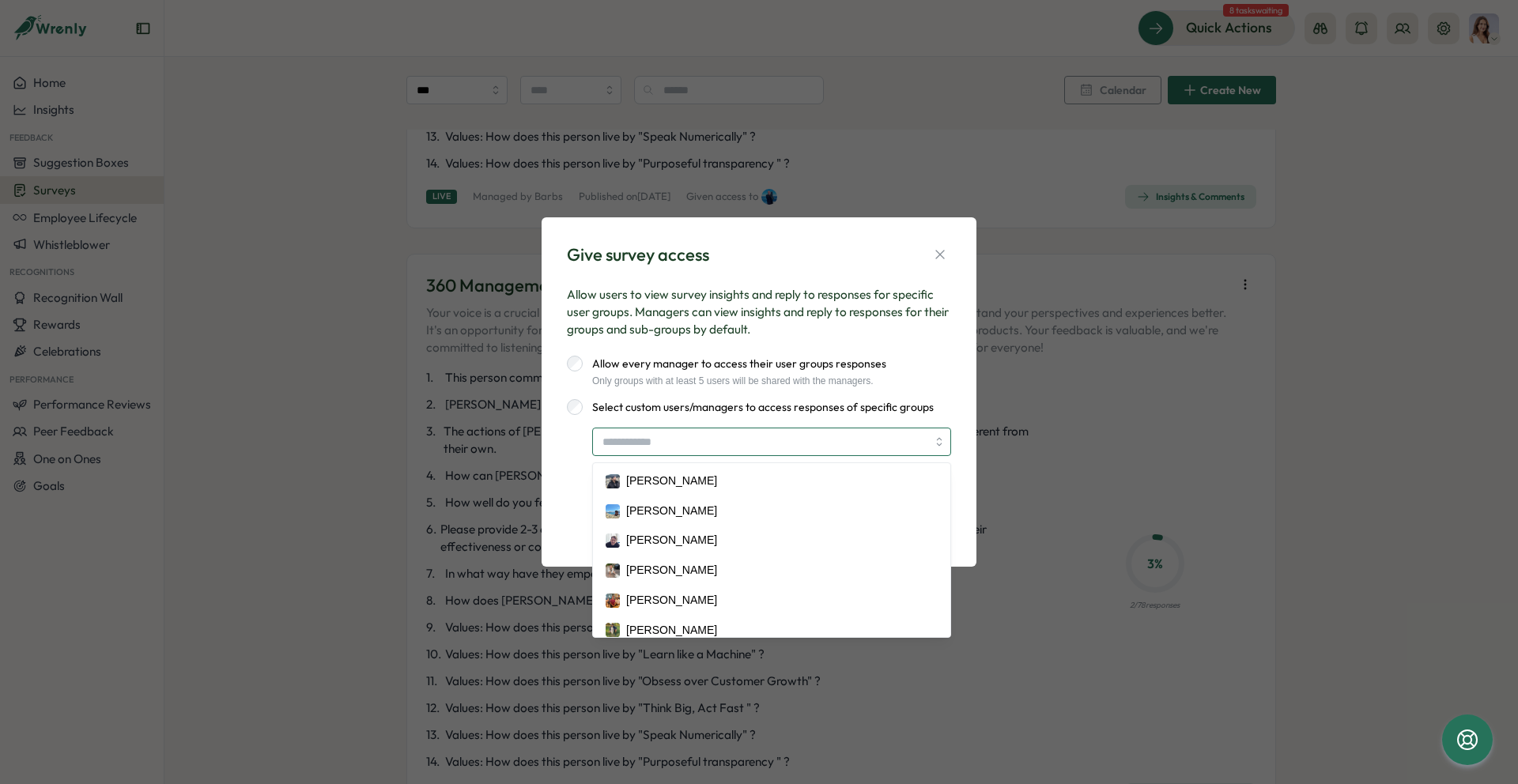
click at [716, 445] on input "search" at bounding box center [765, 441] width 324 height 27
type input "****"
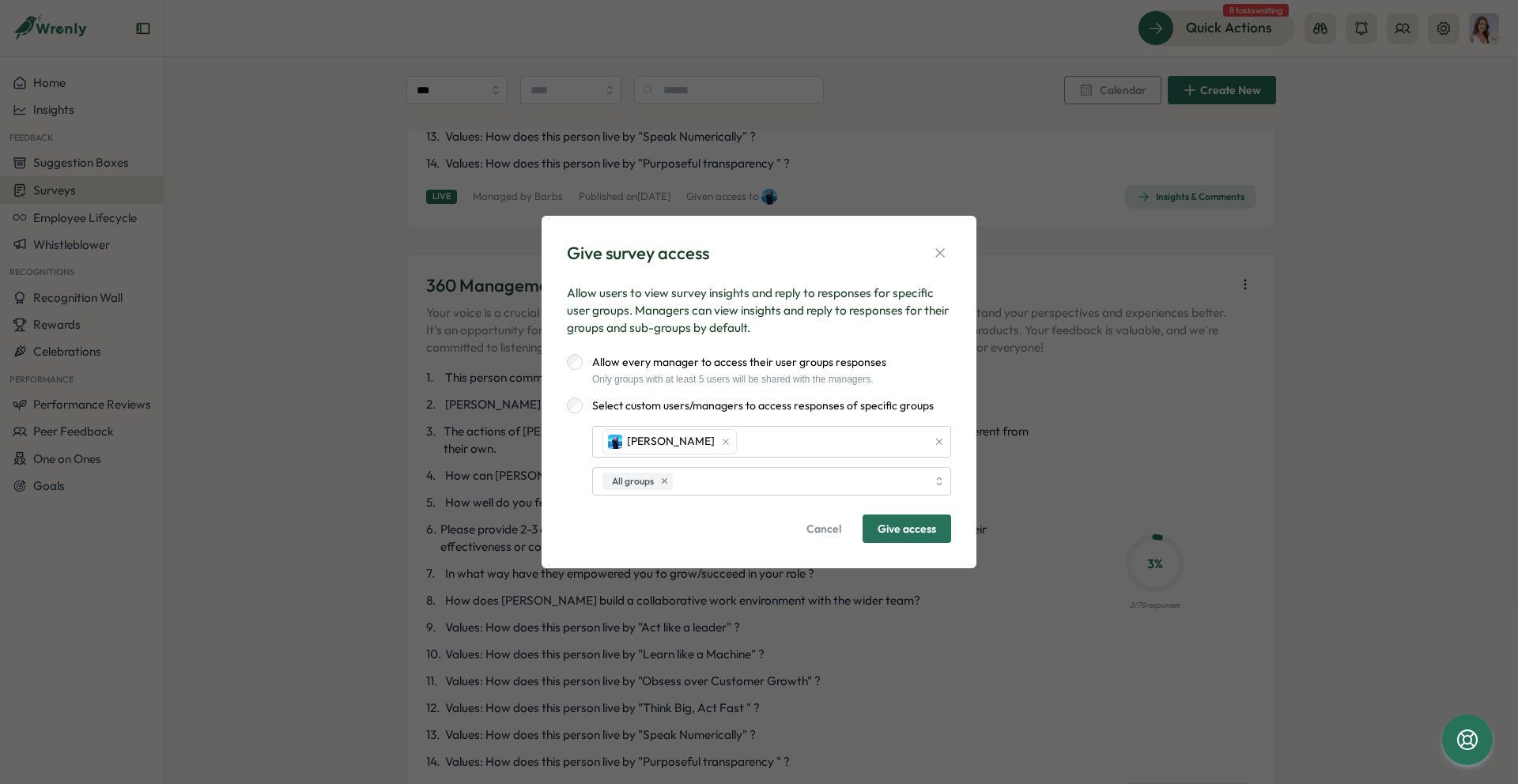
click at [920, 537] on span "Give access" at bounding box center [907, 528] width 59 height 27
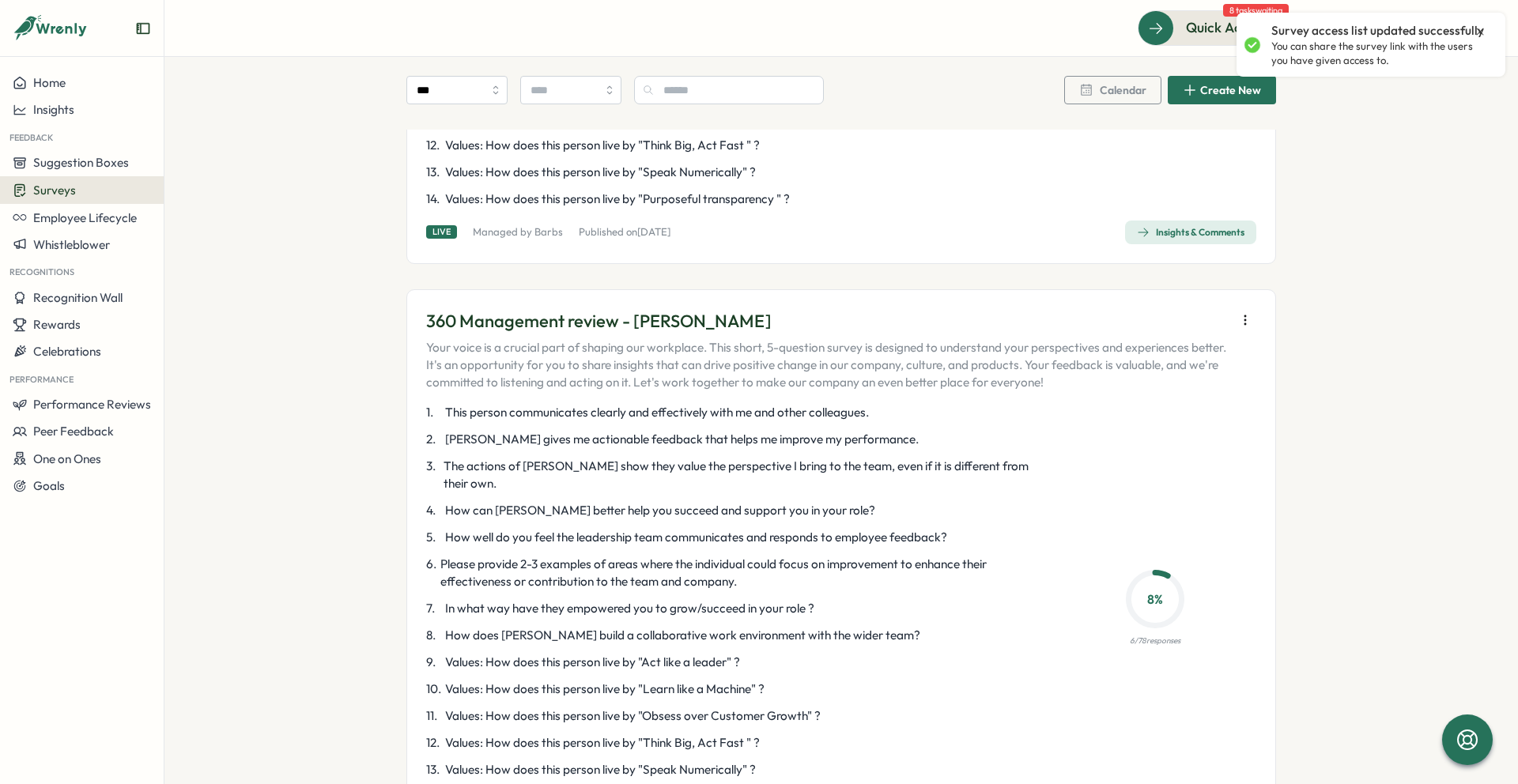
scroll to position [4715, 0]
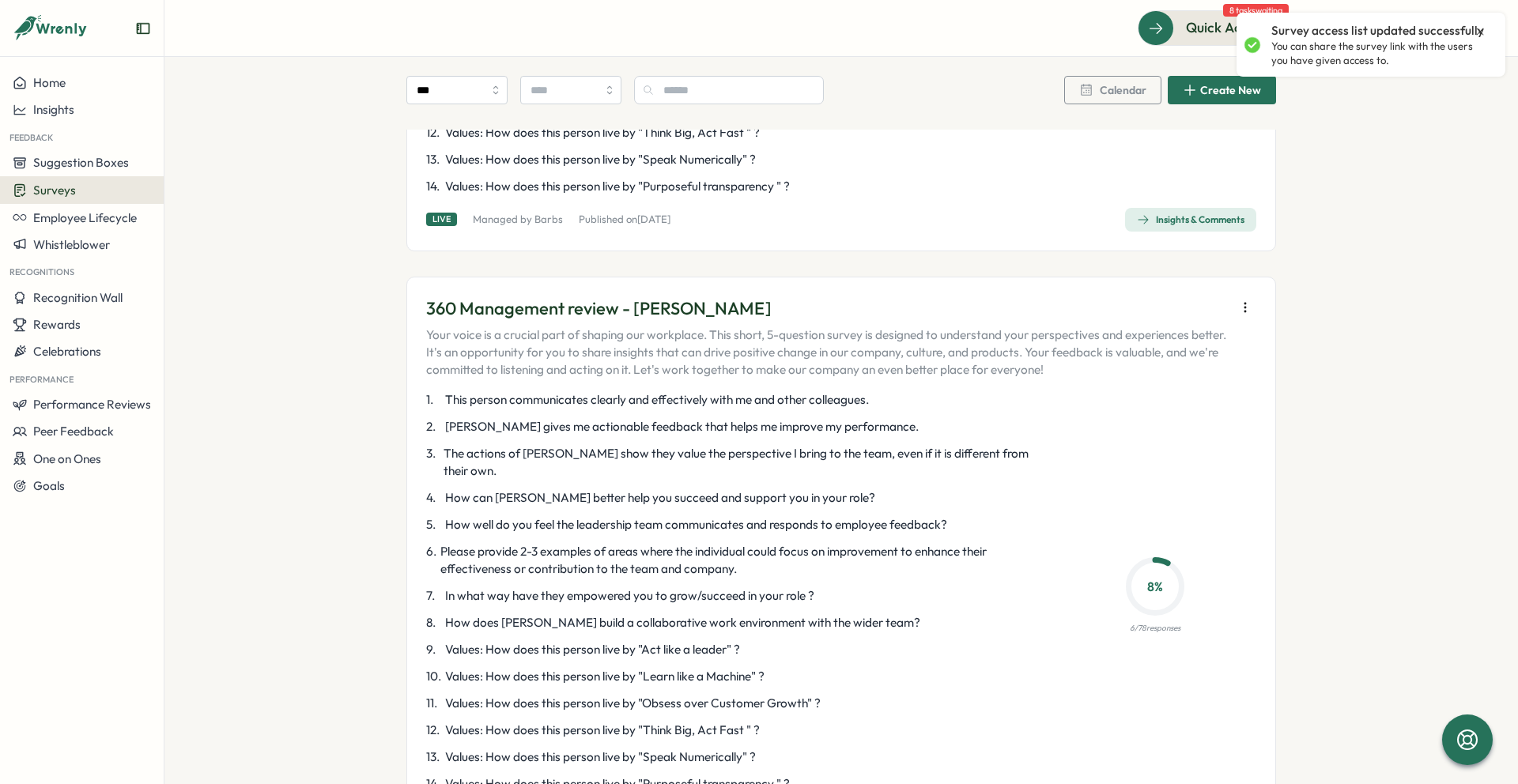
click at [1244, 303] on icon "button" at bounding box center [1244, 307] width 1 height 9
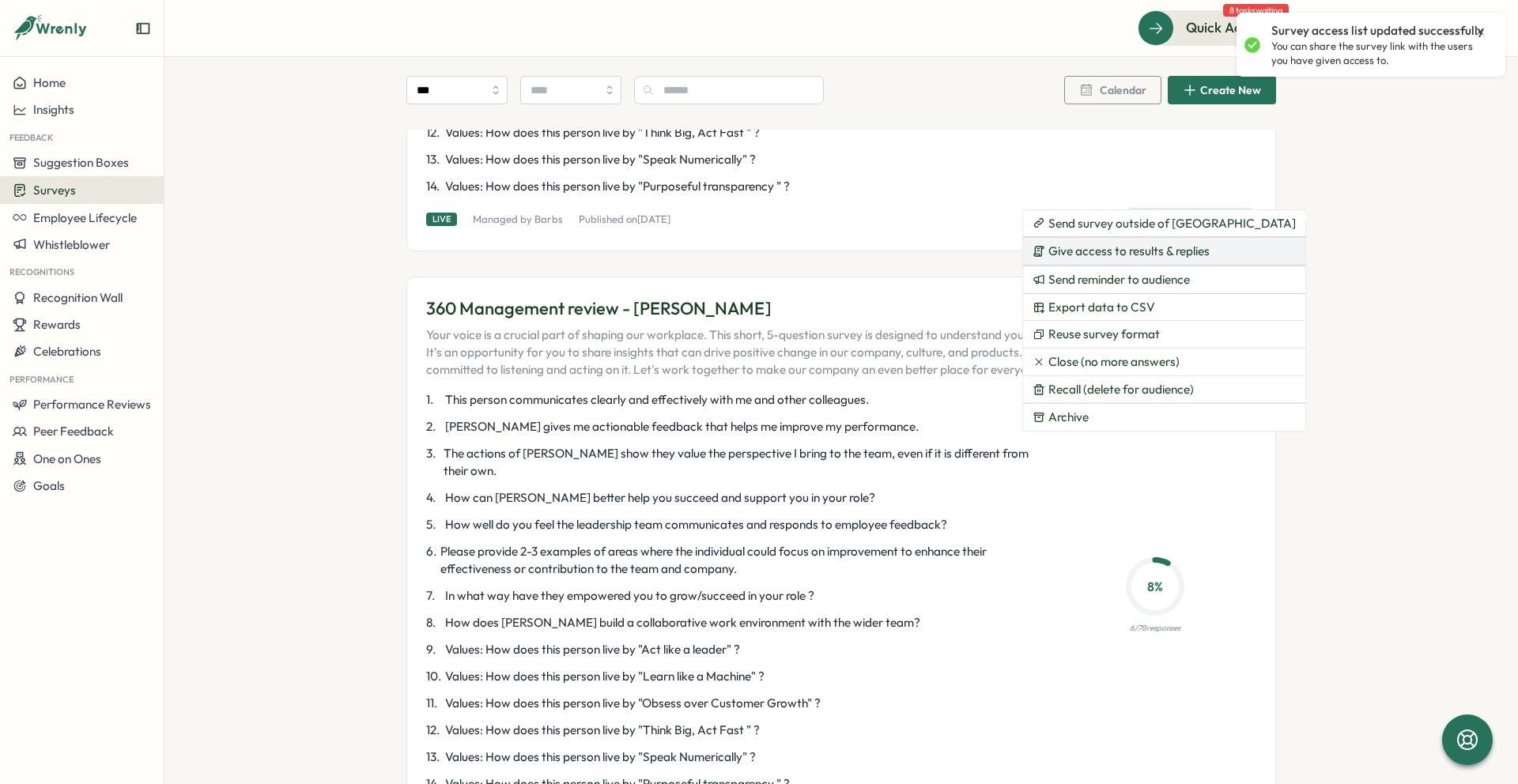
click at [1178, 256] on span "Give access to results & replies" at bounding box center [1130, 251] width 161 height 14
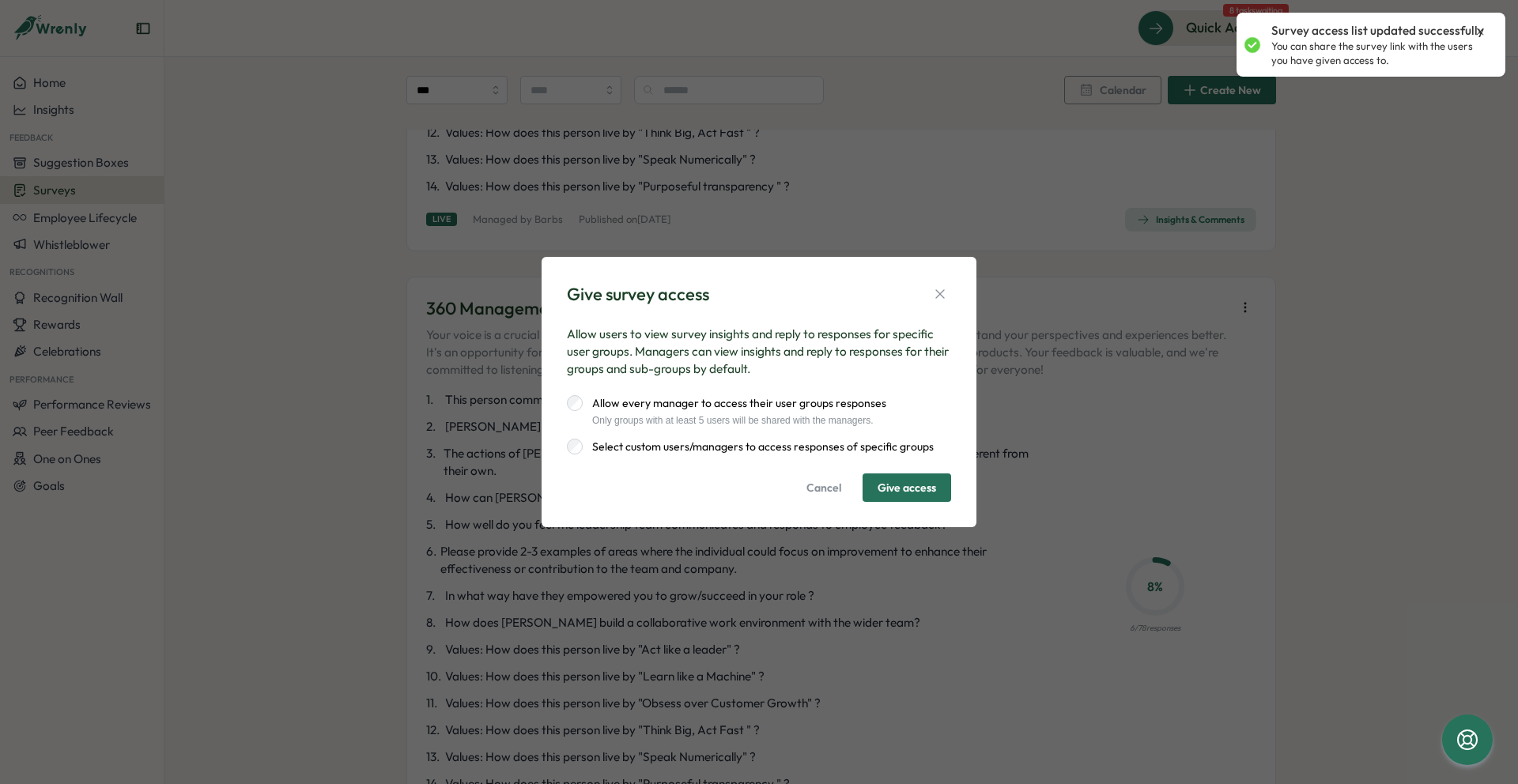
click at [823, 455] on div "Allow users to view survey insights and reply to responses for specific user gr…" at bounding box center [759, 414] width 384 height 177
click at [820, 449] on label "Select custom users/managers to access responses of specific groups" at bounding box center [758, 446] width 351 height 15
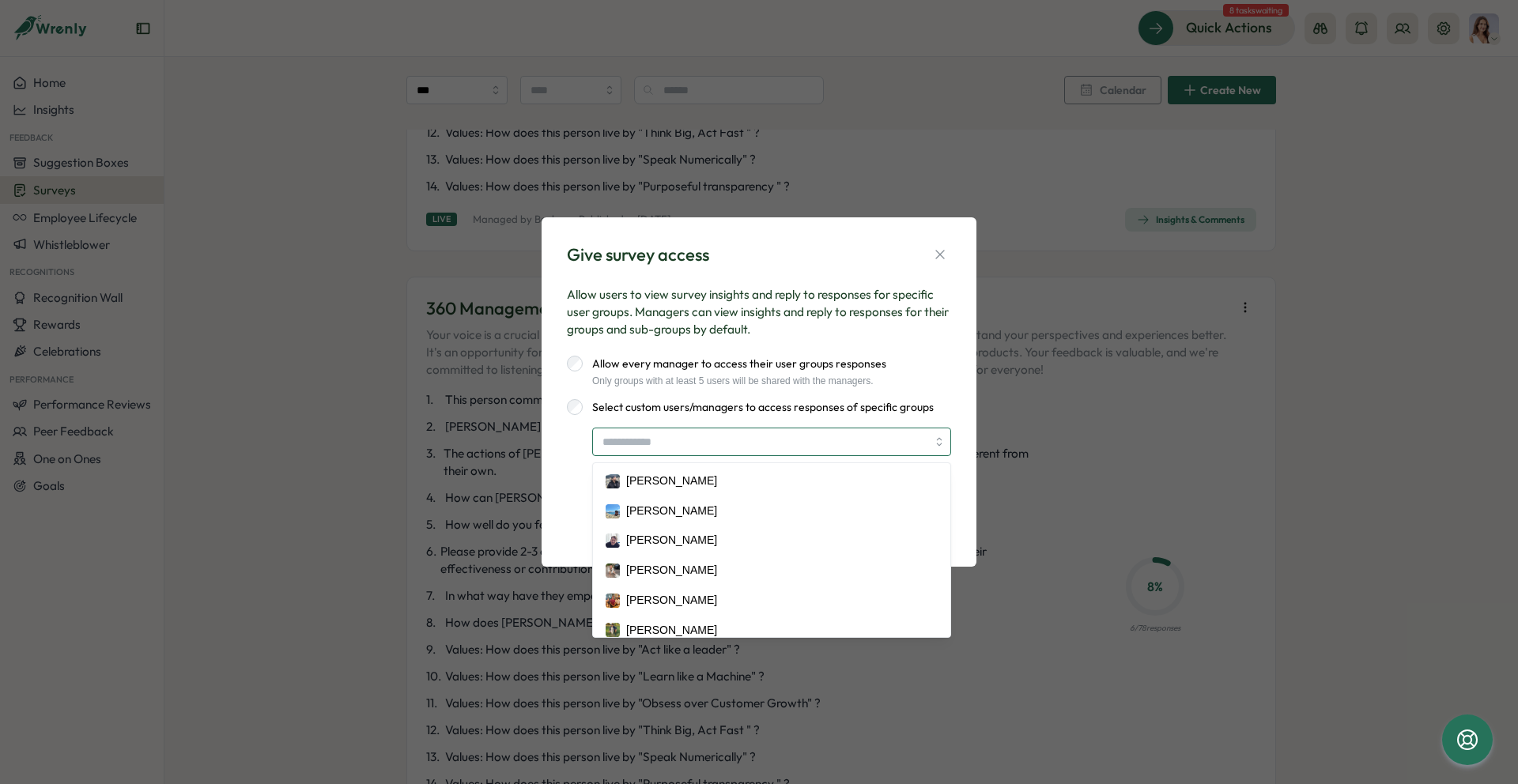
click at [803, 437] on input "search" at bounding box center [765, 441] width 324 height 27
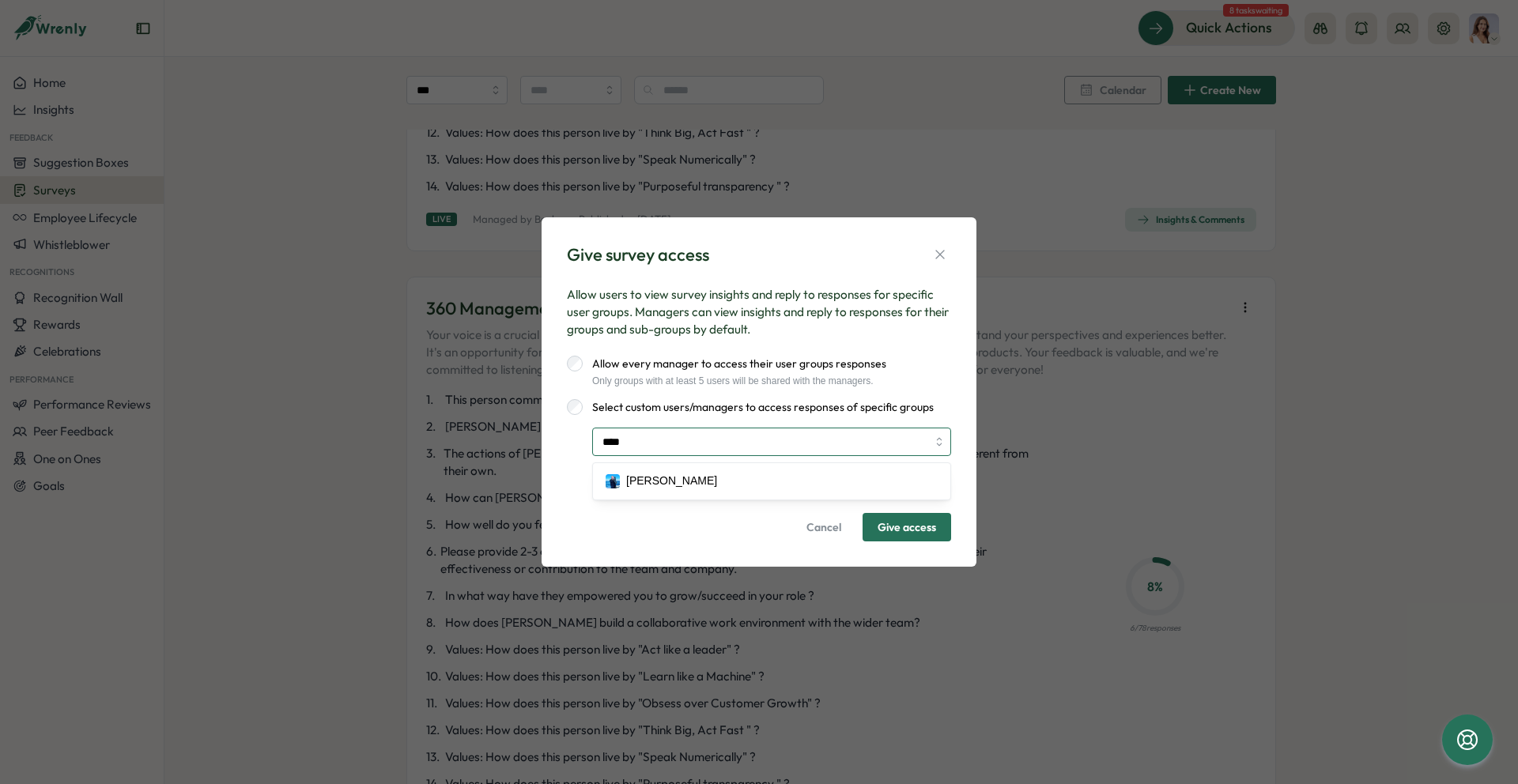
type input "*****"
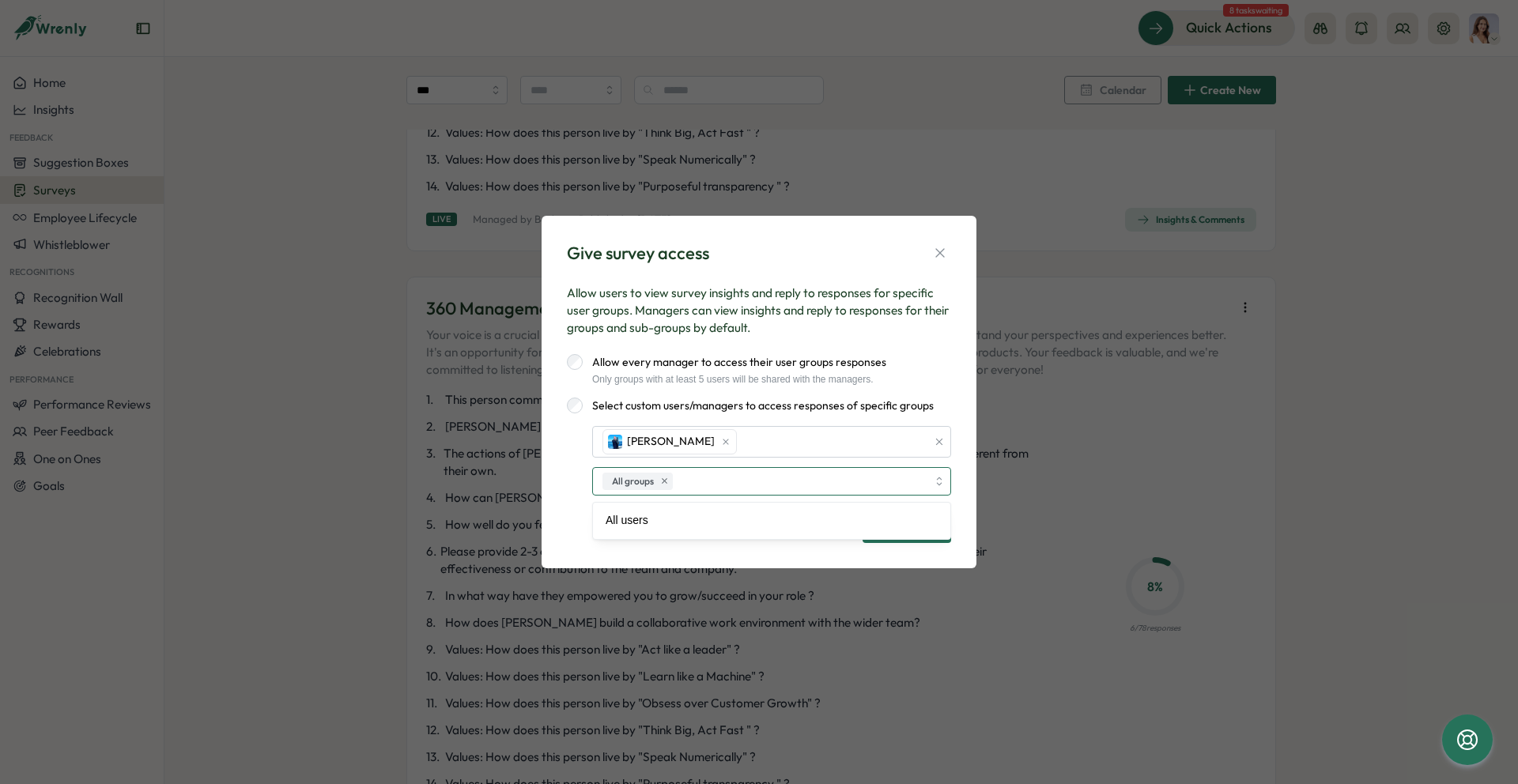
click at [726, 480] on div "All groups" at bounding box center [762, 481] width 328 height 27
click at [844, 404] on label "Select custom users/managers to access responses of specific groups" at bounding box center [758, 405] width 351 height 15
click at [902, 518] on span "Give access" at bounding box center [907, 528] width 59 height 27
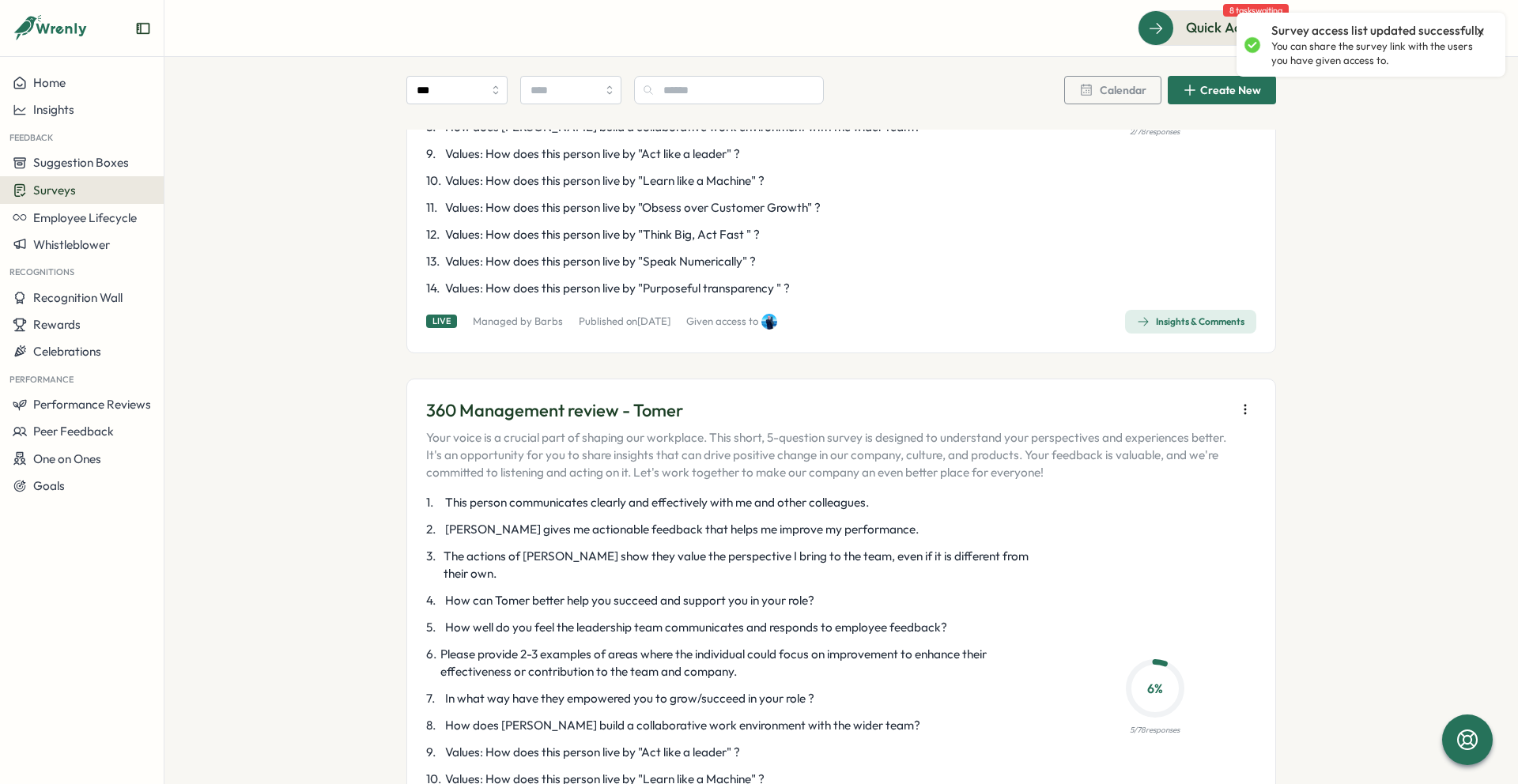
scroll to position [4011, 0]
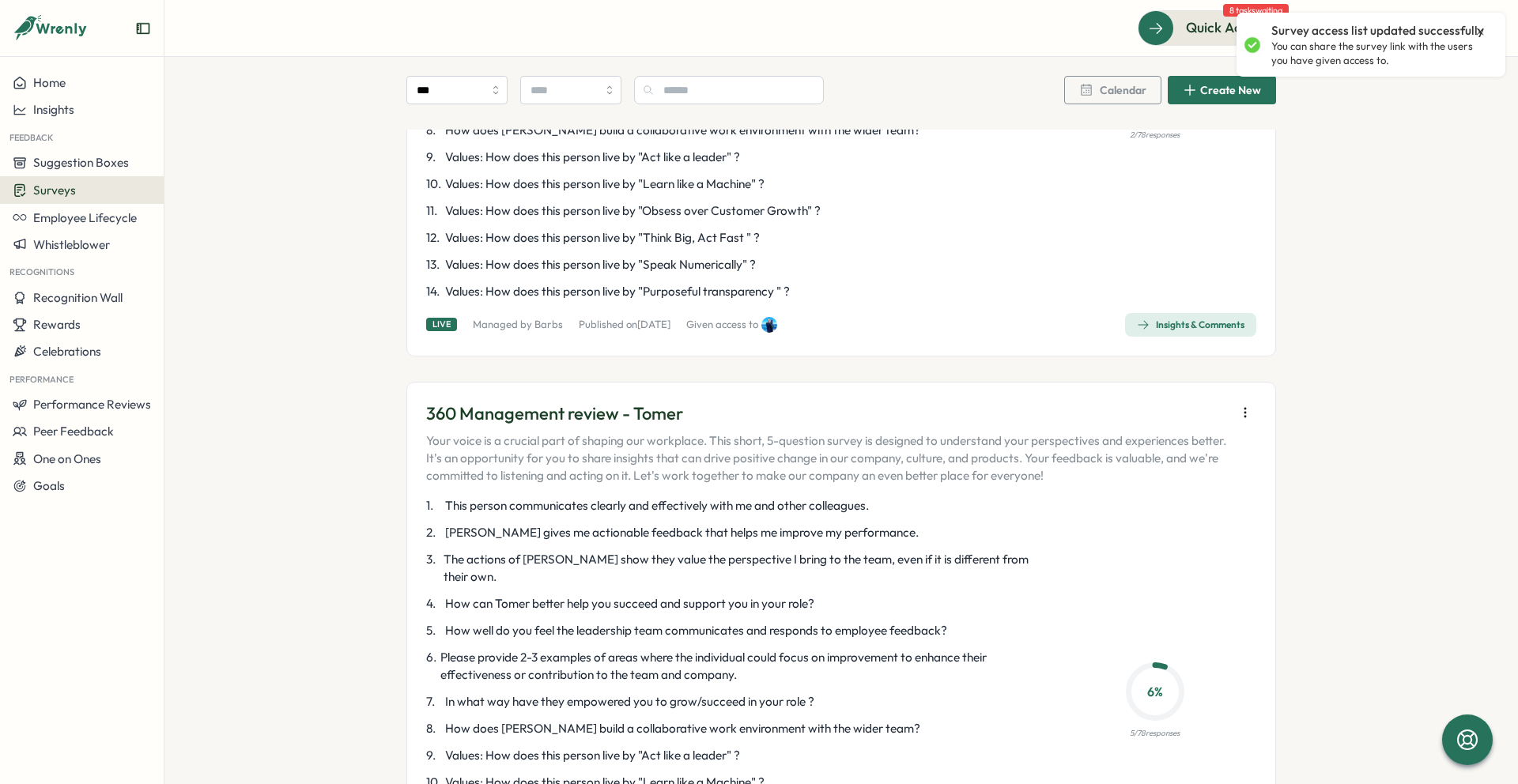
click at [1244, 405] on icon "button" at bounding box center [1245, 412] width 15 height 15
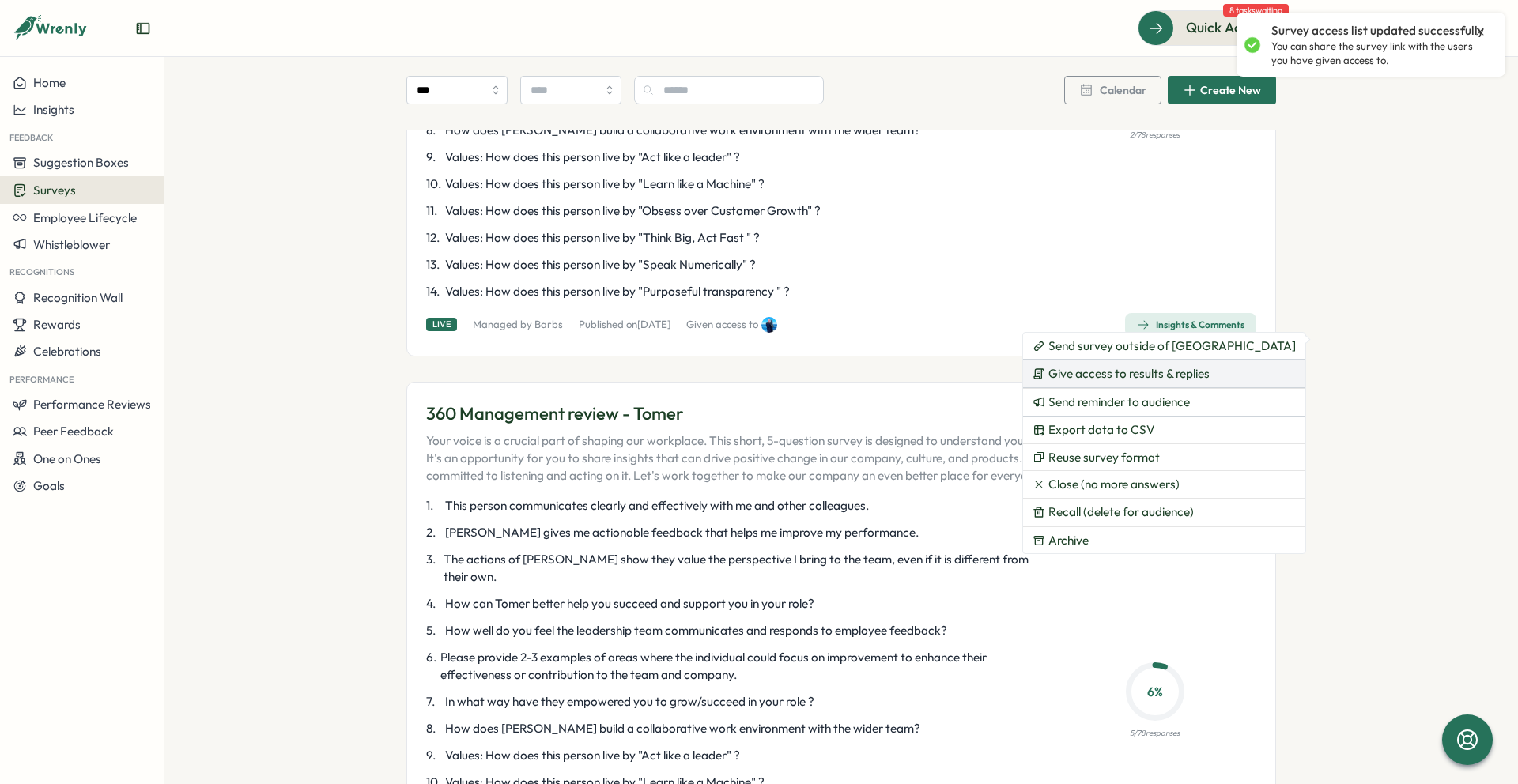
click at [1160, 384] on button "Give access to results & replies" at bounding box center [1164, 374] width 283 height 27
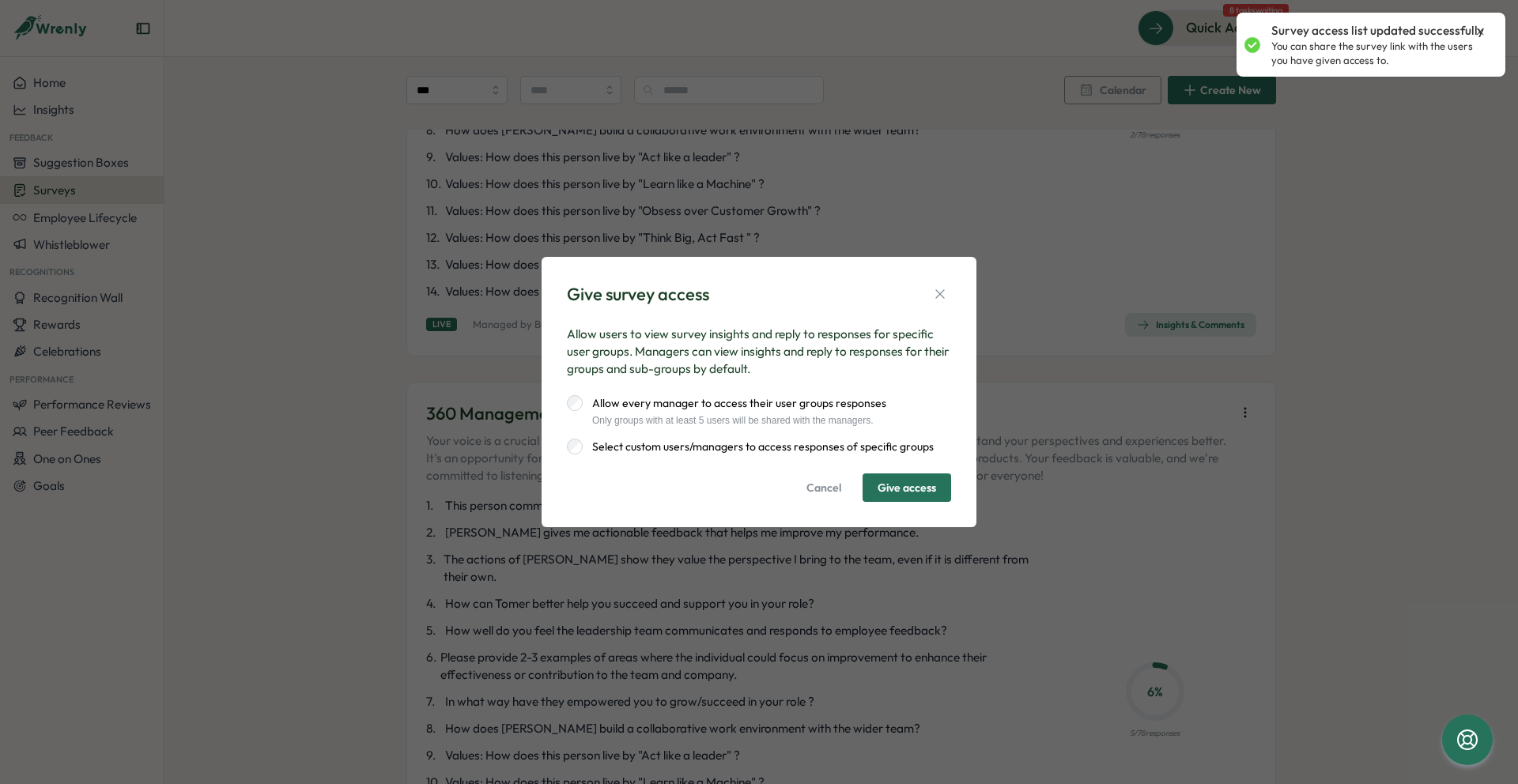
click at [736, 451] on label "Select custom users/managers to access responses of specific groups" at bounding box center [758, 446] width 351 height 15
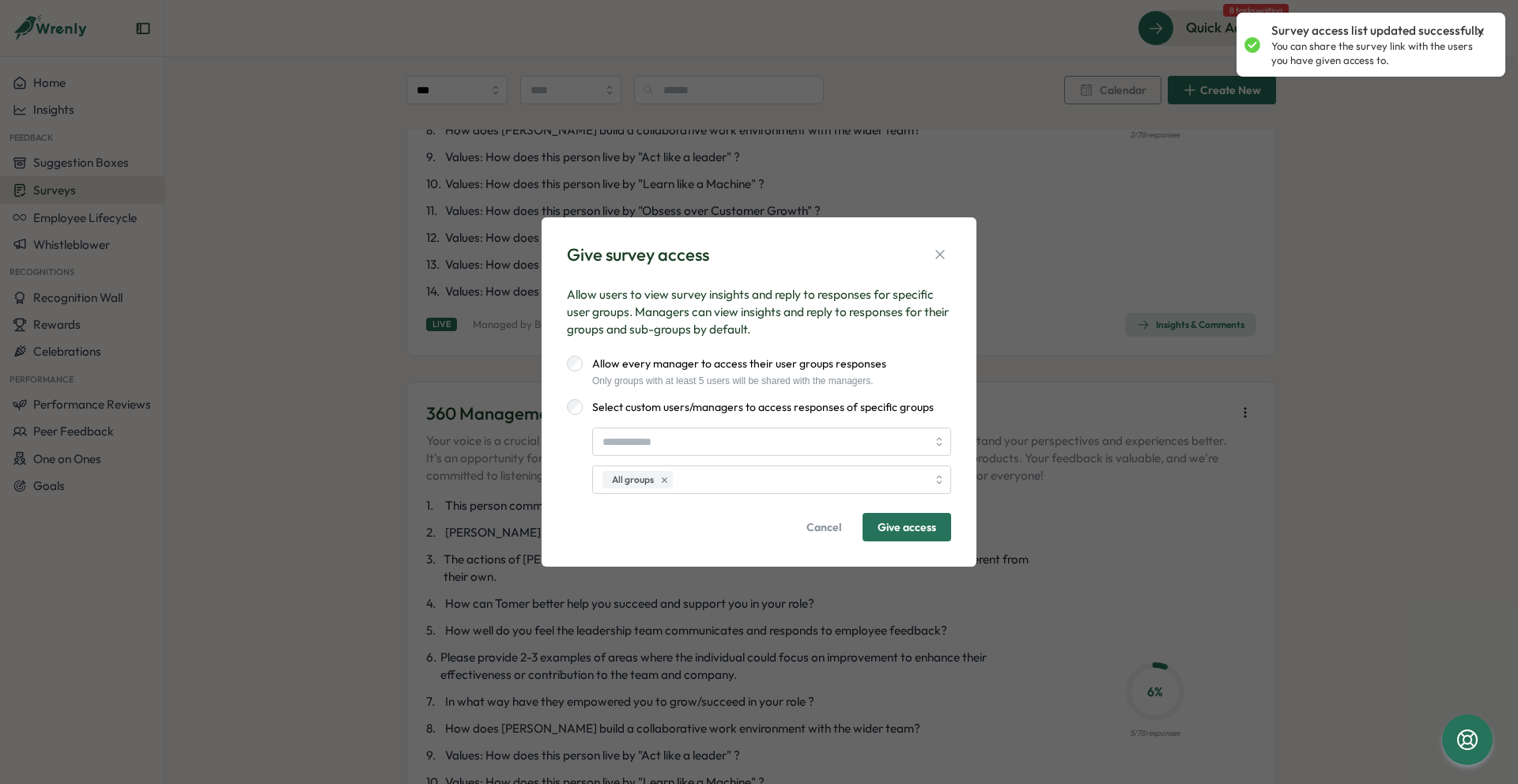
click at [817, 456] on div "All groups" at bounding box center [759, 461] width 384 height 67
click at [815, 446] on input "search" at bounding box center [765, 441] width 324 height 27
type input "*****"
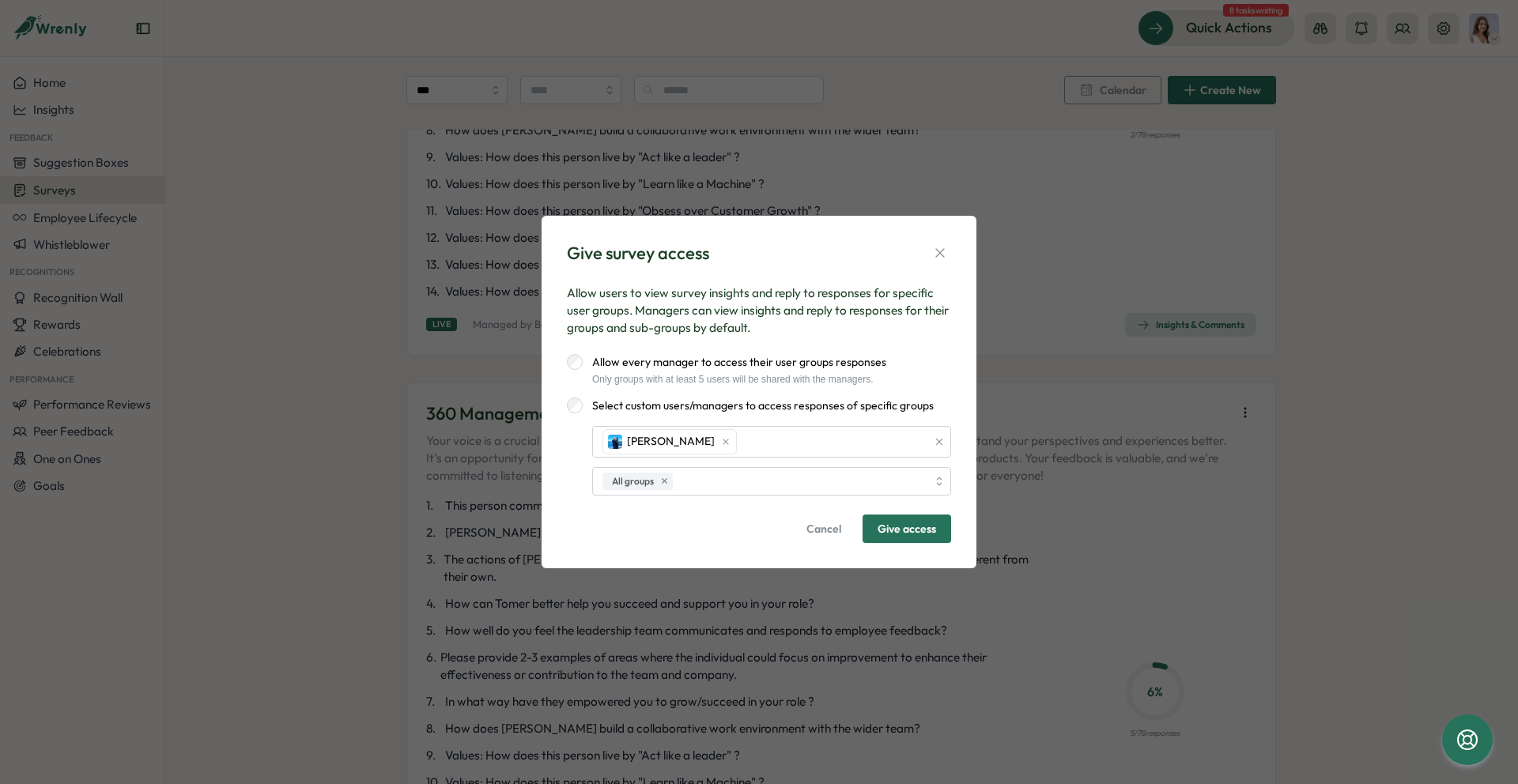
click at [893, 532] on span "Give access" at bounding box center [907, 528] width 59 height 27
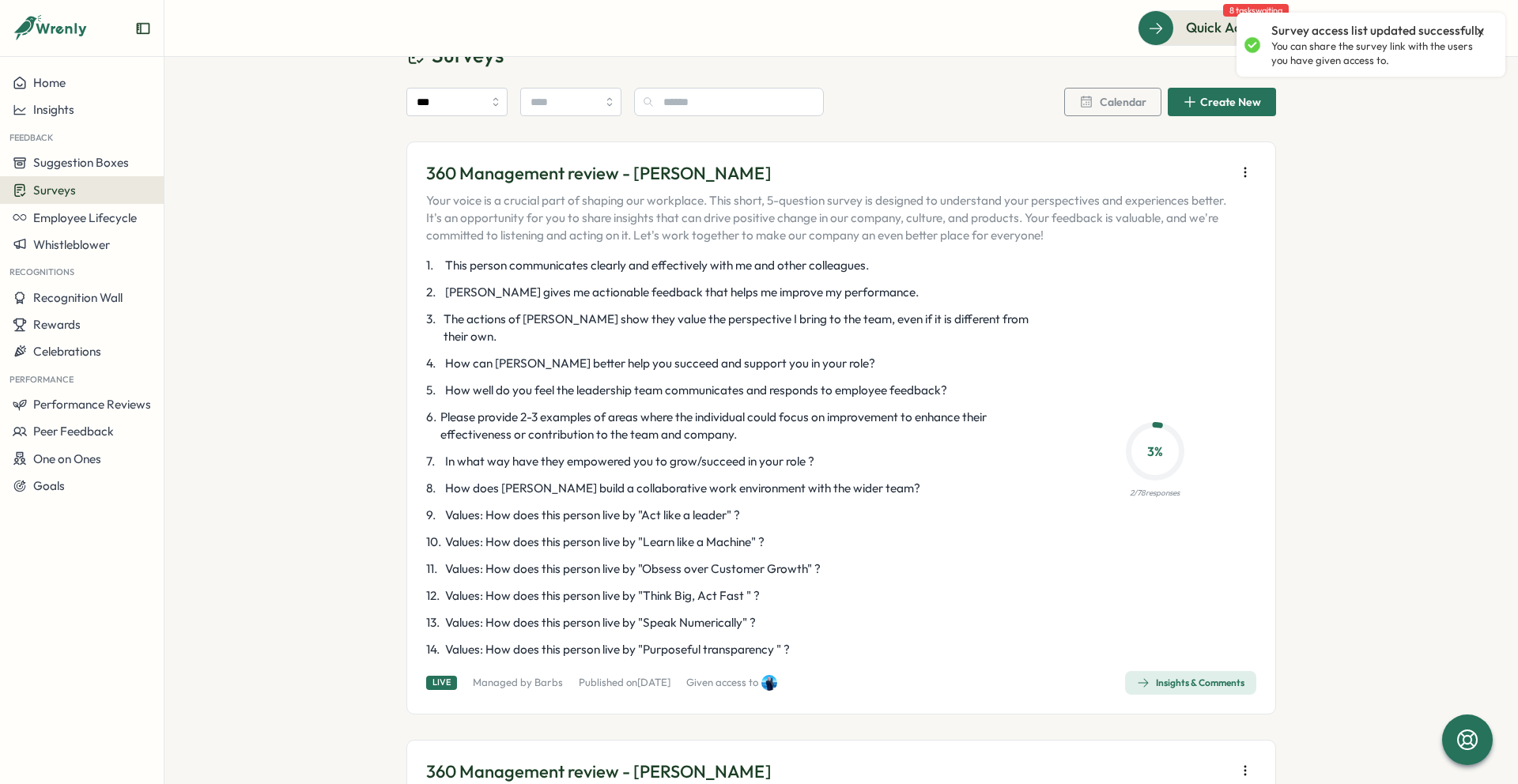
scroll to position [0, 0]
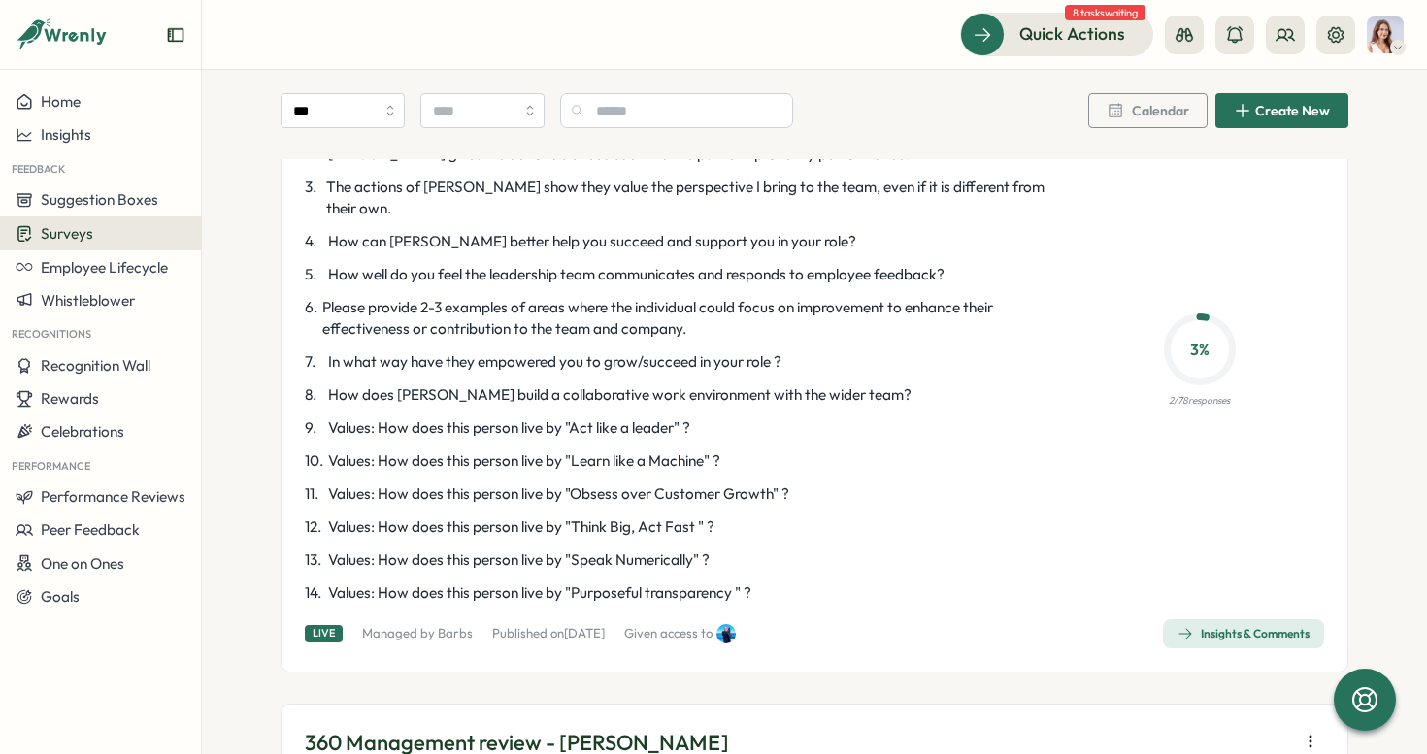
scroll to position [285, 0]
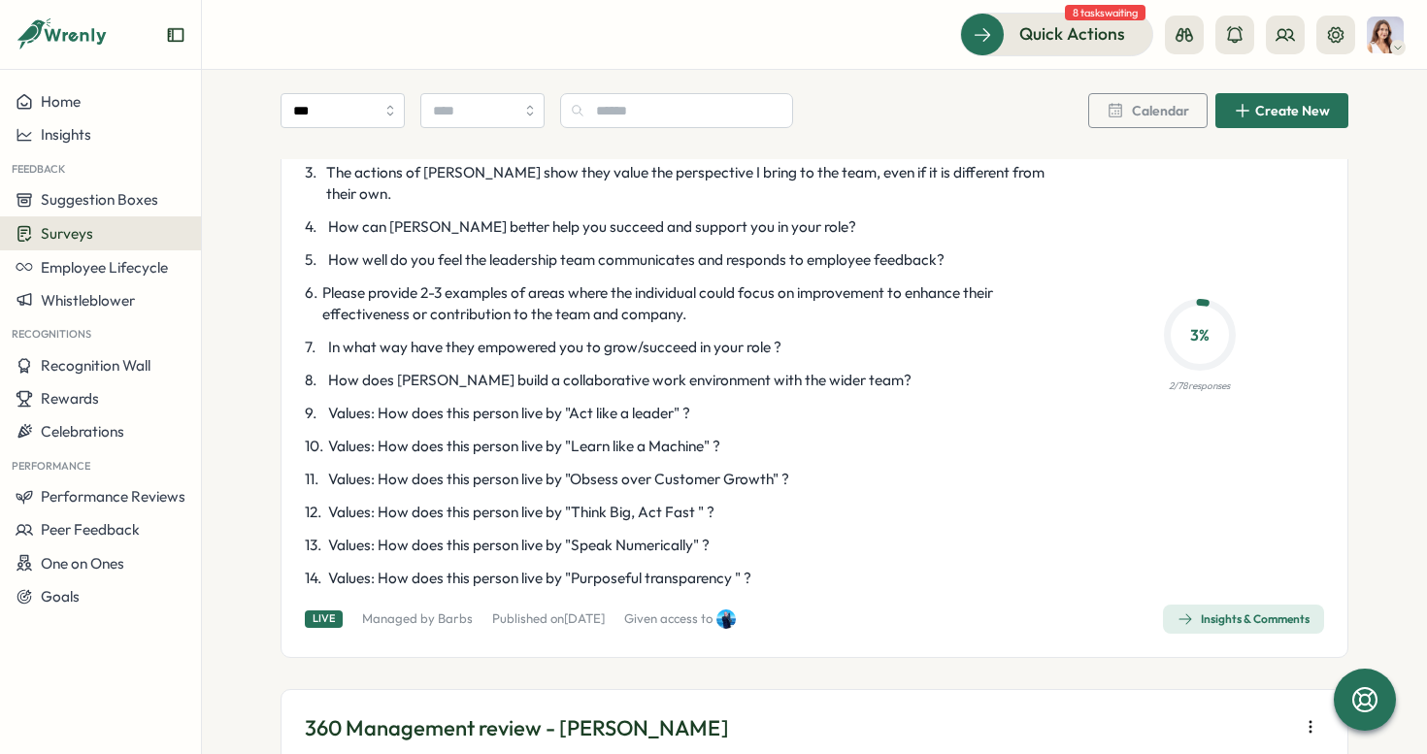
click at [596, 396] on div "1 . This person communicates clearly and effectively with me and other colleagu…" at bounding box center [679, 342] width 748 height 493
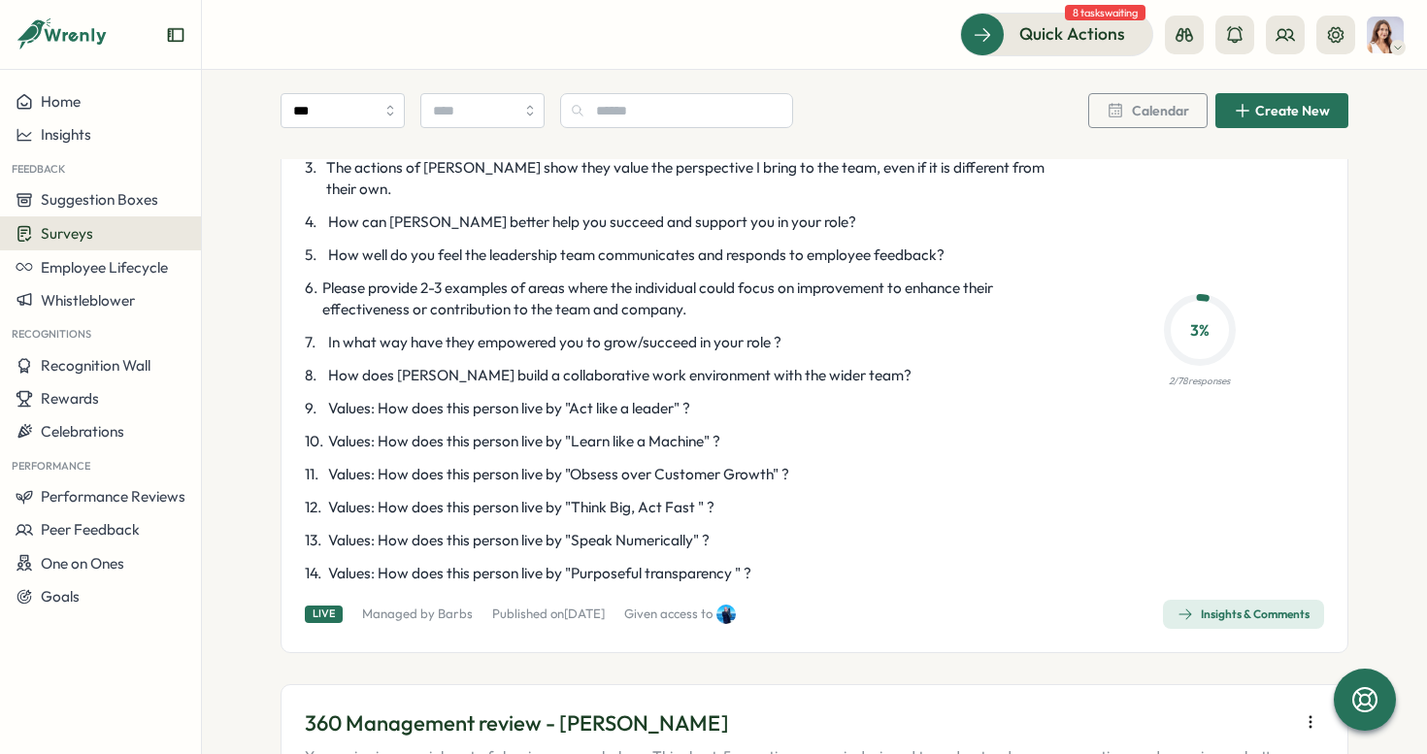
scroll to position [301, 0]
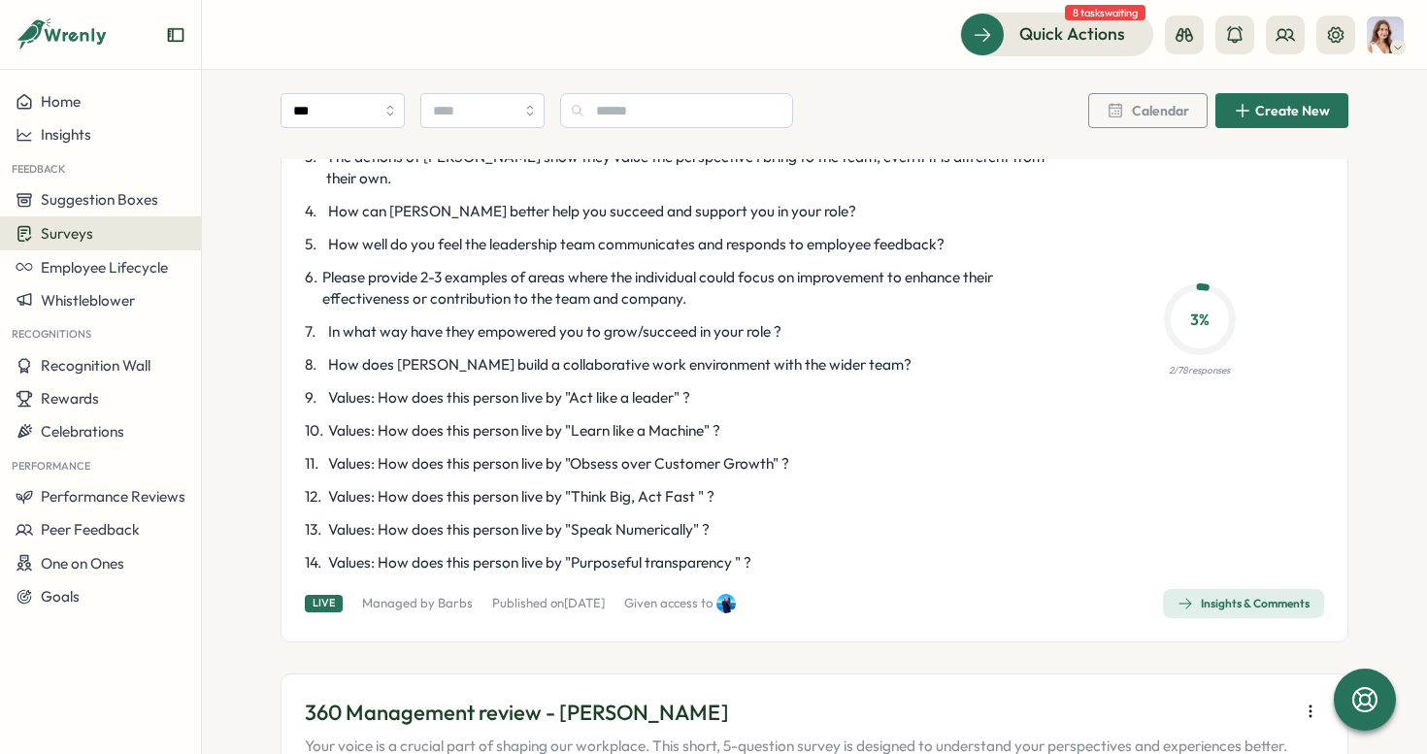
click at [1204, 598] on div "Insights & Comments" at bounding box center [1244, 604] width 132 height 16
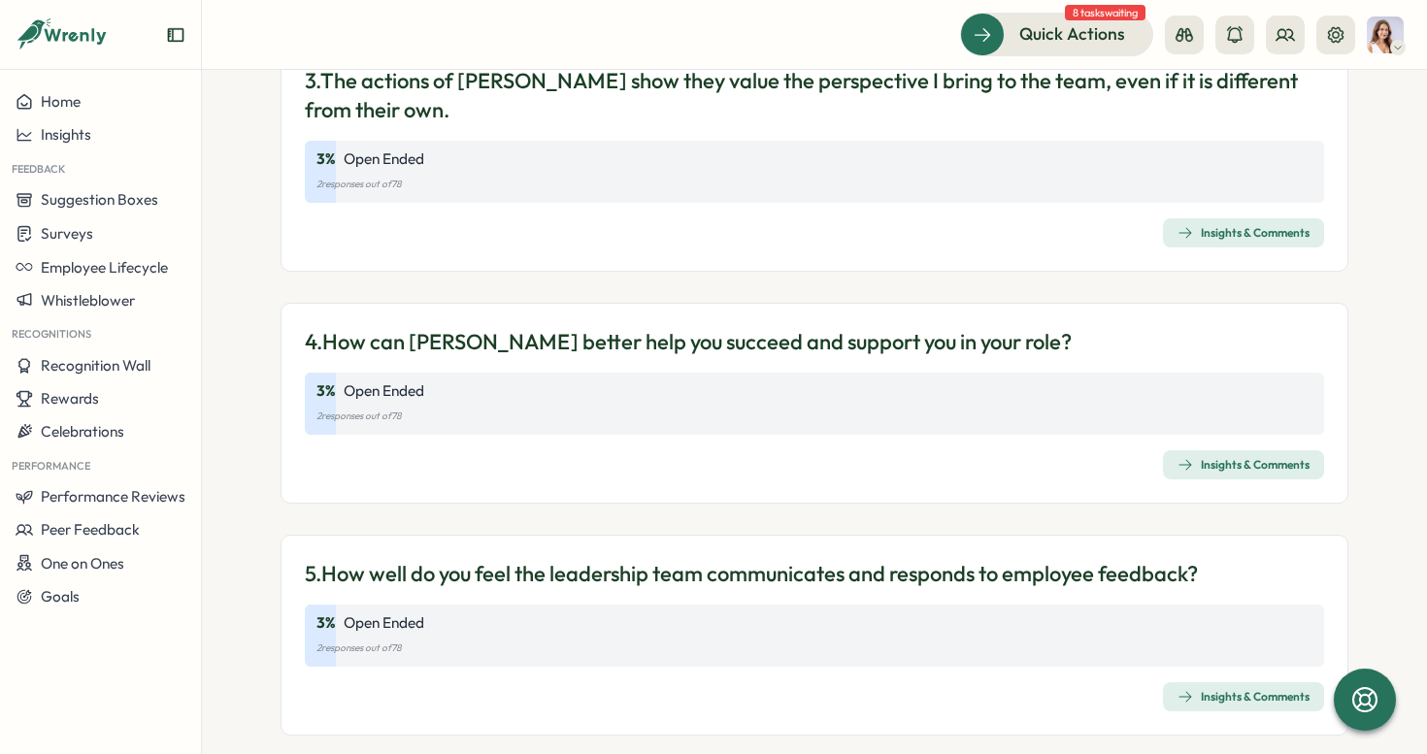
scroll to position [828, 0]
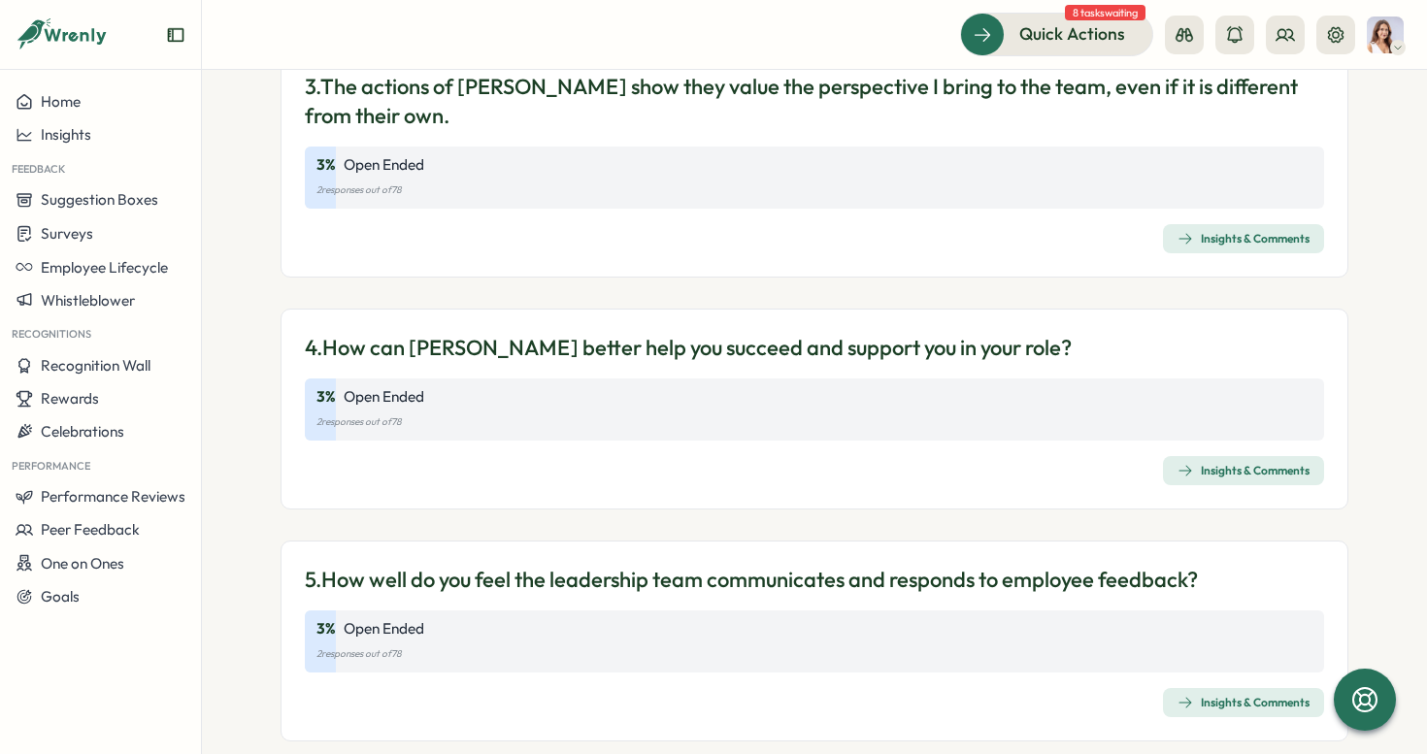
click at [390, 633] on p "Open Ended" at bounding box center [384, 629] width 81 height 21
click at [402, 624] on p "Open Ended" at bounding box center [384, 629] width 81 height 21
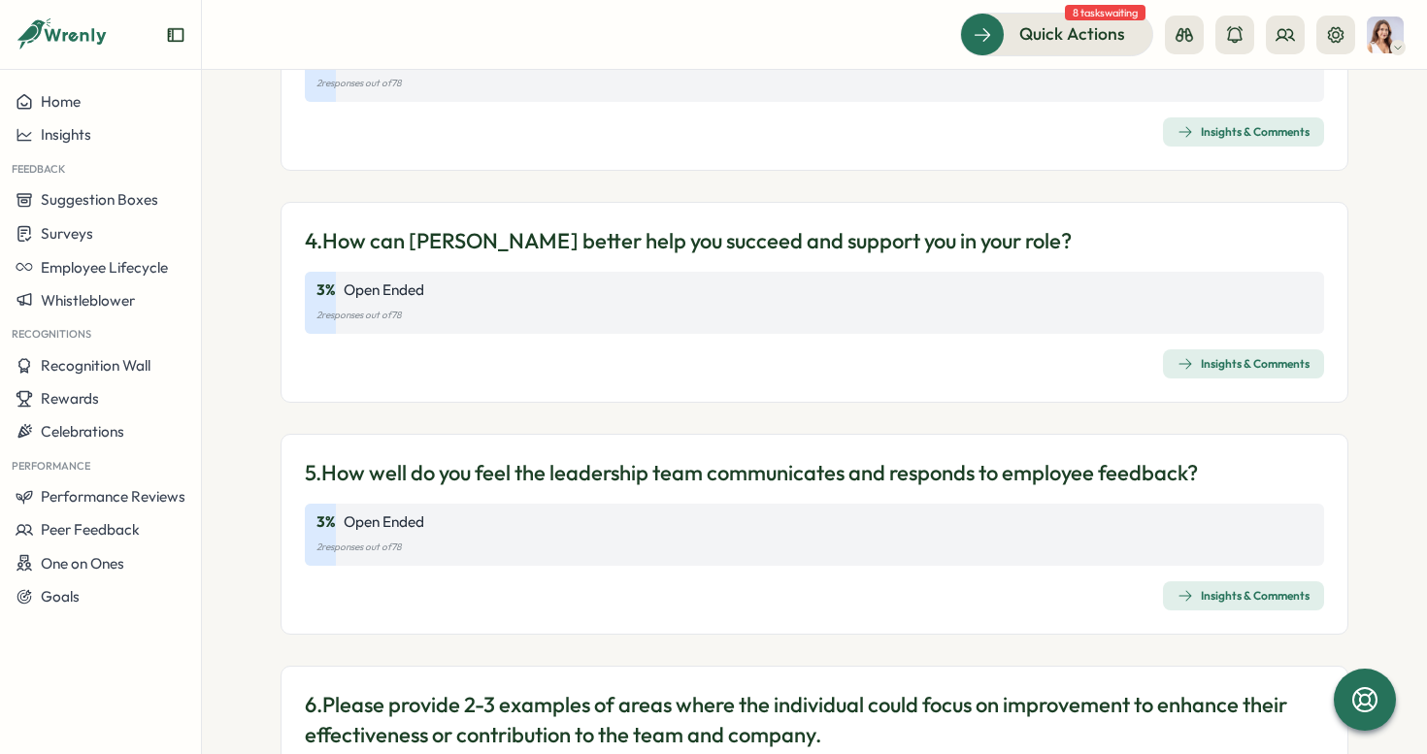
scroll to position [943, 0]
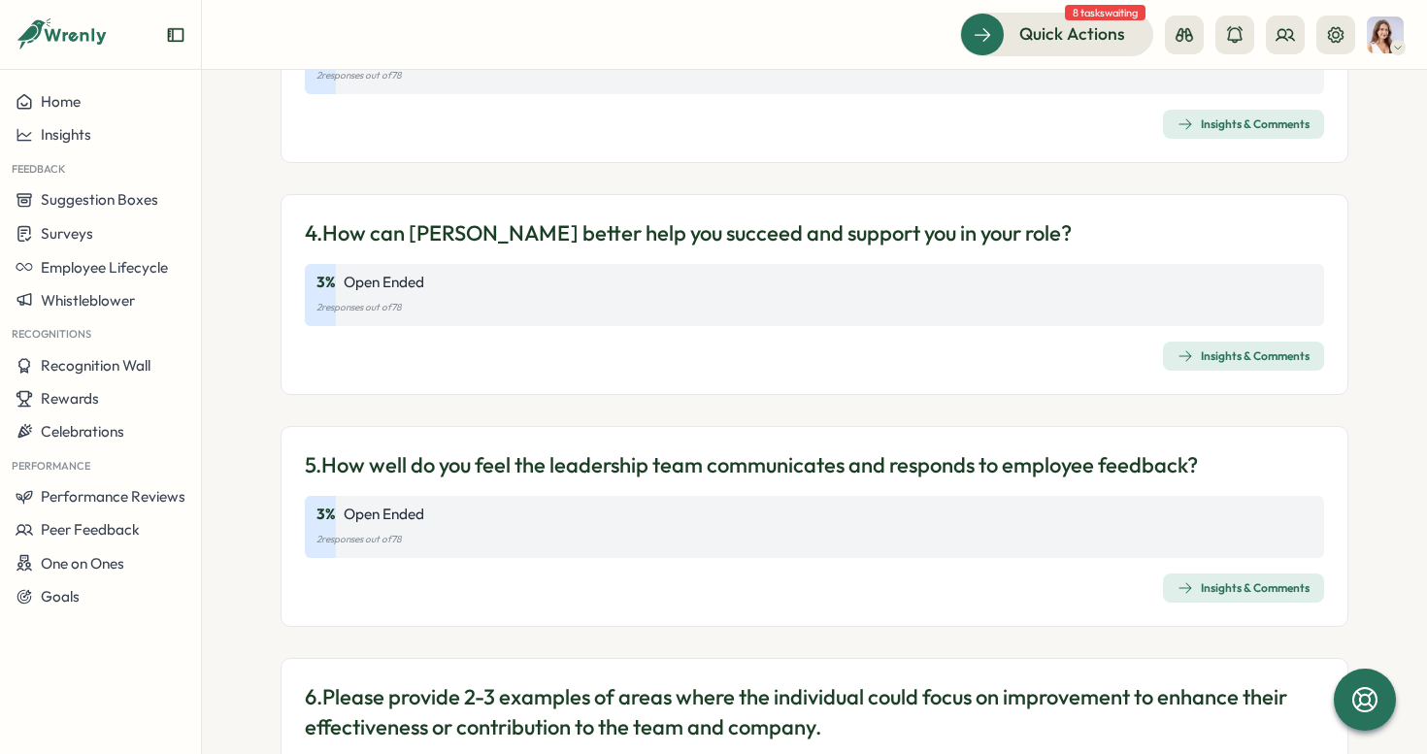
click at [1188, 577] on span "Insights & Comments" at bounding box center [1244, 588] width 132 height 27
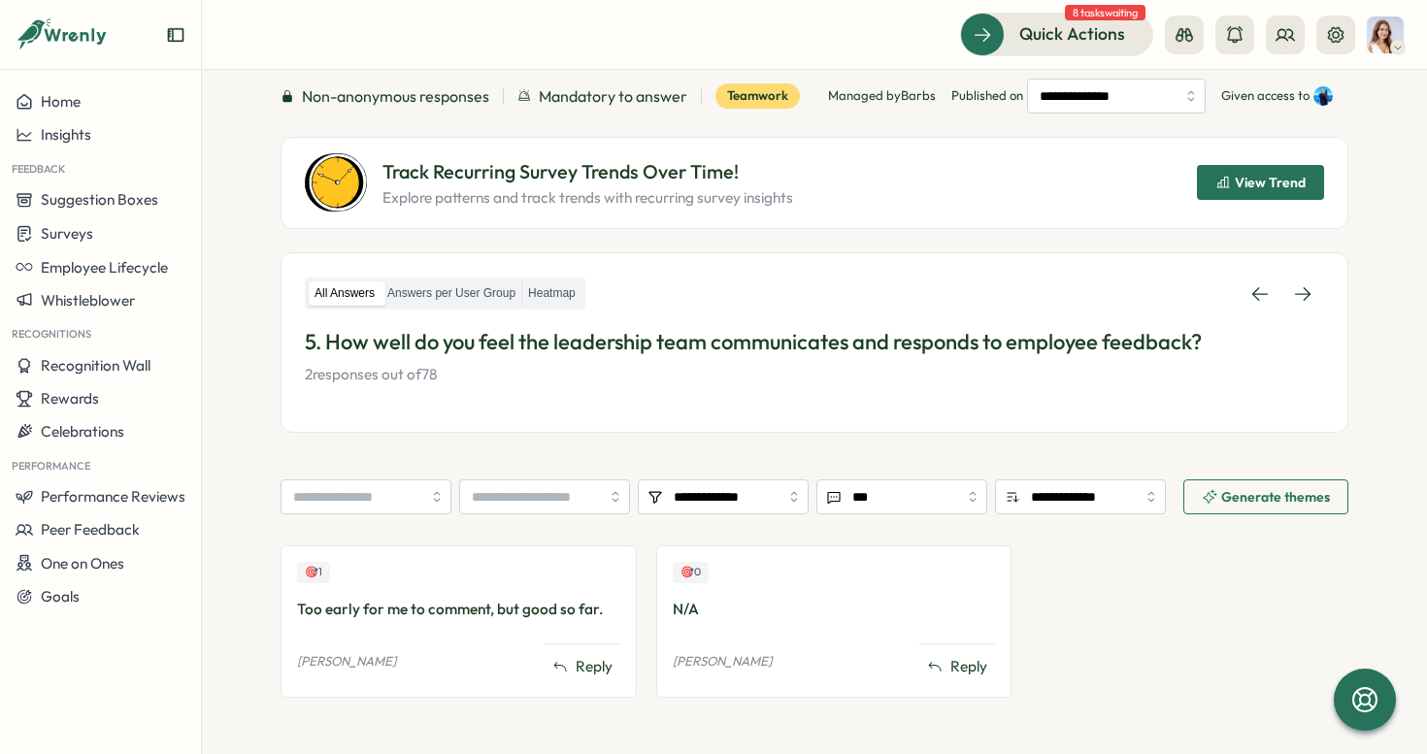
scroll to position [133, 0]
click at [1310, 293] on link at bounding box center [1303, 293] width 43 height 35
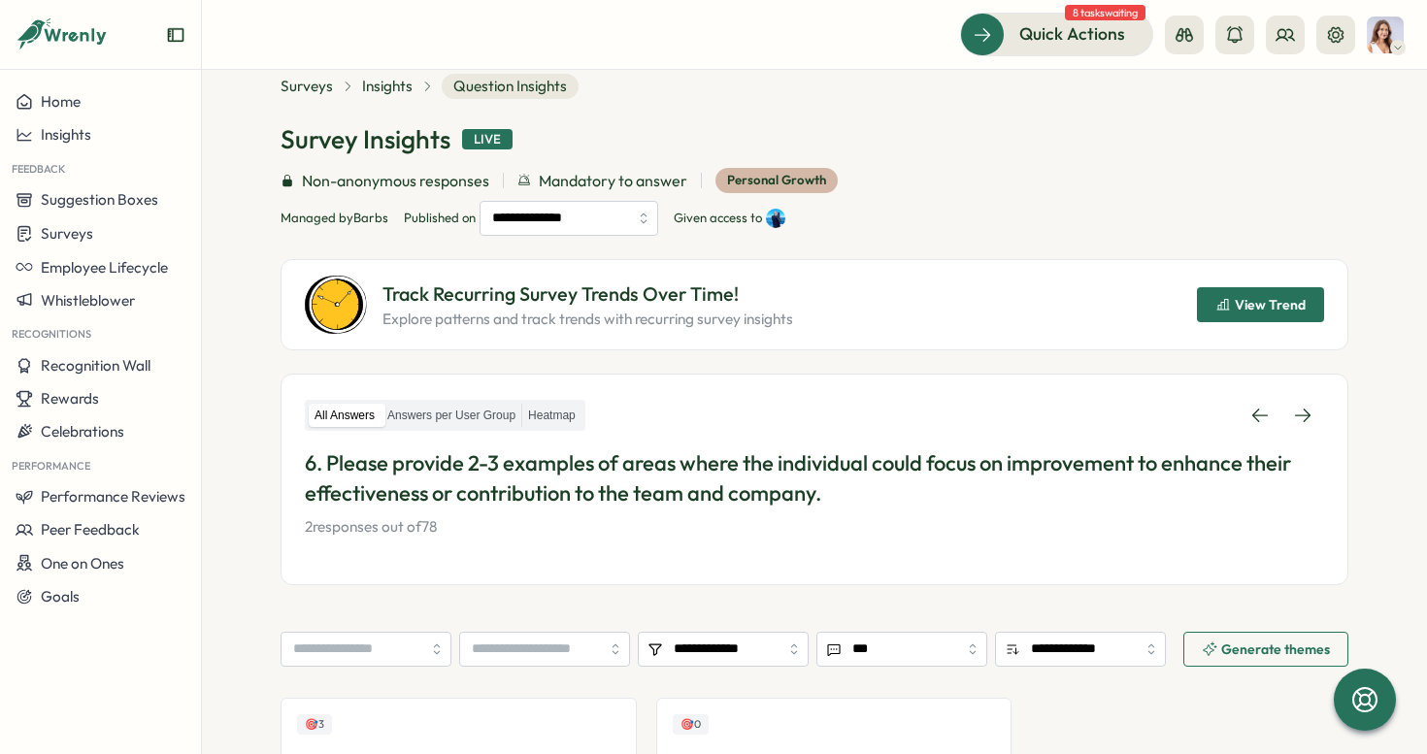
scroll to position [20, 0]
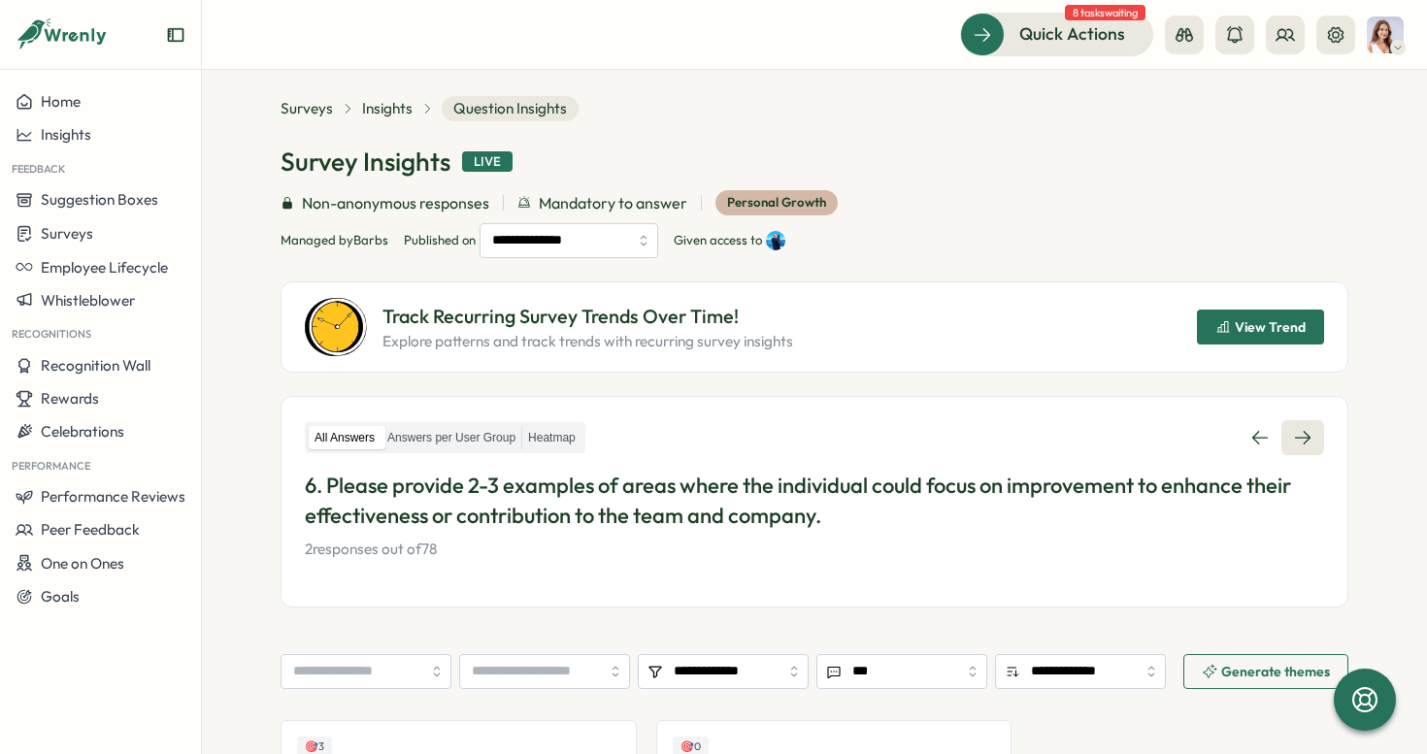
click at [1302, 437] on icon at bounding box center [1302, 437] width 19 height 19
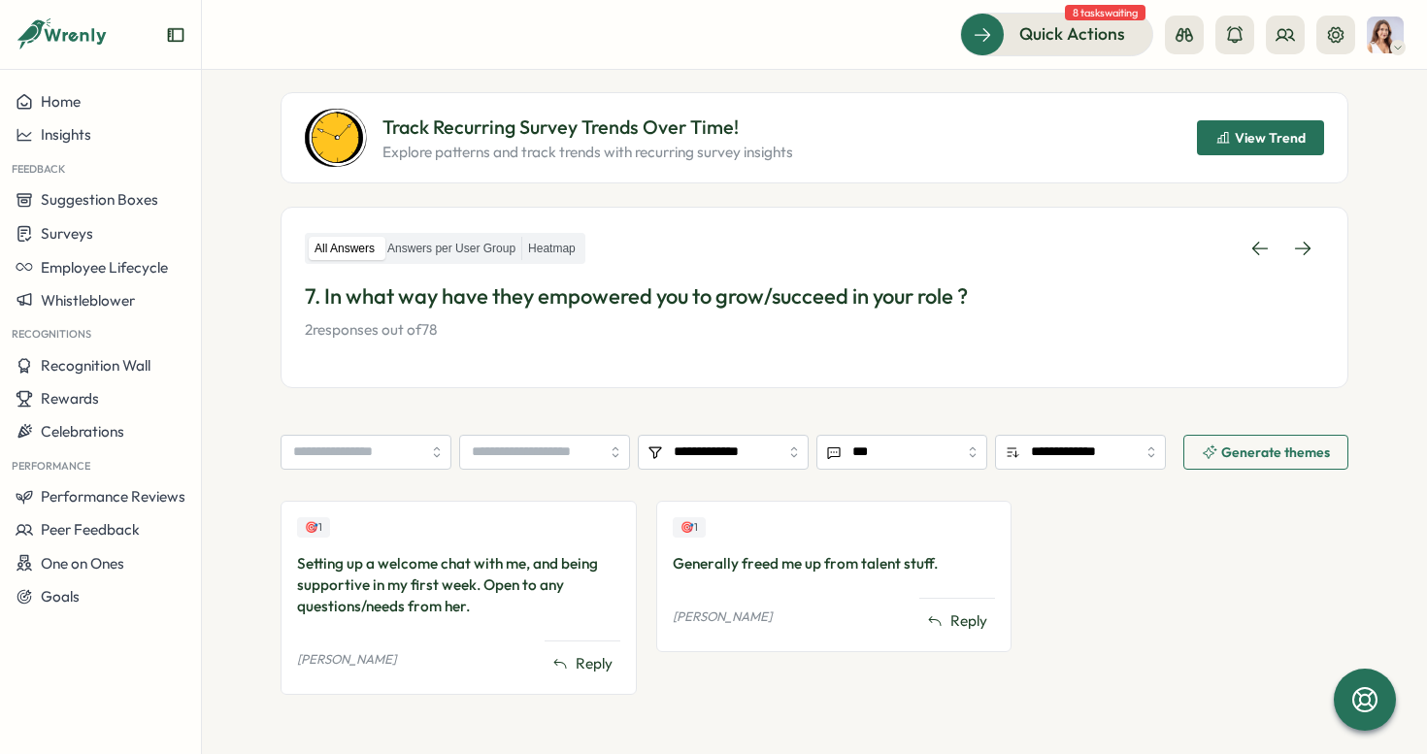
scroll to position [213, 0]
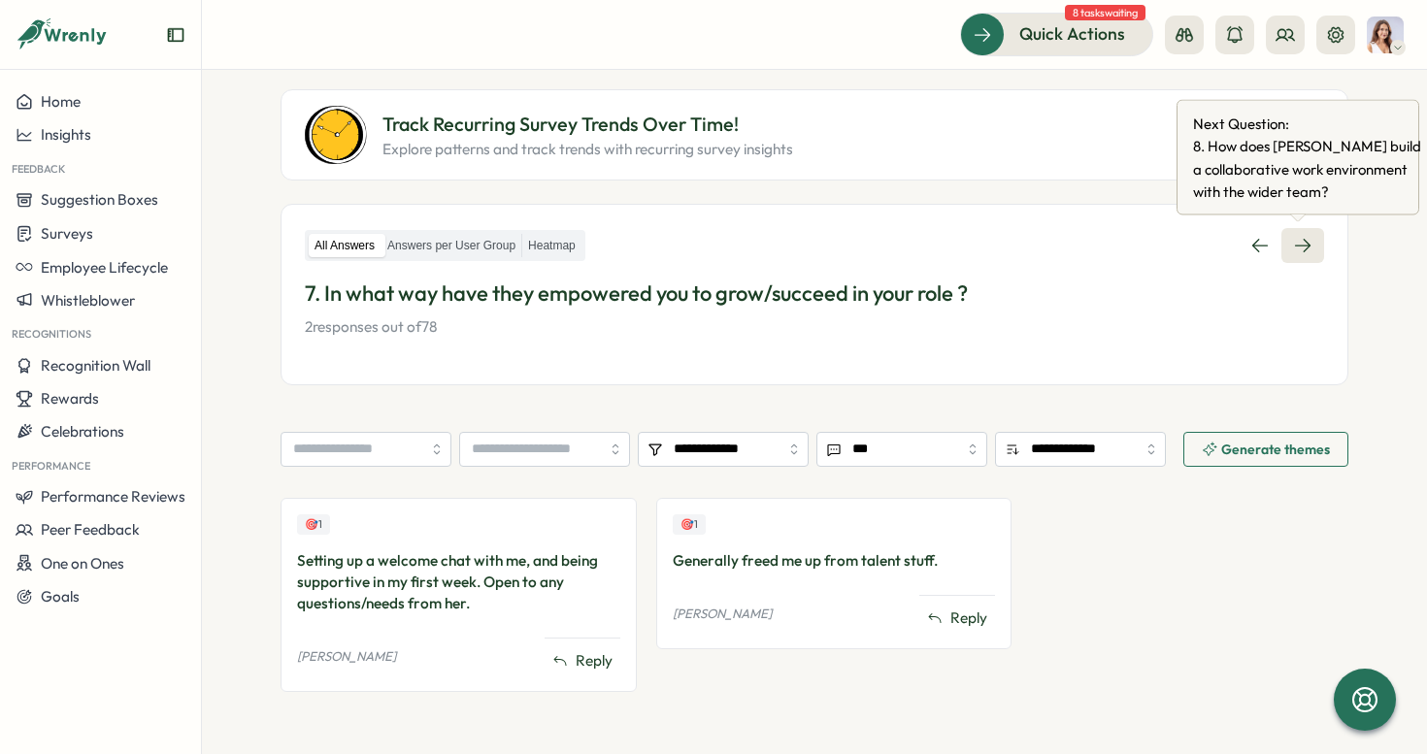
click at [1295, 251] on icon at bounding box center [1302, 245] width 19 height 19
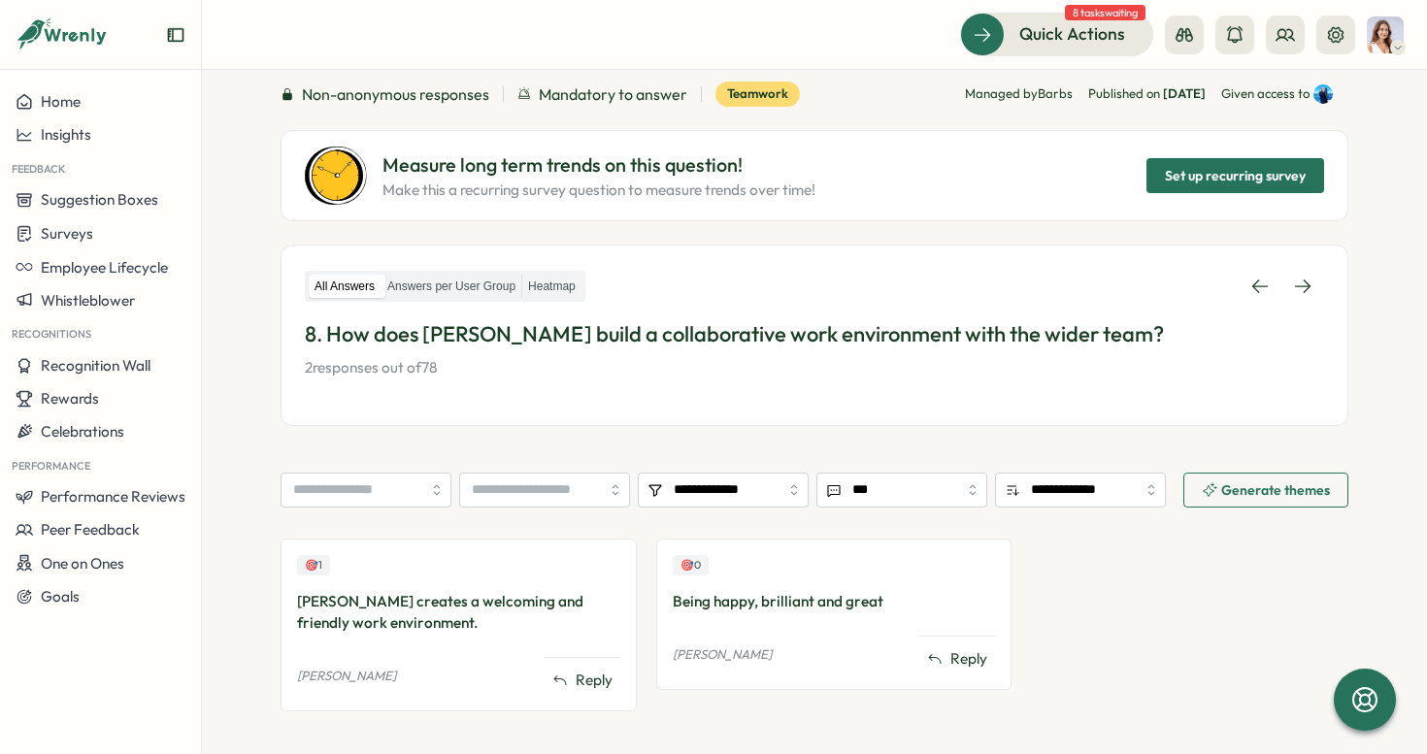
scroll to position [124, 0]
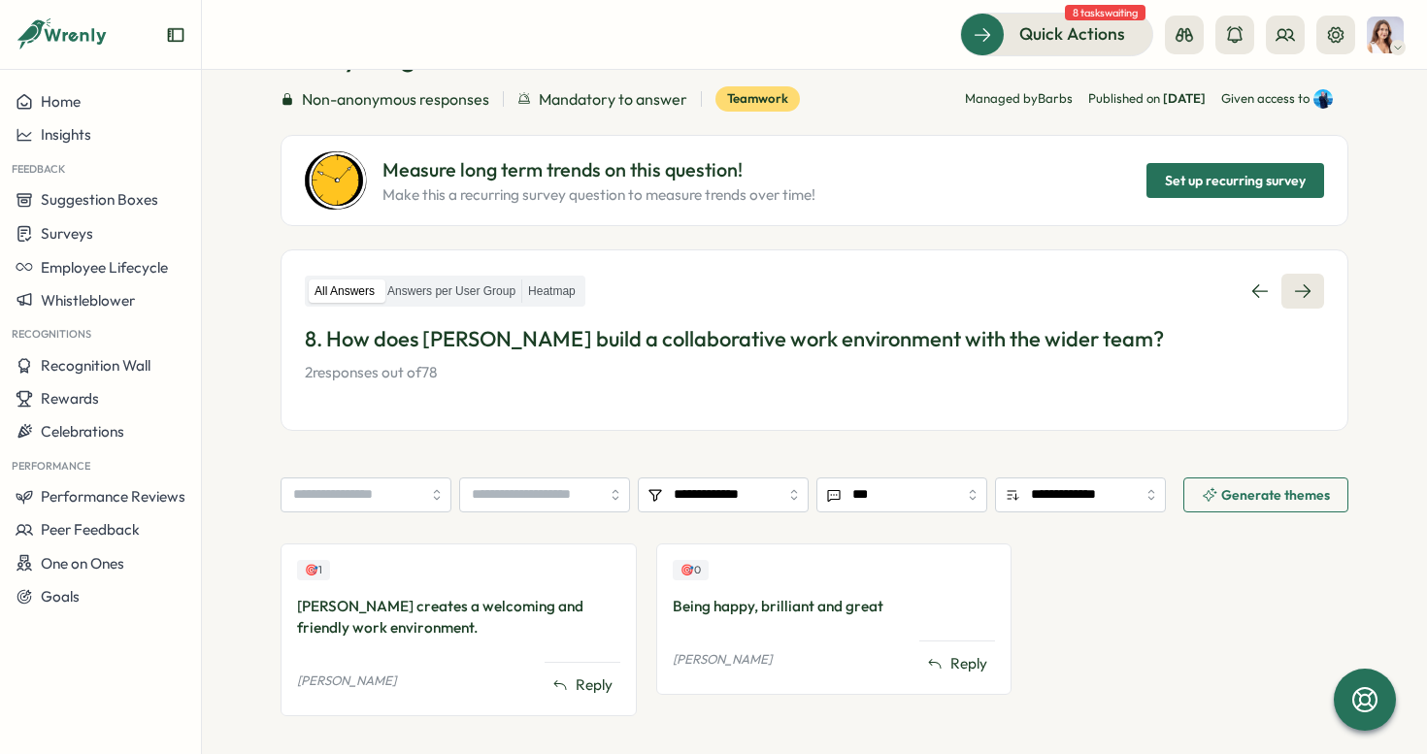
click at [1293, 284] on icon at bounding box center [1302, 291] width 19 height 19
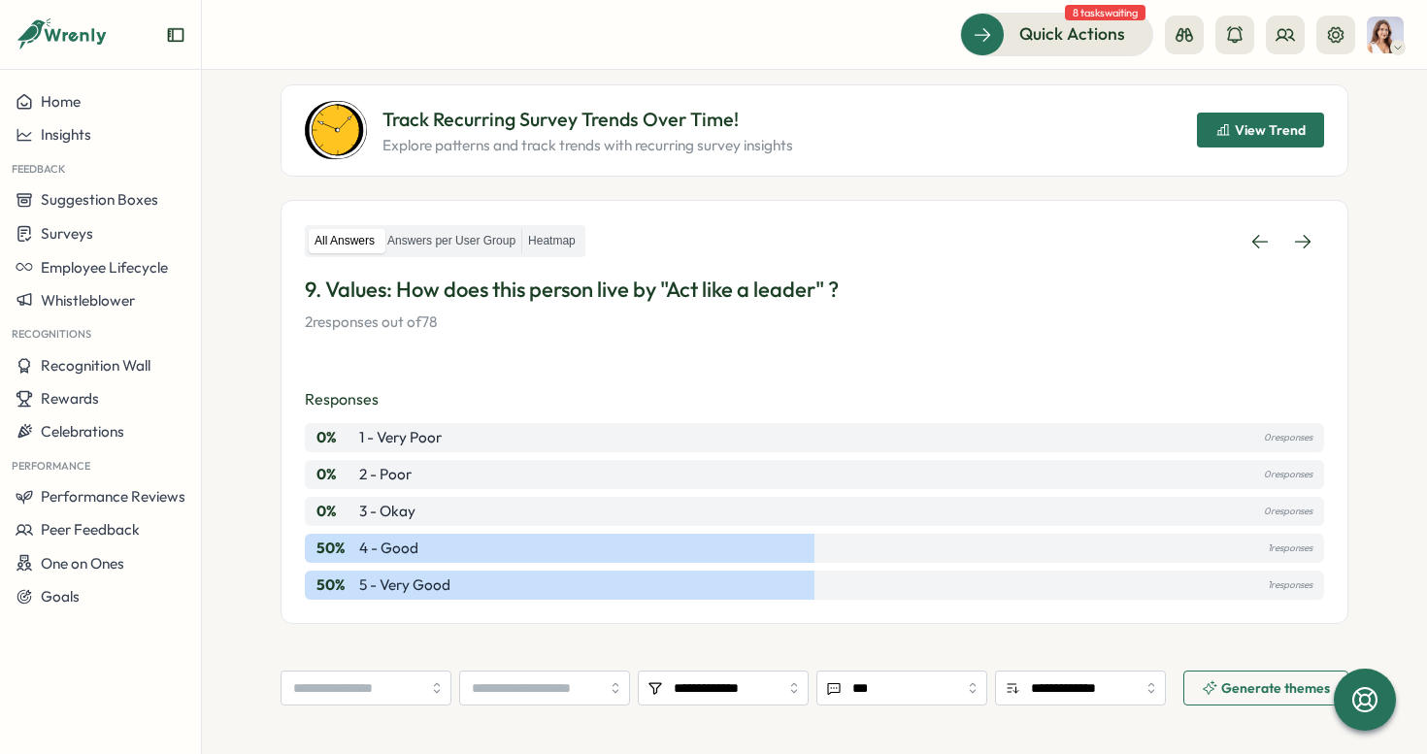
scroll to position [154, 0]
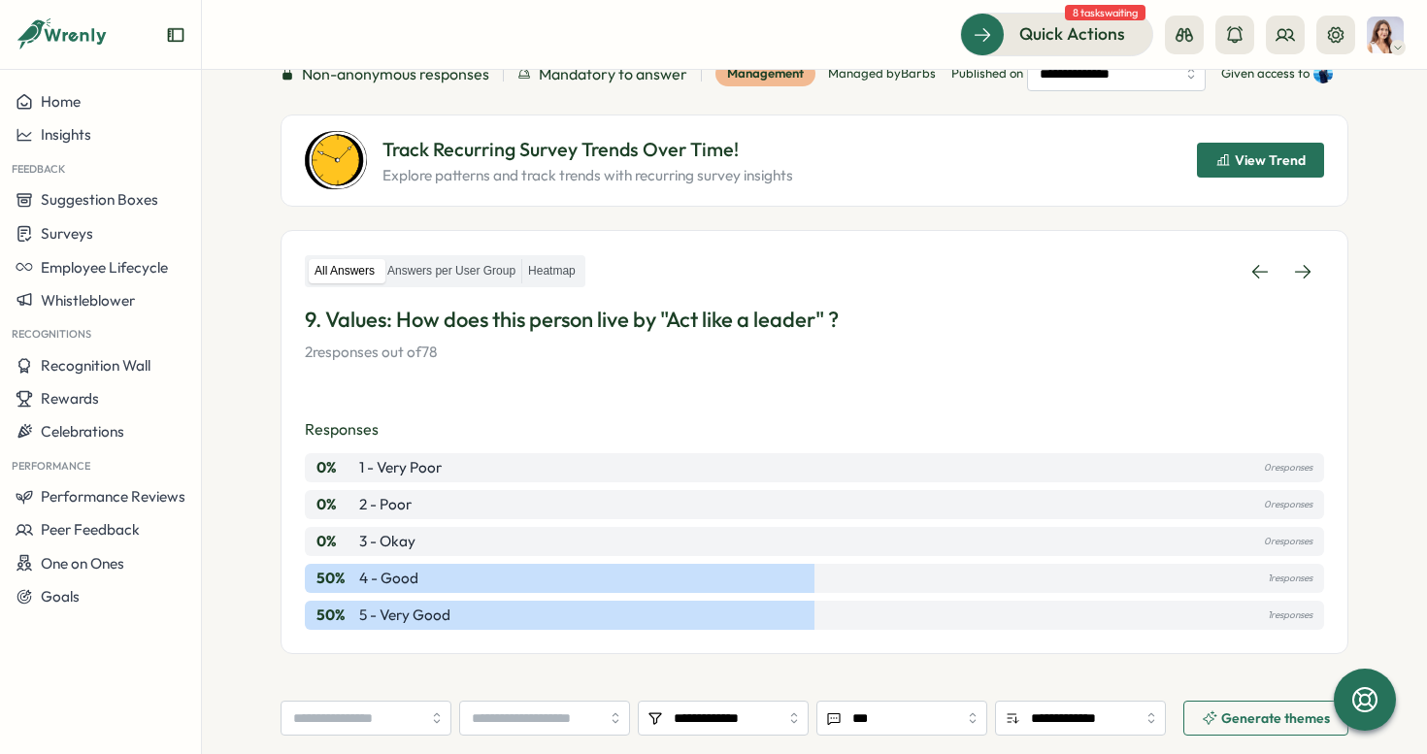
click at [1221, 593] on div "50 % 4 - Good 1 responses" at bounding box center [815, 578] width 1020 height 29
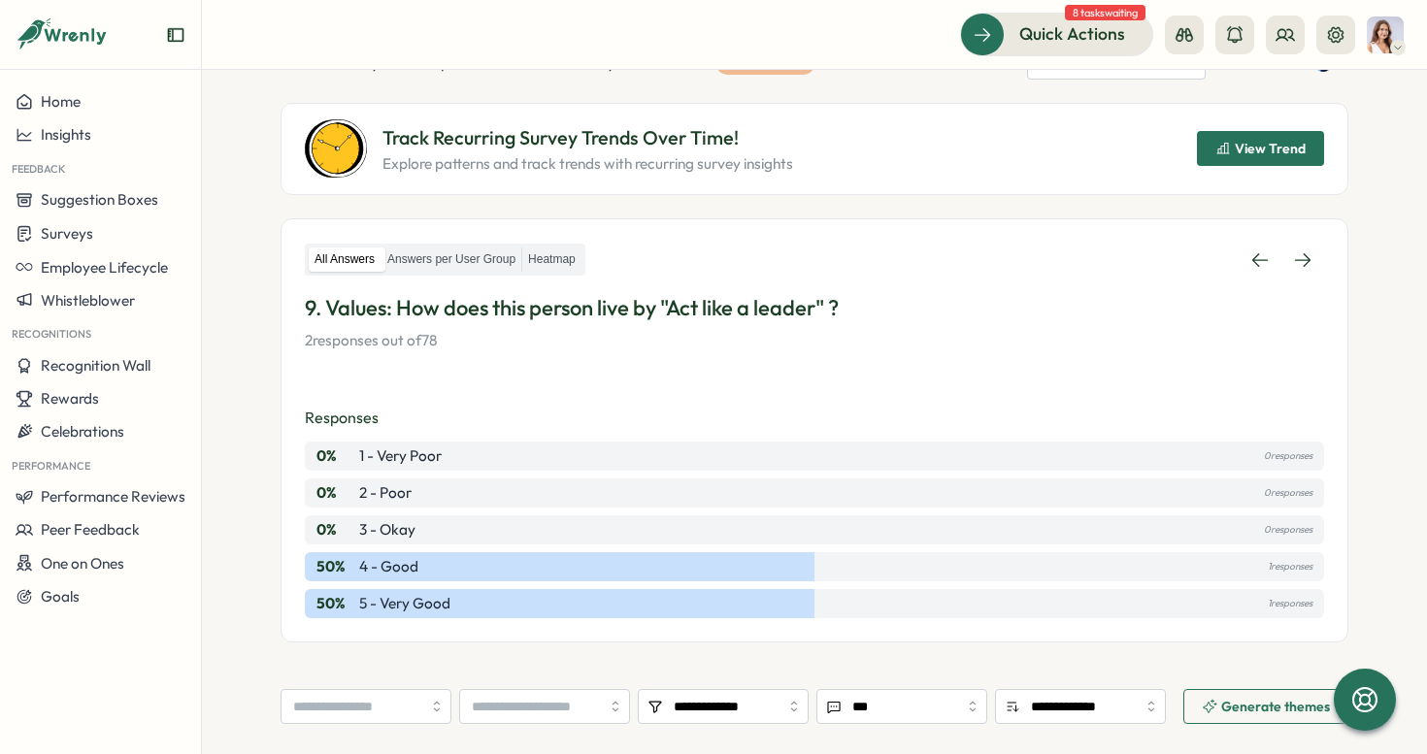
scroll to position [165, 0]
click at [1314, 279] on link at bounding box center [1303, 261] width 43 height 35
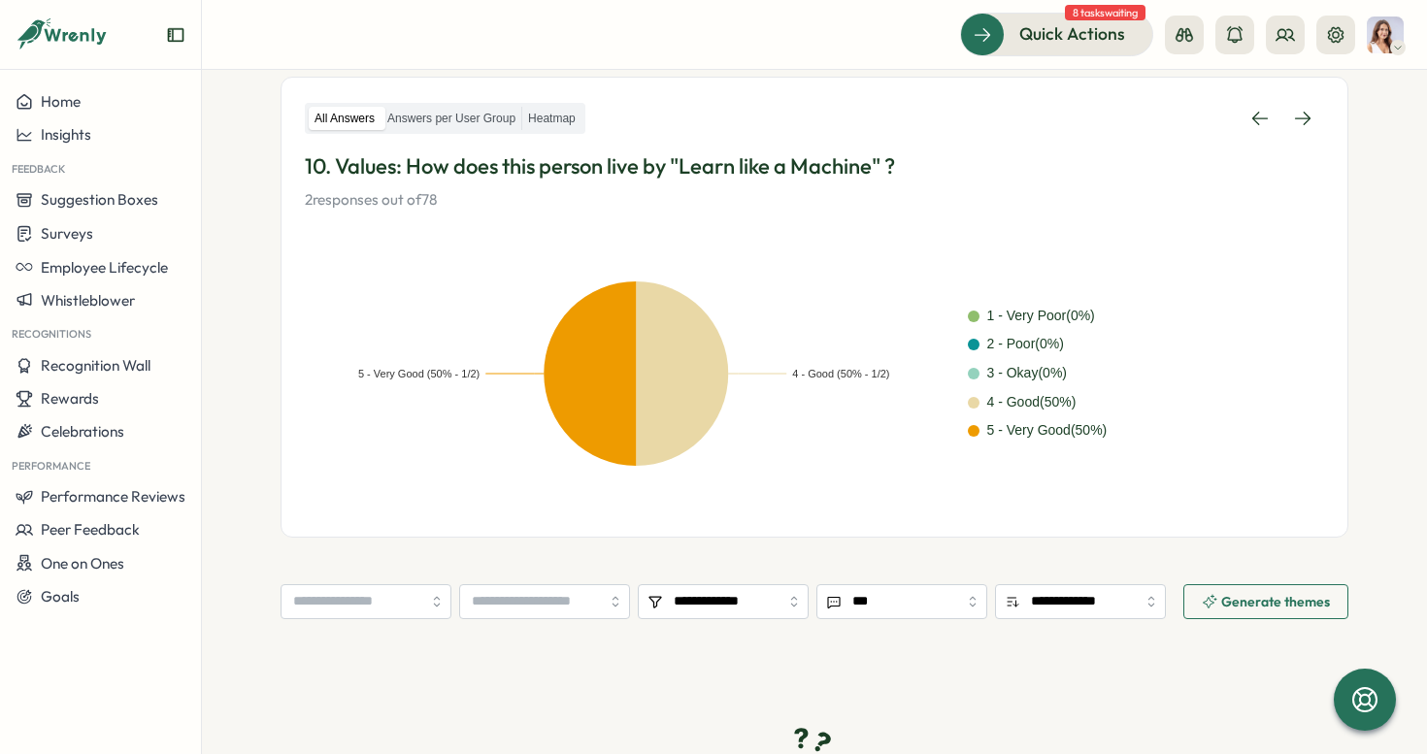
scroll to position [341, 0]
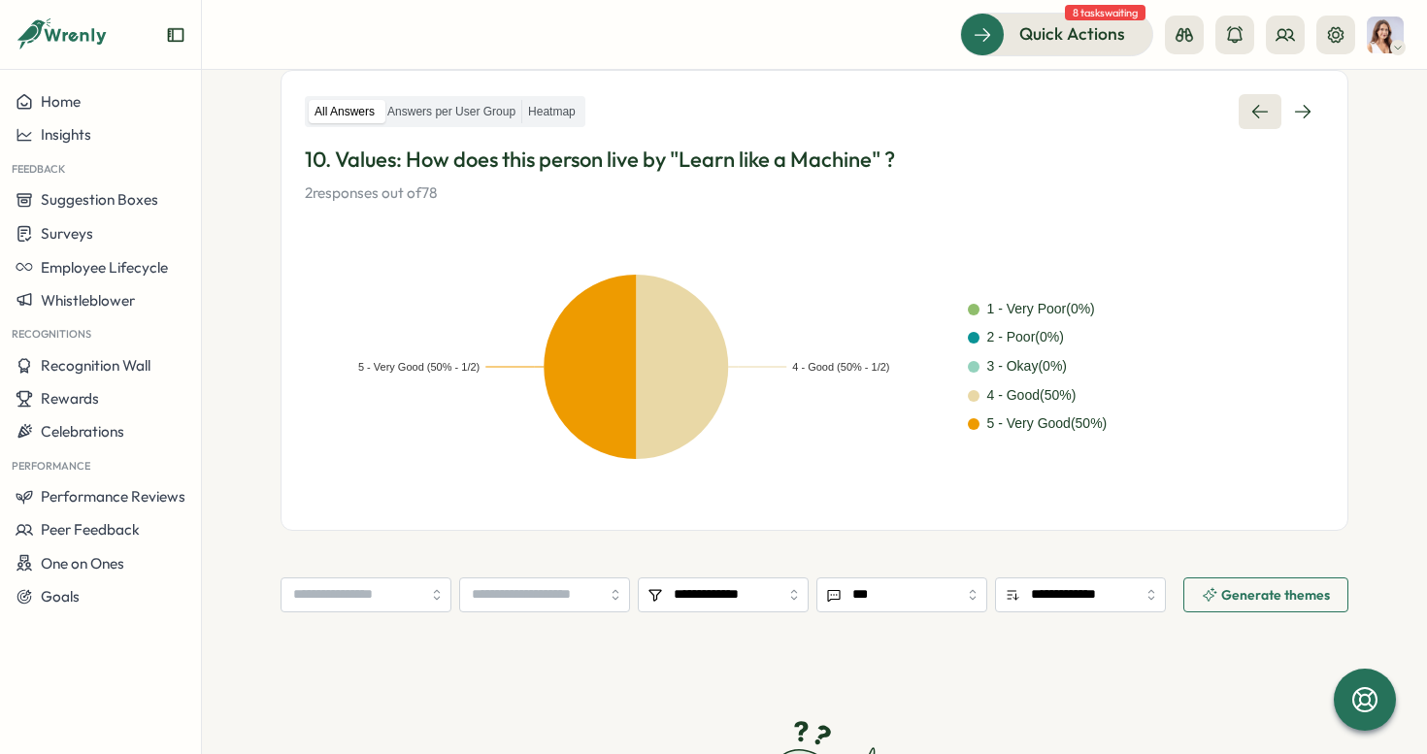
click at [1261, 133] on div "All Answers Answers per User Group Heatmap 10. Values: How does this person liv…" at bounding box center [815, 149] width 1020 height 110
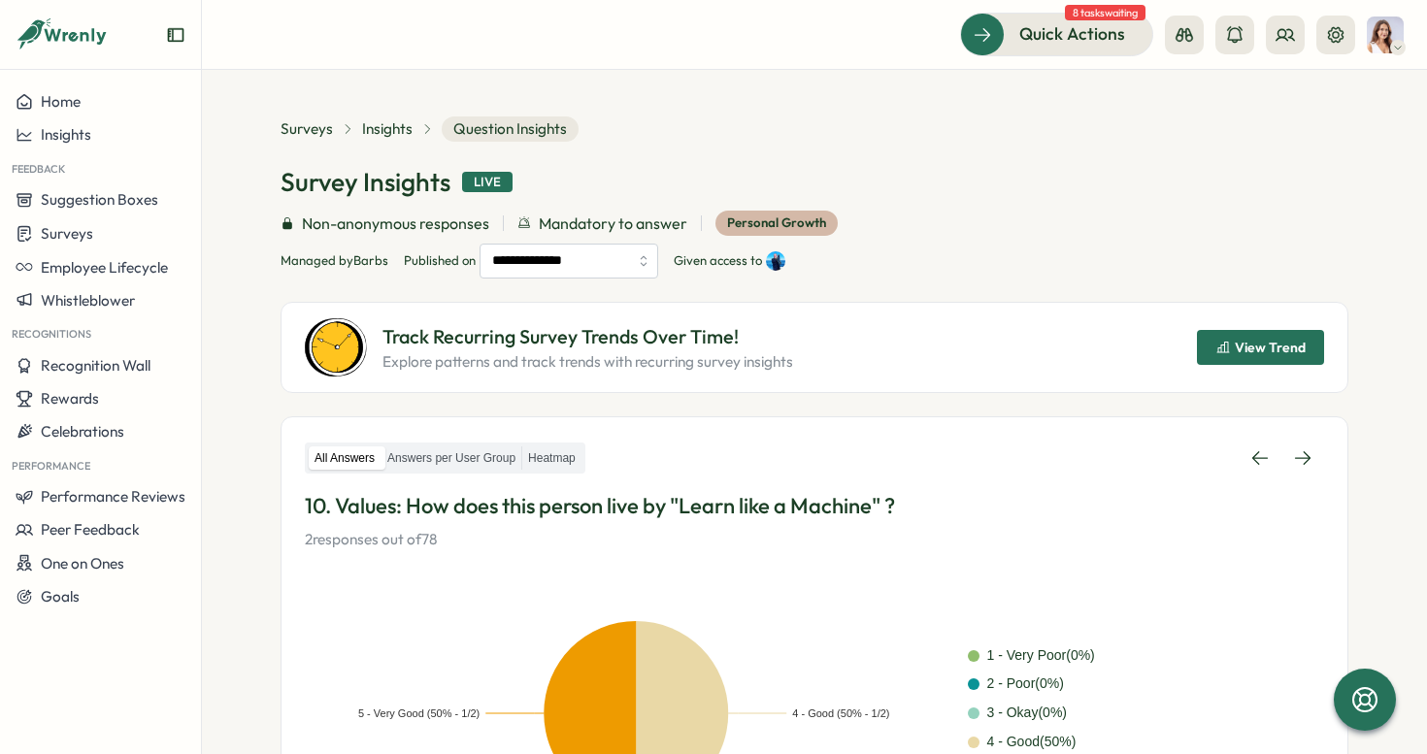
scroll to position [1, 0]
